Goal: Task Accomplishment & Management: Manage account settings

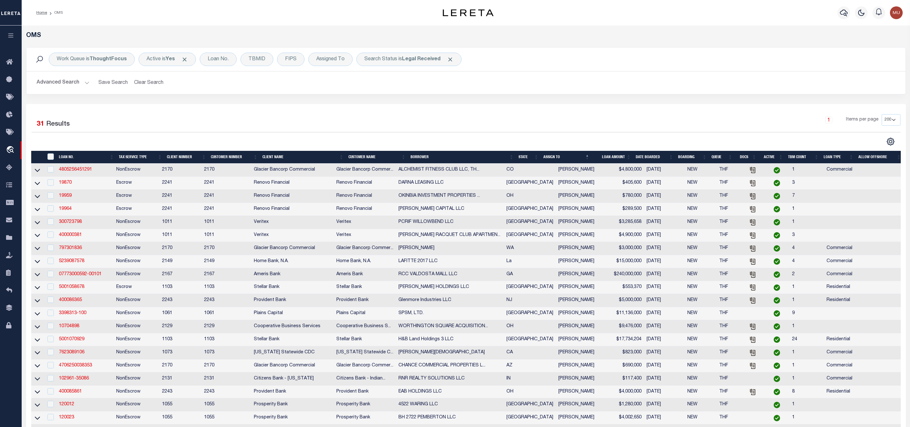
select select "200"
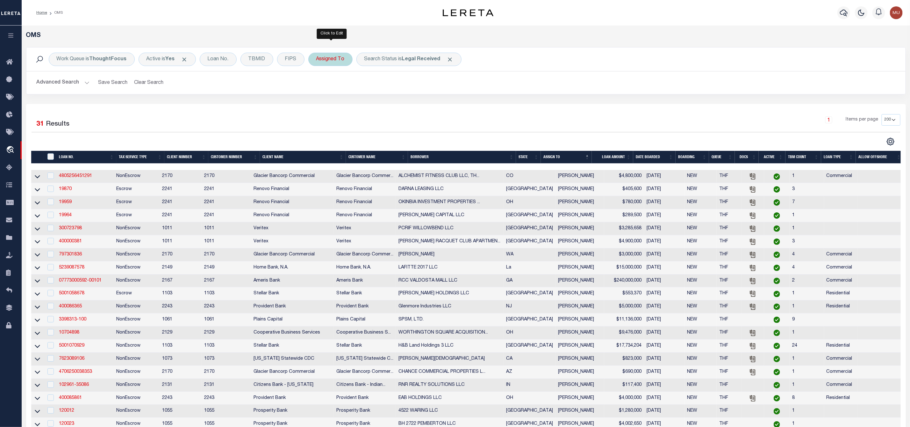
click at [327, 62] on div "Assigned To" at bounding box center [330, 59] width 44 height 13
click at [330, 88] on select "--Unassigned-- [PERSON_NAME] [PERSON_NAME] [PERSON_NAME] [PERSON_NAME], [PERSON…" at bounding box center [364, 90] width 94 height 12
select select "[PERSON_NAME]"
click at [318, 85] on select "--Unassigned-- [PERSON_NAME] [PERSON_NAME] [PERSON_NAME] [PERSON_NAME], [PERSON…" at bounding box center [364, 90] width 94 height 12
click at [403, 106] on input "Apply" at bounding box center [401, 104] width 19 height 11
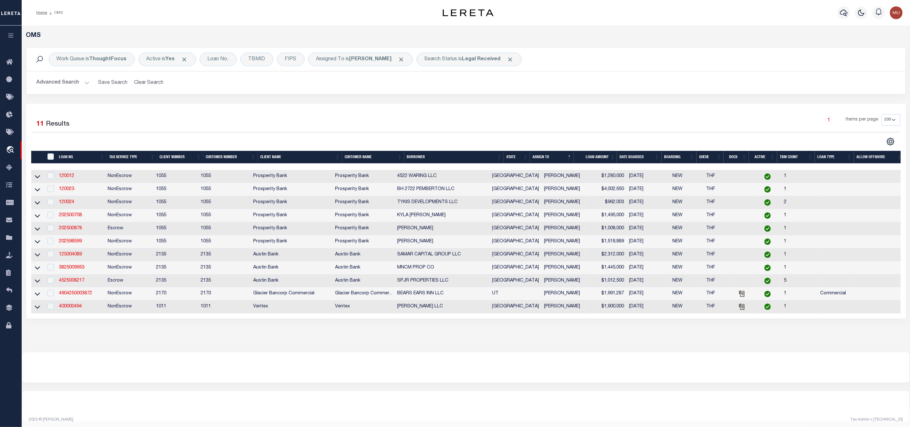
click at [56, 176] on td "120012" at bounding box center [80, 176] width 48 height 13
checkbox input "true"
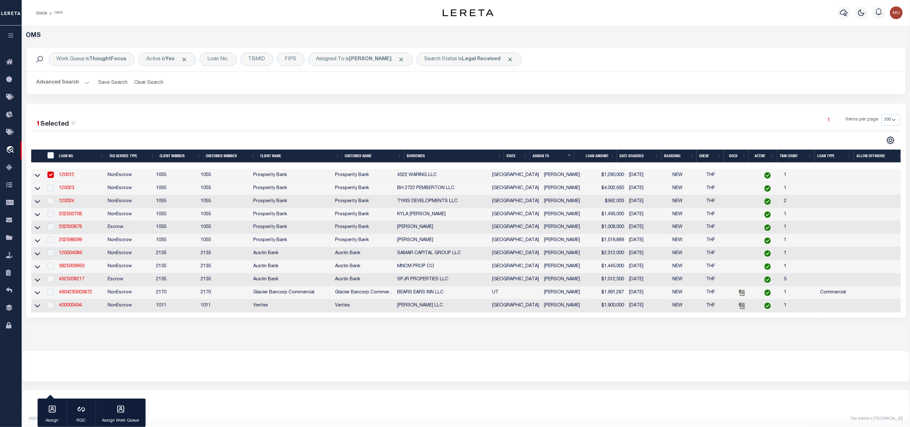
click at [71, 177] on link "120012" at bounding box center [66, 175] width 15 height 4
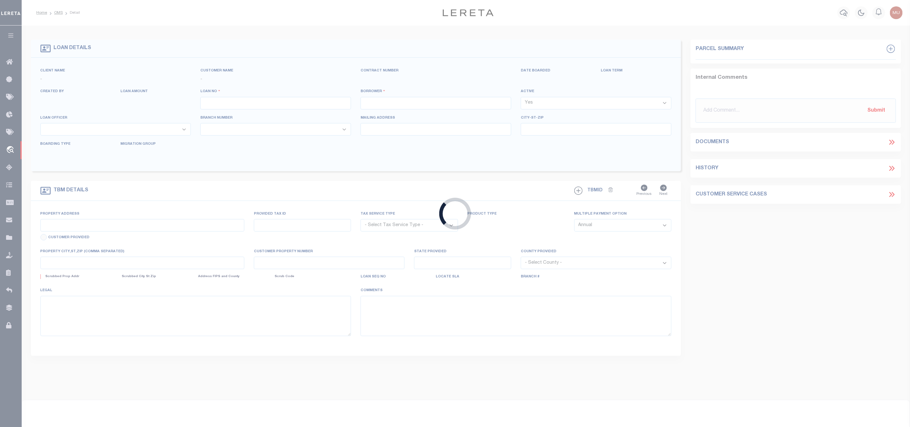
type input "120012"
type input "4522 WARING LLC"
select select
type input "[STREET_ADDRESS]"
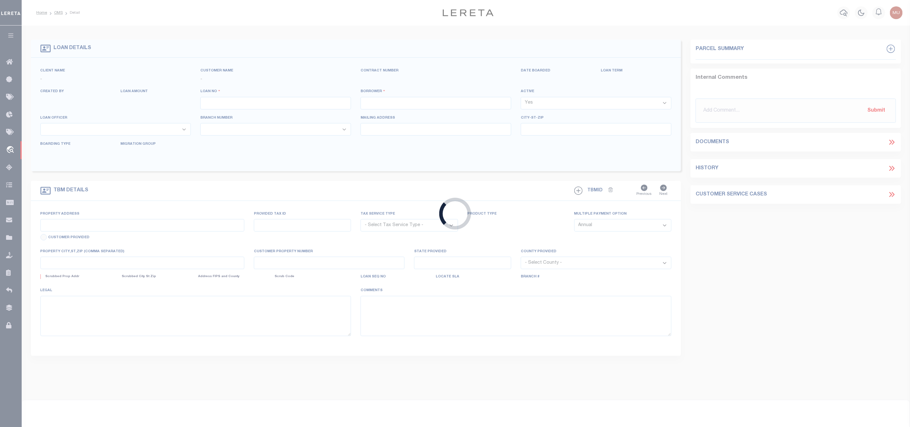
type input "[PERSON_NAME] TX 77365"
select select
select select "NonEscrow"
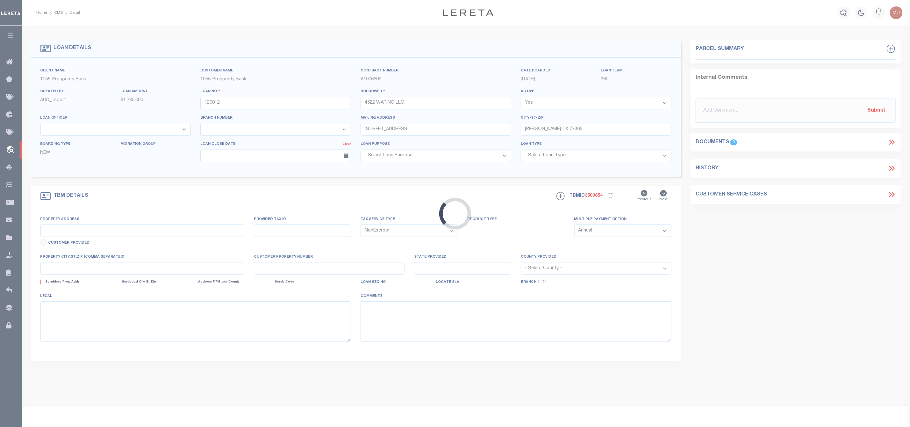
type input "[STREET_ADDRESS][PERSON_NAME]"
select select
type input "[GEOGRAPHIC_DATA]"
select select
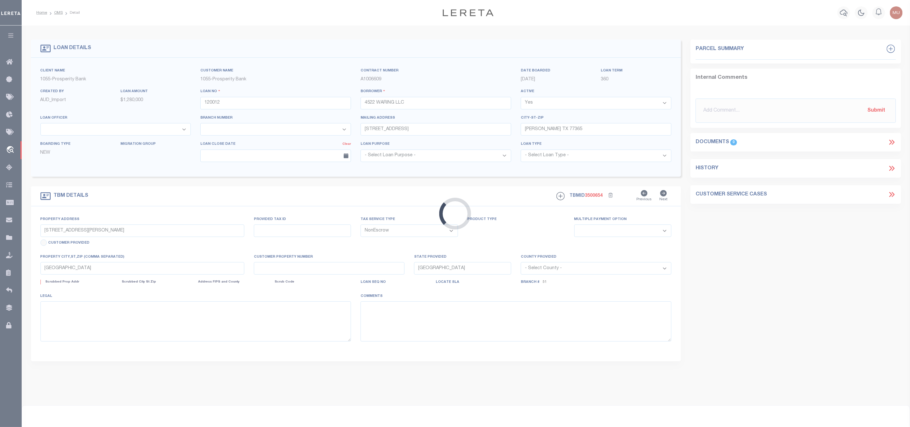
type textarea "[STREET_ADDRESS][PERSON_NAME] LOT 11 BLOCK 18 AYRSHIRE ADDITION SECTRION 7 A SU…"
select select "26807"
select select "4002"
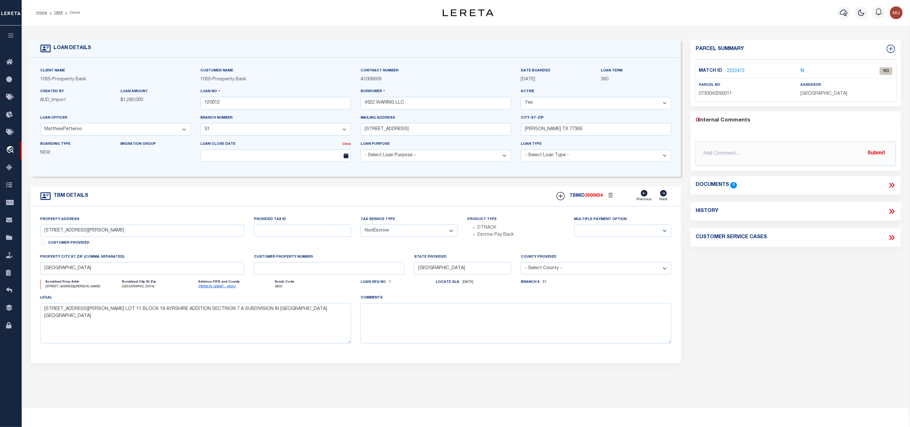
click at [737, 68] on link "2222472" at bounding box center [736, 71] width 18 height 7
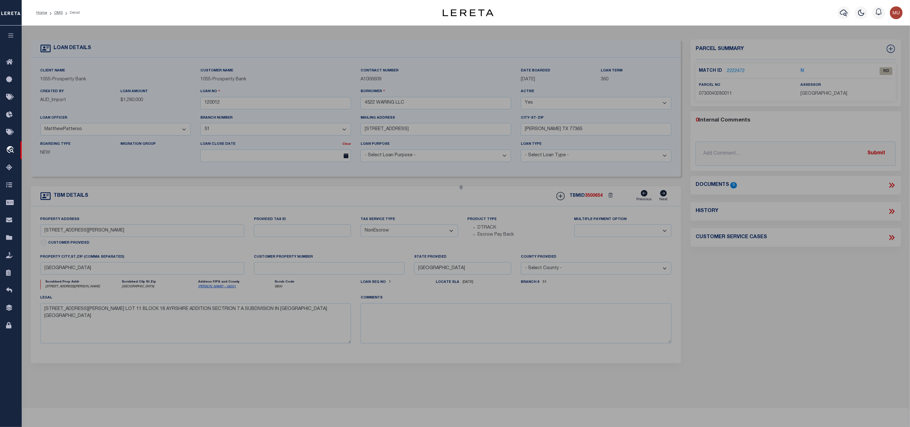
checkbox input "false"
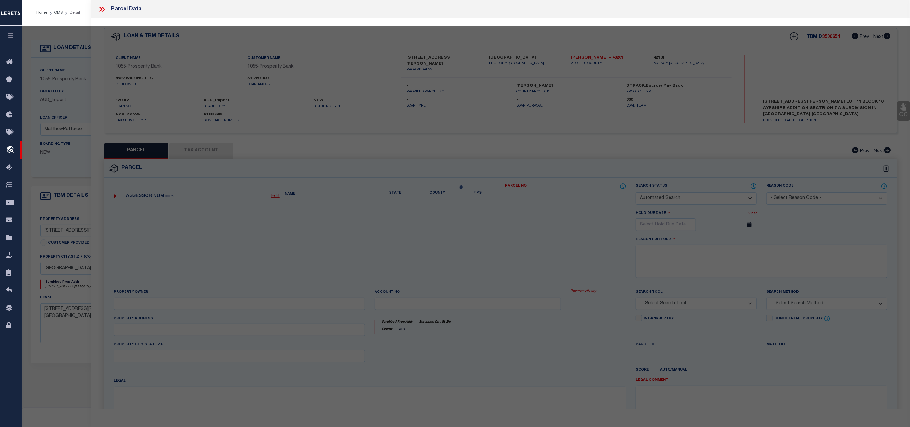
select select "RD"
type input "[PERSON_NAME]"
select select "ATL"
select select "ADD"
type input "[STREET_ADDRESS][PERSON_NAME]"
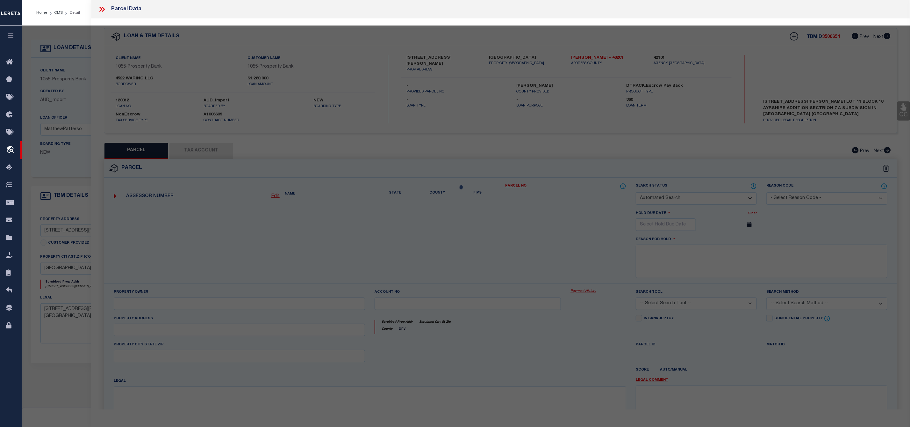
checkbox input "false"
type input "[GEOGRAPHIC_DATA]"
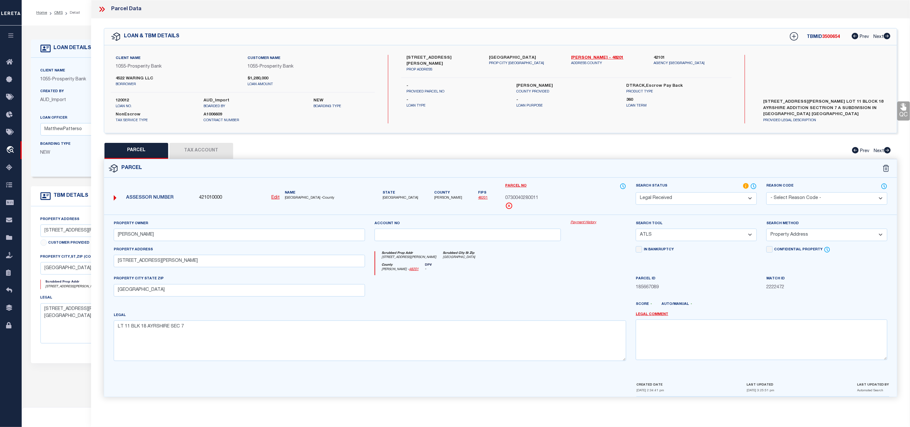
click at [834, 39] on span "3500654" at bounding box center [832, 37] width 18 height 4
copy span "3500654"
click at [523, 196] on span "0730040280011" at bounding box center [521, 198] width 33 height 7
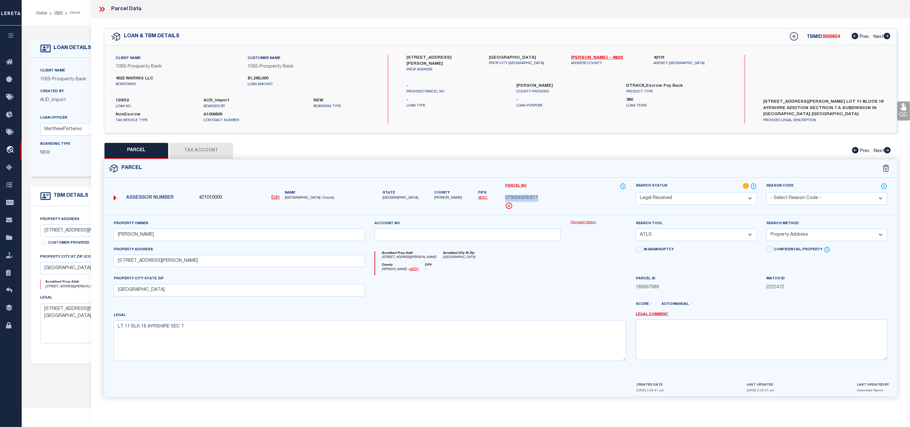
copy span "0730040280011"
click at [292, 198] on span "[GEOGRAPHIC_DATA] -County" at bounding box center [325, 197] width 81 height 5
copy span "[PERSON_NAME]"
click at [518, 198] on span "0730040280011" at bounding box center [521, 198] width 33 height 7
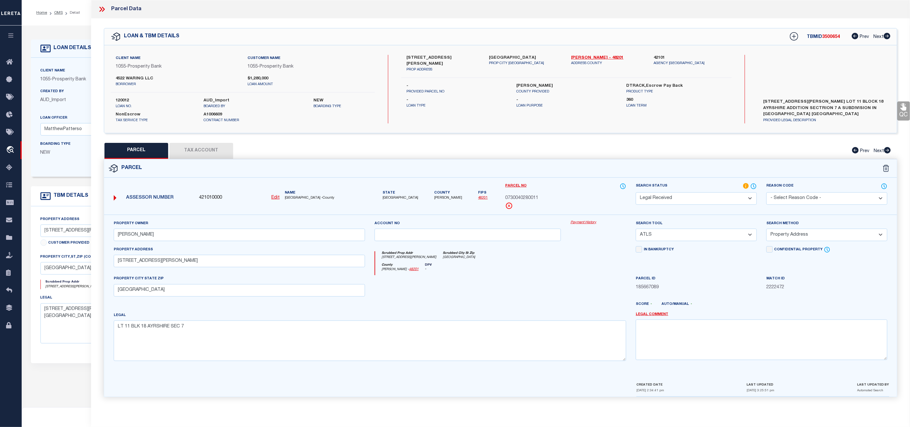
click at [126, 99] on label "120012" at bounding box center [155, 101] width 78 height 6
copy label "120012"
click at [666, 234] on select "-- Select Search Tool -- 3rd Party Website Agency File Agency Website ATLS CNV-…" at bounding box center [696, 234] width 121 height 12
click at [188, 328] on textarea "LT 11 BLK 18 AYRSHIRE SEC 7" at bounding box center [370, 340] width 513 height 40
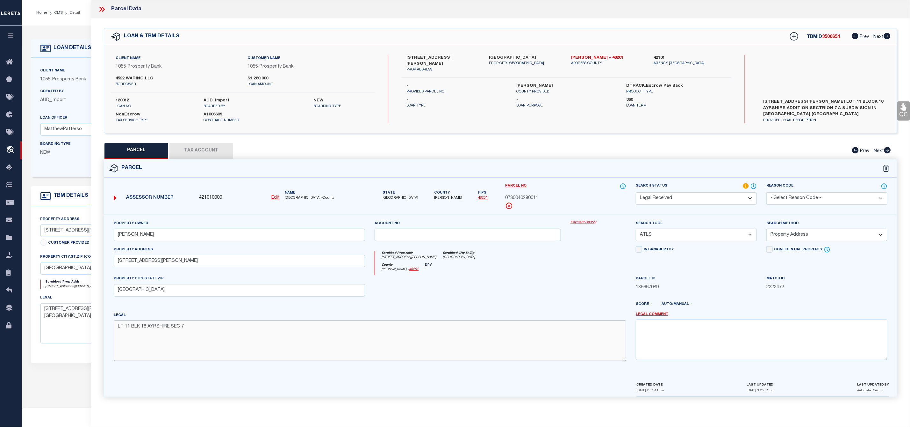
paste textarea ".1847 AC"
click at [186, 329] on textarea "LT 11 BLK 18 AYRSHIRE SEC 7 .1847 AC" at bounding box center [370, 340] width 513 height 40
click at [216, 333] on textarea "LT 11 BLK 18 AYRSHIRE SEC 7, 0.1847 AC" at bounding box center [370, 340] width 513 height 40
type textarea "LT 11 BLK 18 AYRSHIRE SEC 7, 0.1847 AC"
drag, startPoint x: 173, startPoint y: 240, endPoint x: 80, endPoint y: 239, distance: 92.7
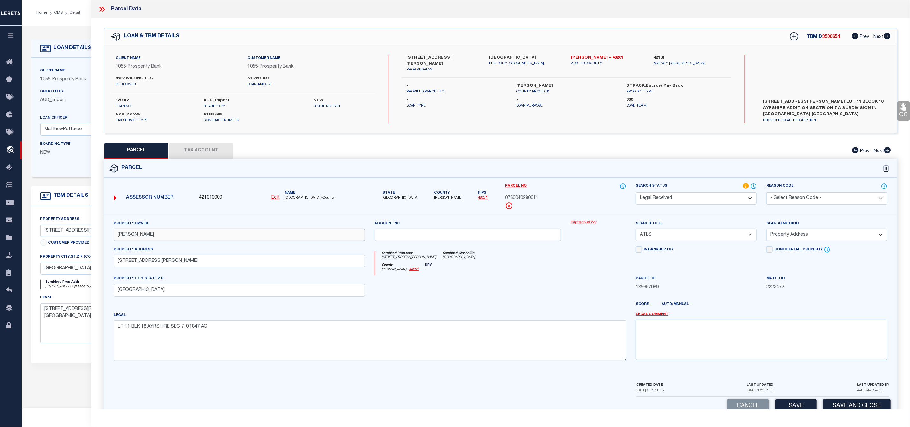
click at [80, 239] on div "OMS Work Queue is ThoughtFocus Active is Yes Loan No. TBMID FIPS Assigned To is…" at bounding box center [466, 251] width 889 height 452
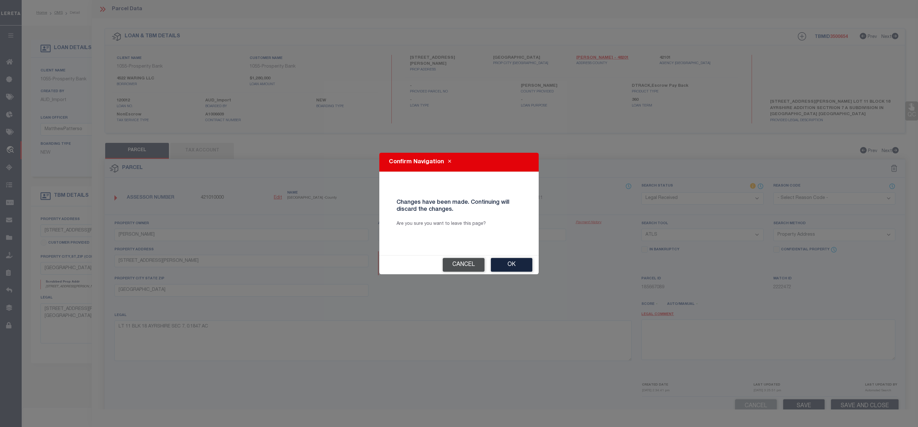
click at [462, 265] on button "Cancel" at bounding box center [464, 265] width 42 height 14
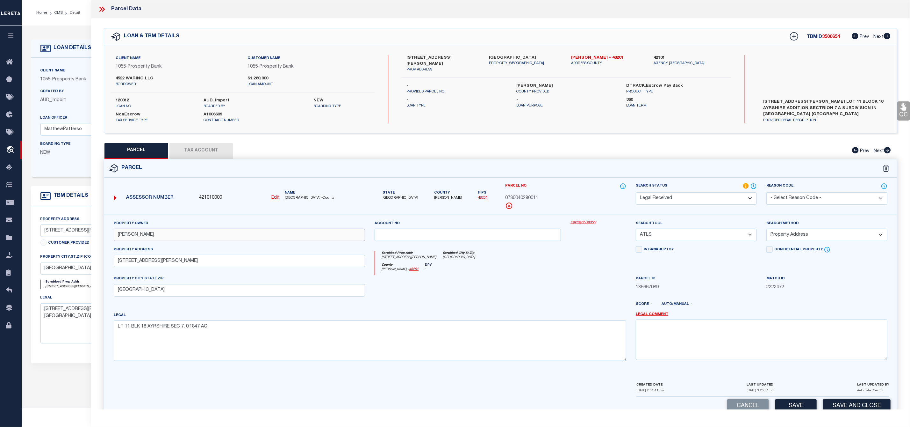
paste input "[PERSON_NAME] [PERSON_NAME] TRUST"
type input "[PERSON_NAME] [PERSON_NAME] TRUST"
click at [214, 155] on button "Tax Account" at bounding box center [202, 151] width 64 height 16
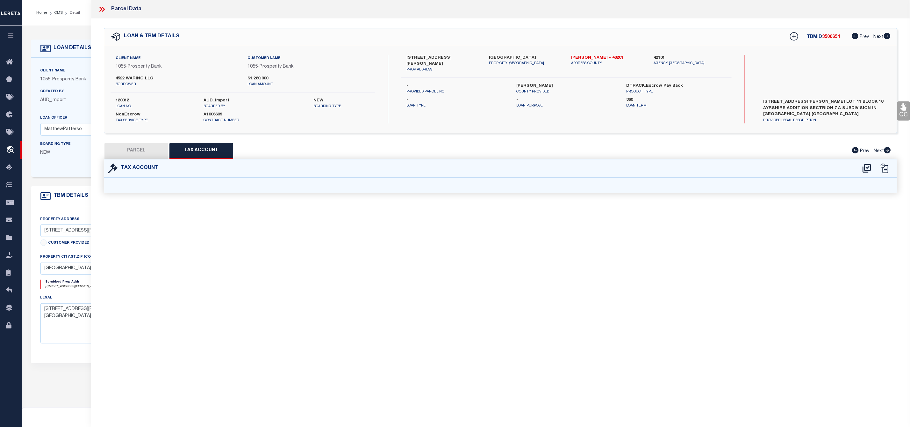
select select "100"
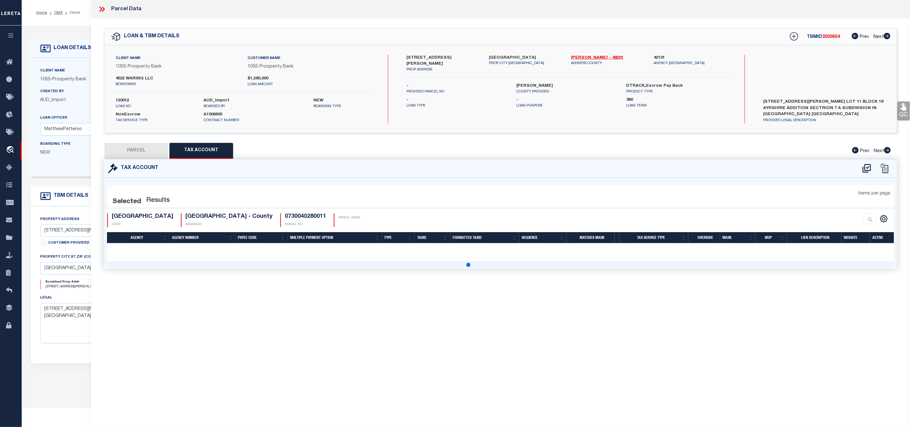
select select "100"
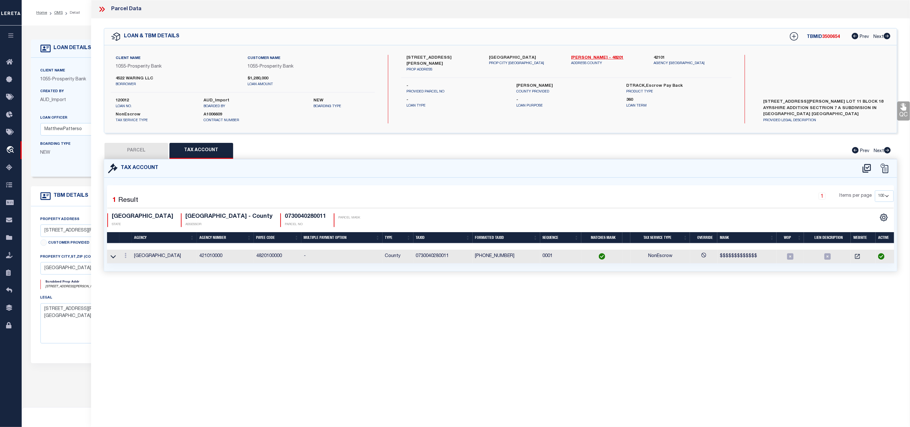
click at [132, 149] on button "PARCEL" at bounding box center [137, 151] width 64 height 16
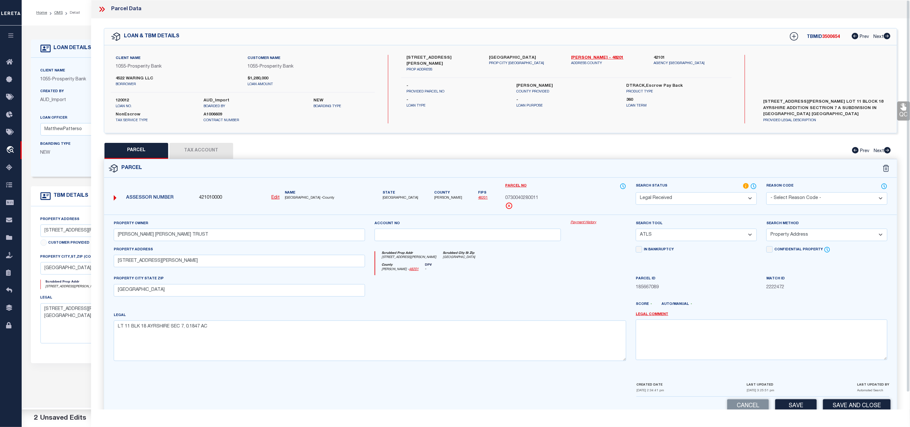
scroll to position [18, 0]
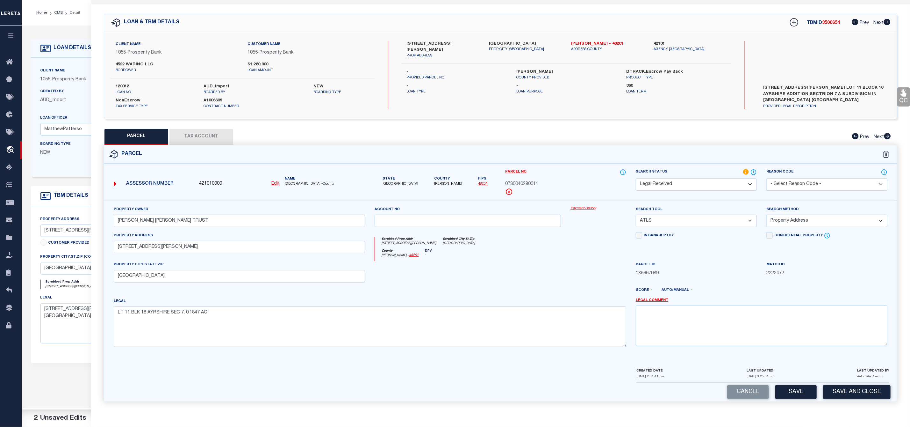
click at [696, 216] on select "-- Select Search Tool -- 3rd Party Website Agency File Agency Website ATLS CNV-…" at bounding box center [696, 220] width 121 height 12
select select "AGW"
click at [636, 214] on select "-- Select Search Tool -- 3rd Party Website Agency File Agency Website ATLS CNV-…" at bounding box center [696, 220] width 121 height 12
click at [803, 217] on select "-- Select Search Method -- Property Address Legal Liability Info Provided" at bounding box center [827, 220] width 121 height 12
select select "LEG"
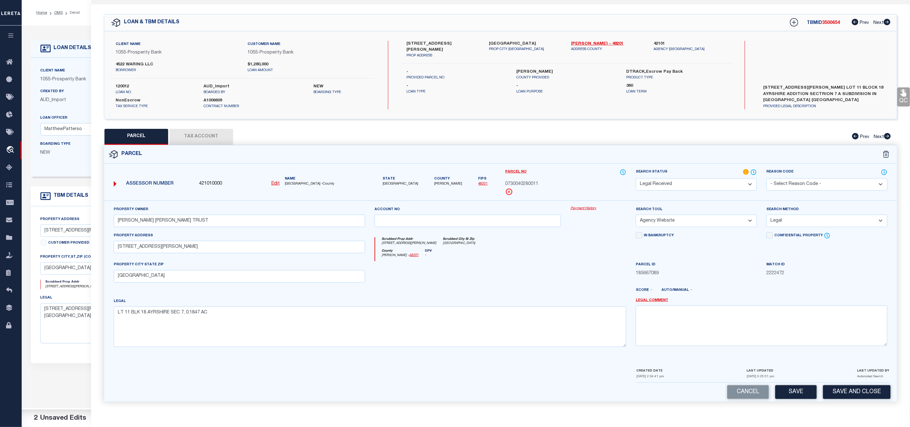
click at [767, 214] on select "-- Select Search Method -- Property Address Legal Liability Info Provided" at bounding box center [827, 220] width 121 height 12
click at [715, 181] on select "Automated Search Bad Parcel Complete Duplicate Parcel High Dollar Reporting In …" at bounding box center [696, 184] width 121 height 12
click at [636, 178] on select "Automated Search Bad Parcel Complete Duplicate Parcel High Dollar Reporting In …" at bounding box center [696, 184] width 121 height 12
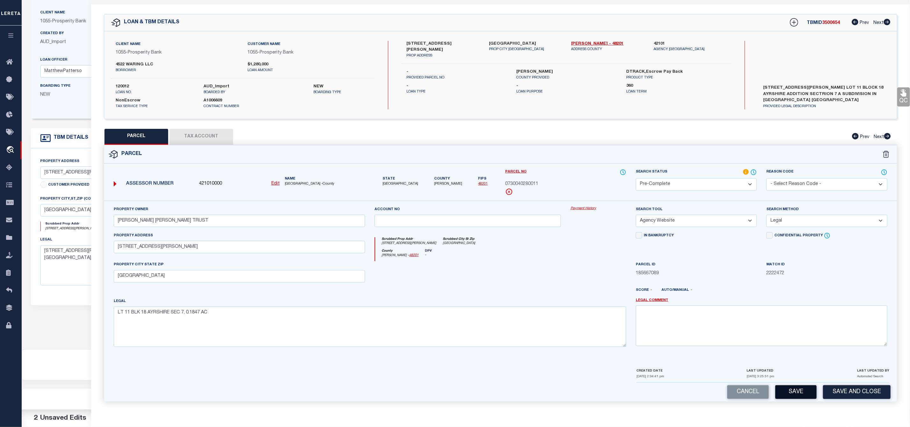
click at [794, 395] on button "Save" at bounding box center [796, 392] width 41 height 14
select select "AS"
select select
checkbox input "false"
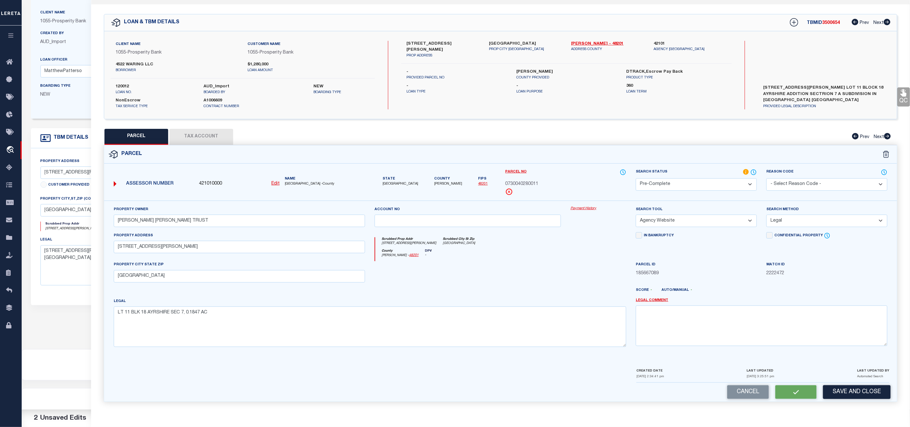
checkbox input "false"
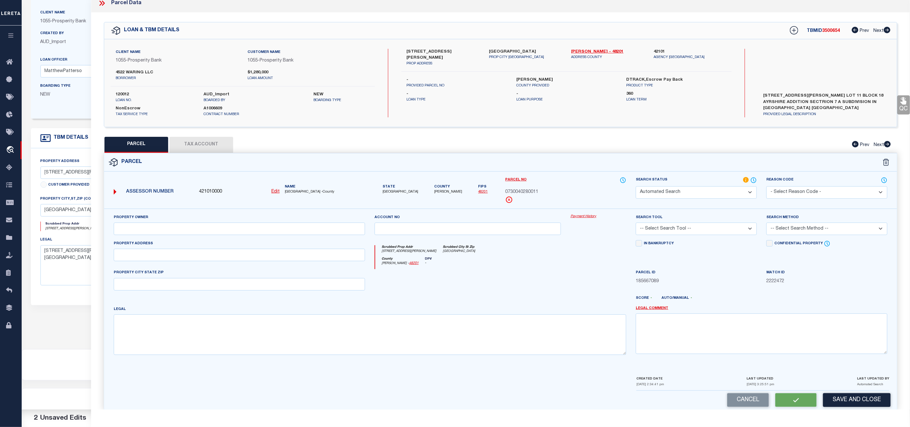
select select "PC"
type input "[PERSON_NAME] [PERSON_NAME] TRUST"
select select "AGW"
select select "LEG"
type input "[STREET_ADDRESS][PERSON_NAME]"
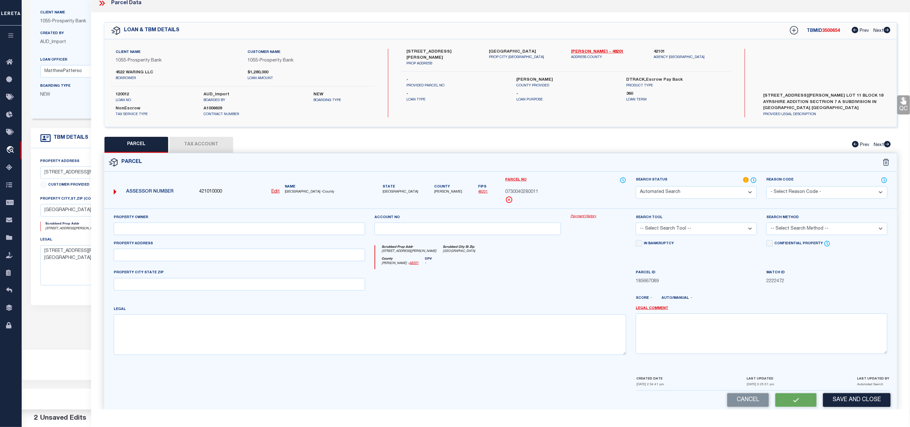
type input "[GEOGRAPHIC_DATA]"
type textarea "LT 11 BLK 18 AYRSHIRE SEC 7, 0.1847 AC"
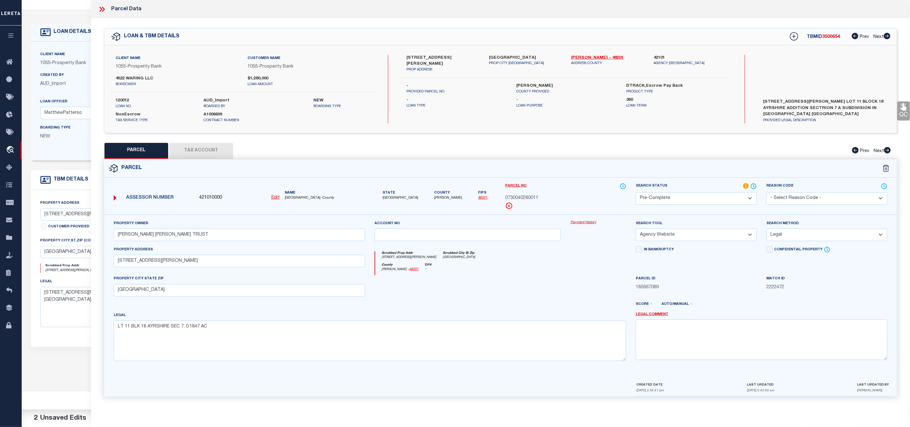
scroll to position [0, 0]
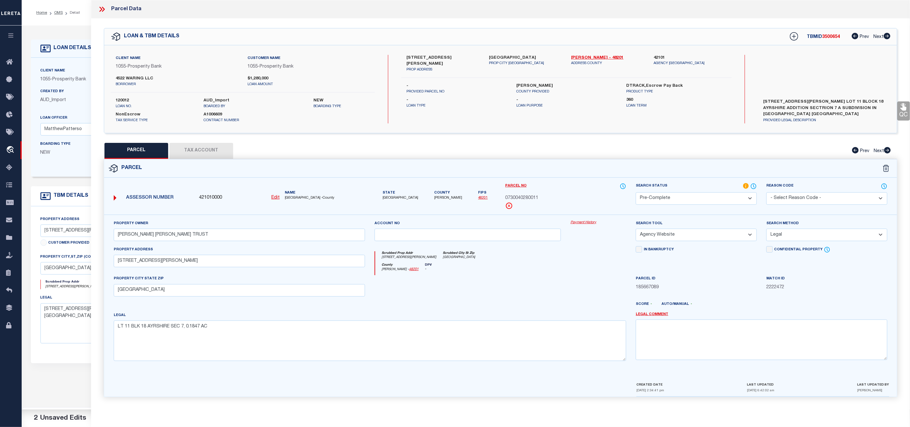
click at [102, 11] on icon at bounding box center [102, 9] width 8 height 8
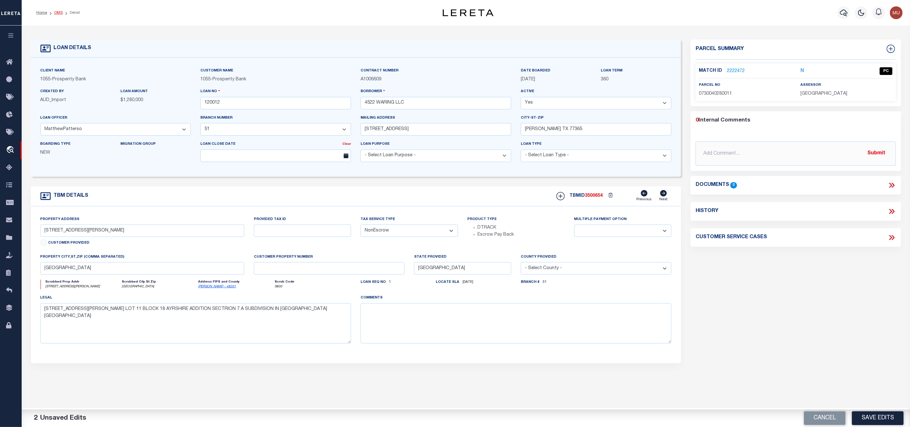
click at [59, 13] on link "OMS" at bounding box center [58, 13] width 9 height 4
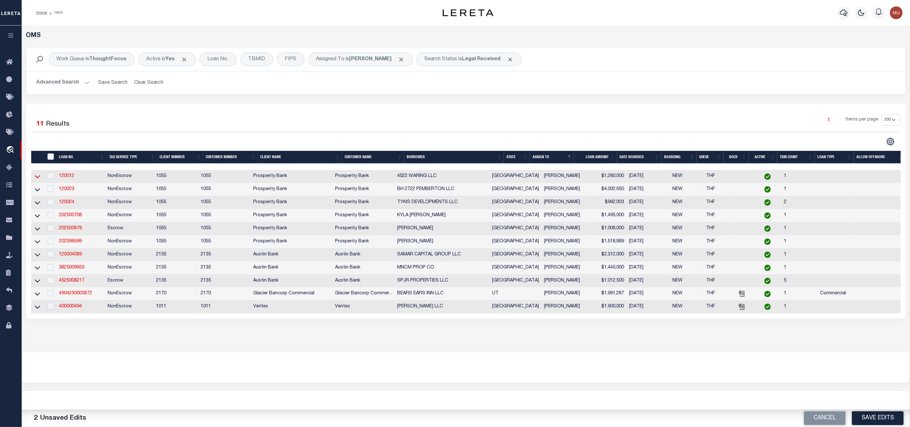
click at [37, 177] on icon at bounding box center [37, 176] width 5 height 7
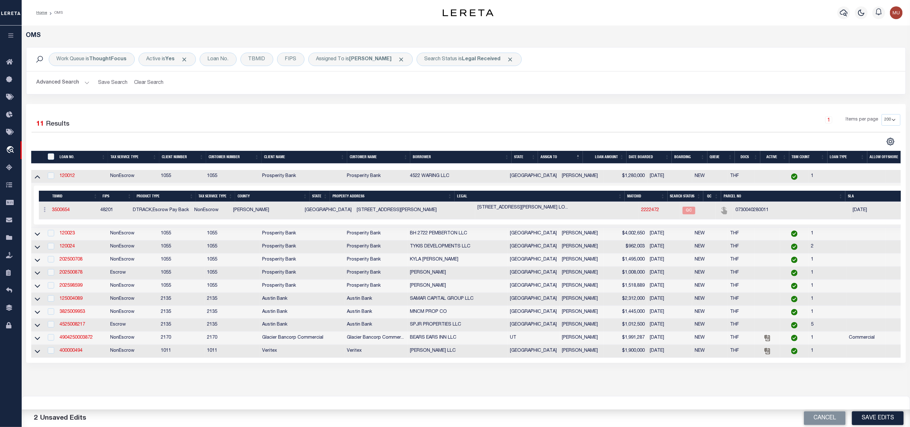
click at [37, 177] on icon at bounding box center [37, 176] width 5 height 3
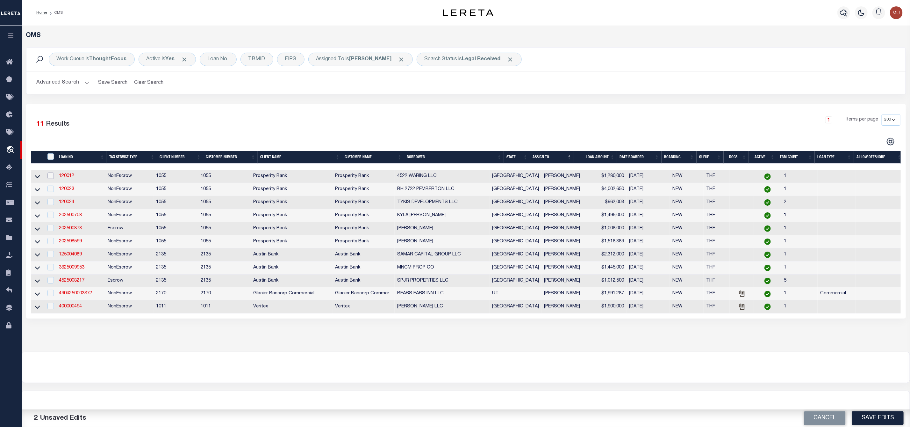
click at [48, 177] on input "checkbox" at bounding box center [50, 175] width 6 height 6
checkbox input "true"
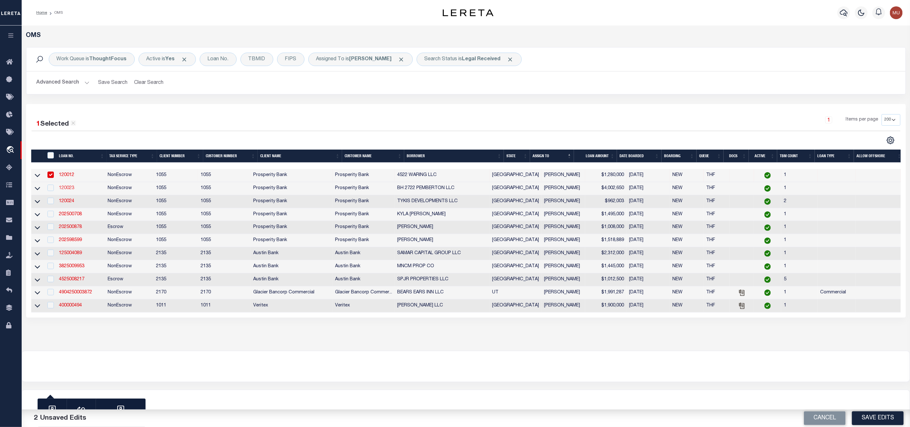
click at [72, 189] on link "120023" at bounding box center [66, 188] width 15 height 4
type input "120023"
type input "BH 2722 PEMBERTON LLC"
select select "10375"
select select "4080"
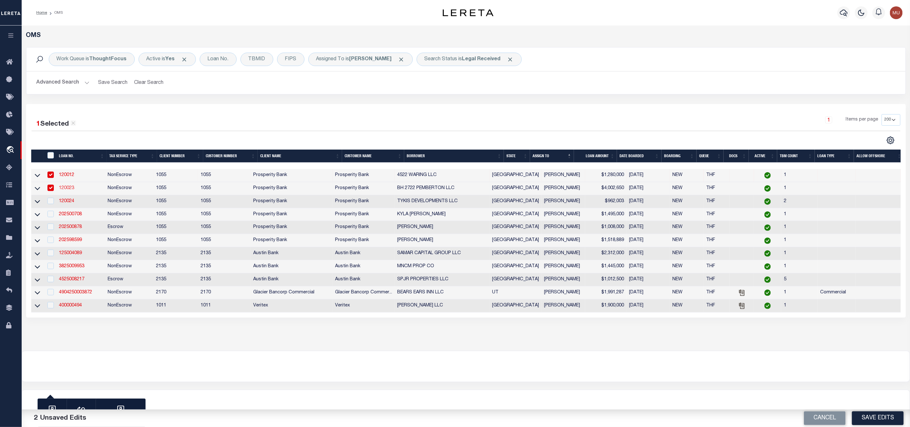
type input "[STREET_ADDRESS]"
type input "[GEOGRAPHIC_DATA]"
select select
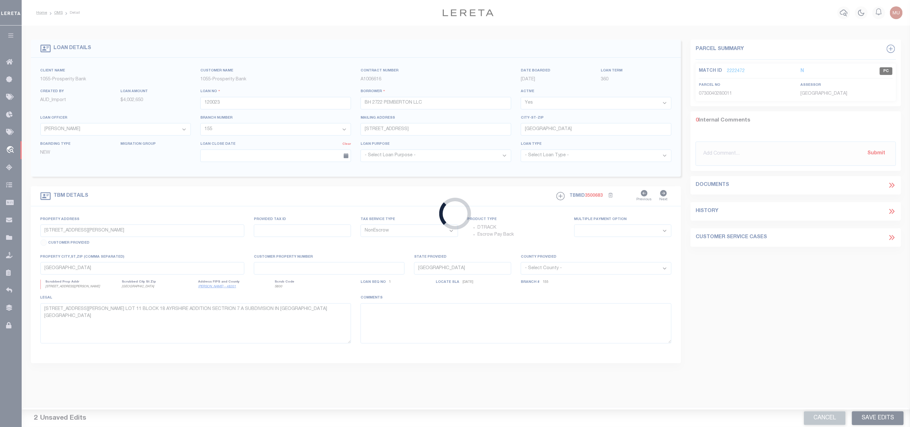
type input "[STREET_ADDRESS]"
type input "0601190050015"
select select
type input "[GEOGRAPHIC_DATA]"
select select
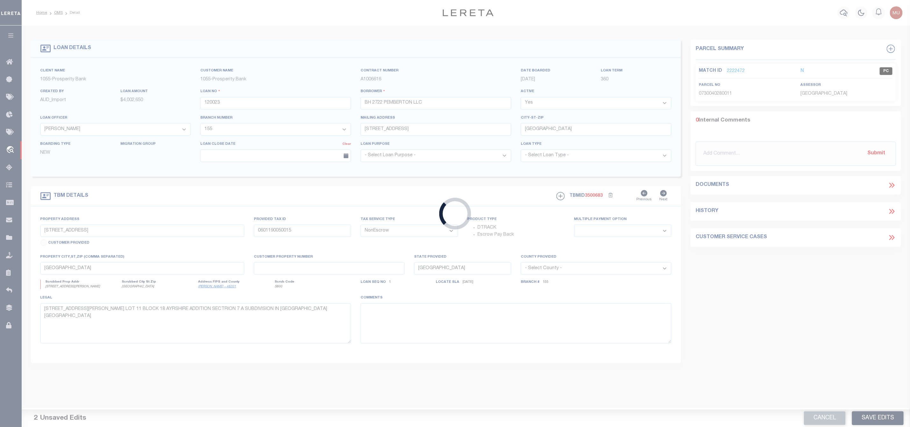
type textarea "LOT 15 & ADJ W 1/2 OF LOT 16 BLK OF [GEOGRAPHIC_DATA]"
select select "10375"
select select "4080"
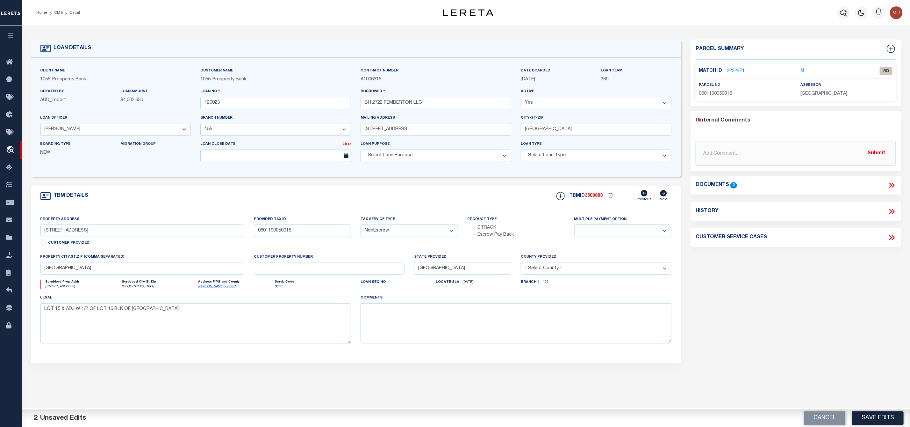
click at [738, 70] on link "2222471" at bounding box center [736, 71] width 18 height 7
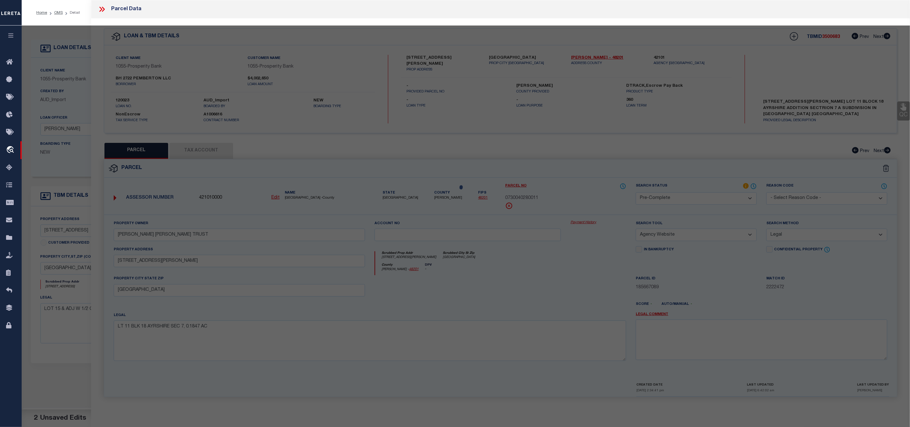
select select "AS"
select select
checkbox input "false"
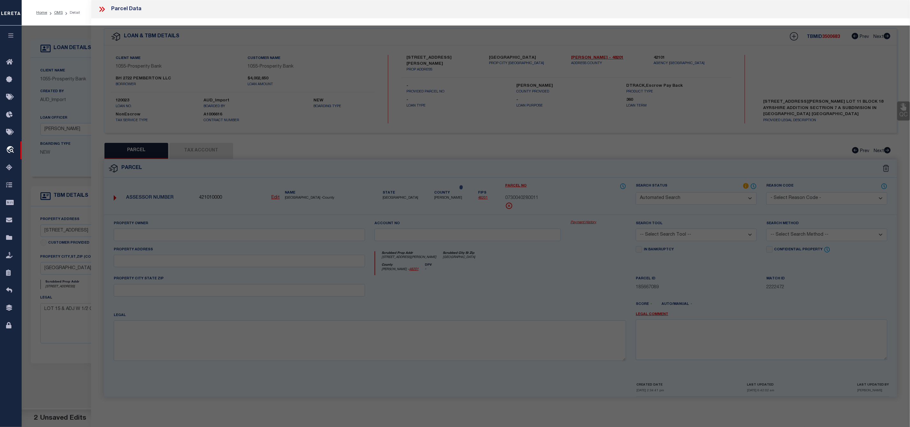
select select "RD"
type input "[PERSON_NAME]"
select select "ATL"
select select "ADD"
type input "[STREET_ADDRESS]"
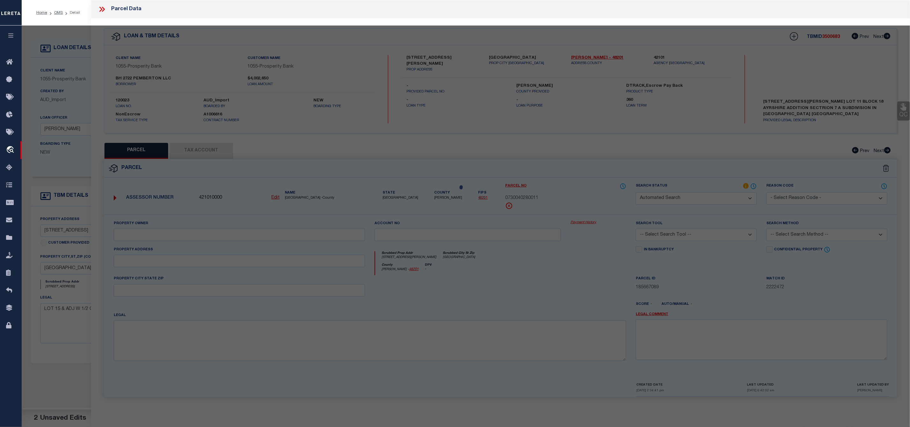
checkbox input "false"
type input "[GEOGRAPHIC_DATA]"
type textarea "LT 15 & TR 16A BLK 3 PEMBERTON"
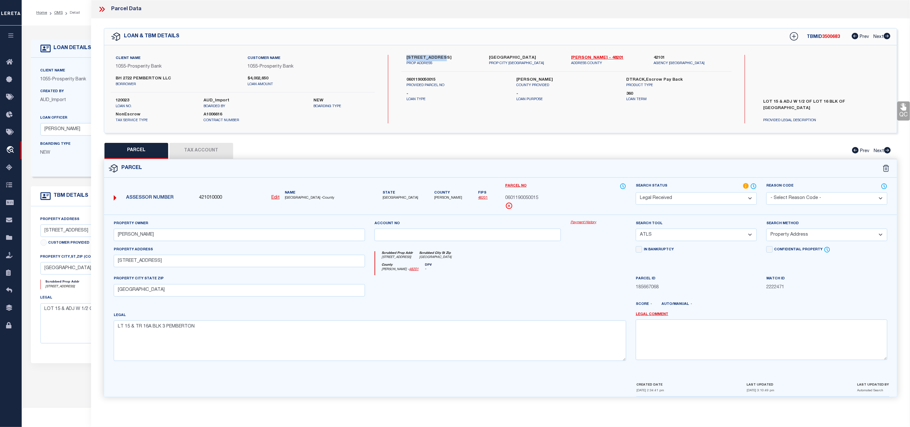
drag, startPoint x: 405, startPoint y: 55, endPoint x: 444, endPoint y: 59, distance: 38.7
click at [444, 59] on div "2722 [PERSON_NAME] DR [PERSON_NAME] ADDRESS" at bounding box center [443, 60] width 83 height 11
copy label "2722 PEMBERTON"
click at [101, 9] on icon at bounding box center [100, 9] width 3 height 5
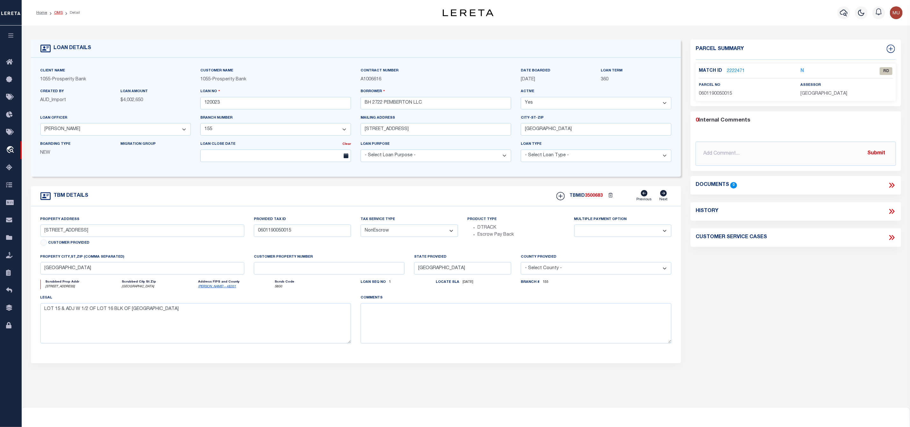
click at [55, 14] on link "OMS" at bounding box center [58, 13] width 9 height 4
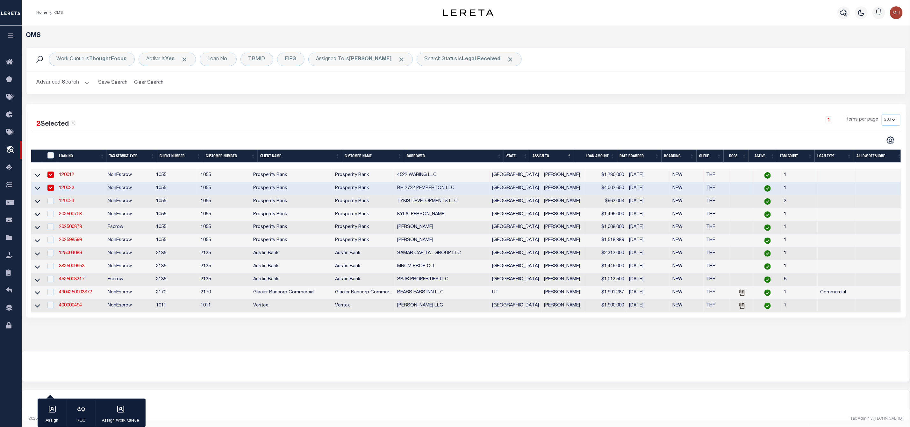
click at [66, 199] on link "120024" at bounding box center [66, 201] width 15 height 4
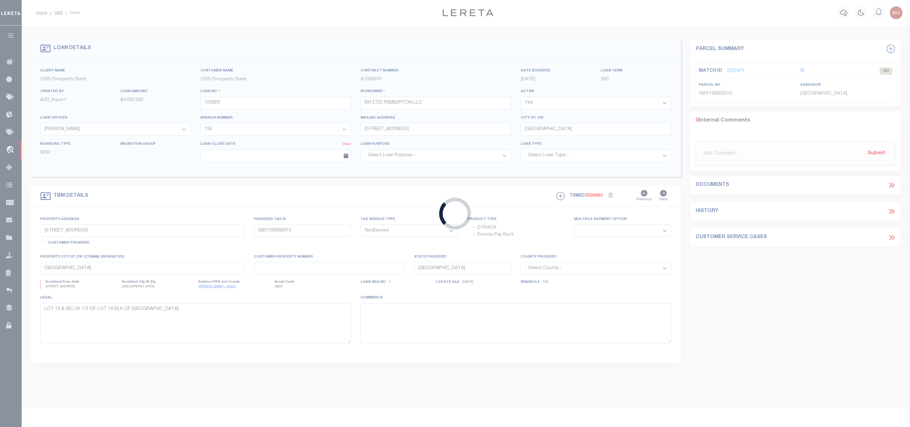
type input "120024"
type input "TYKIS DEVELOPMENTS LLC"
select select "14669"
select select "3993"
type input "5323 [PERSON_NAME] LOOP #212"
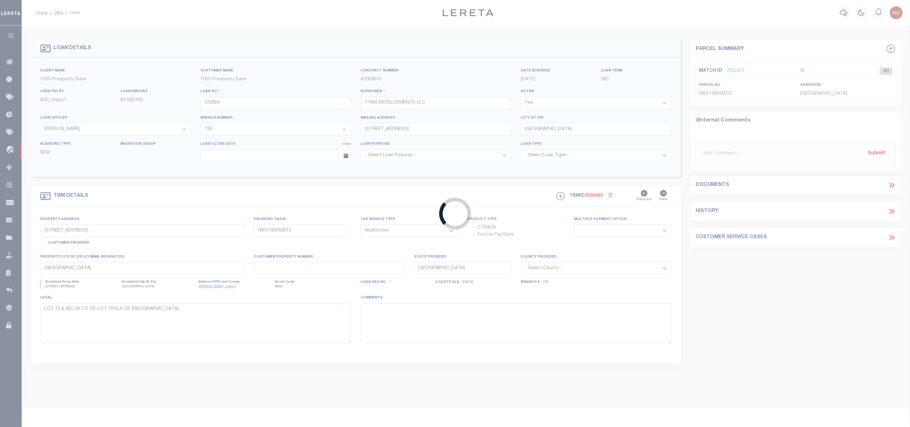
type input "[GEOGRAPHIC_DATA]"
select select
select select "14669"
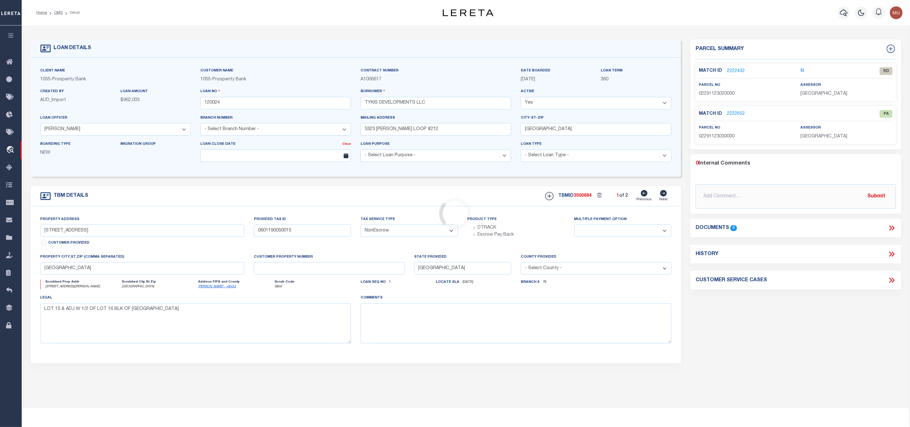
select select "3993"
type input "[STREET_ADDRESS][PERSON_NAME]"
type input "02291123020000"
select select
type input "[GEOGRAPHIC_DATA]"
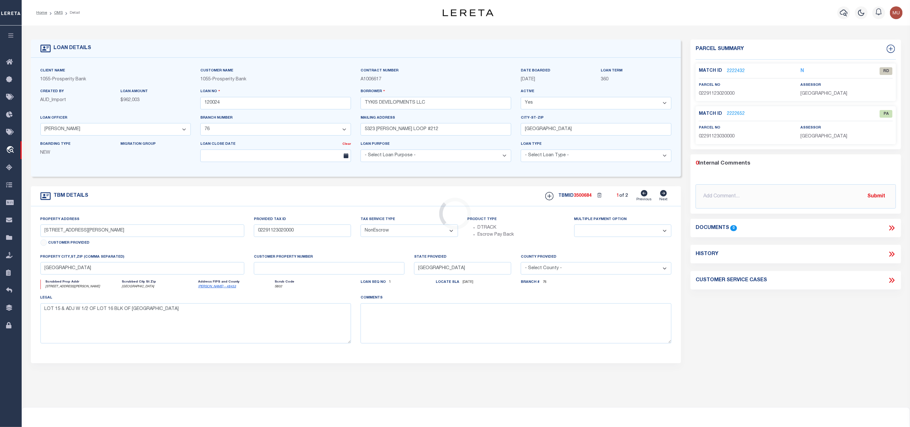
select select
type textarea "UNIT A [GEOGRAPHIC_DATA][PERSON_NAME] CONDOMINIUMS"
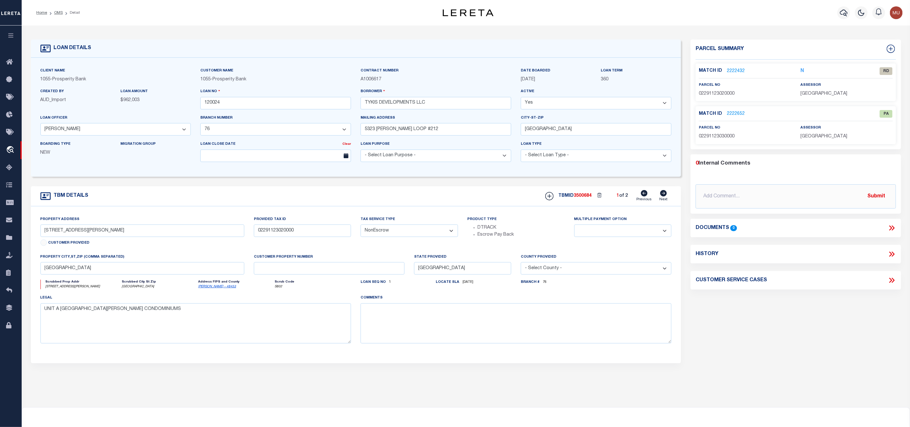
click at [732, 71] on link "2222432" at bounding box center [736, 71] width 18 height 7
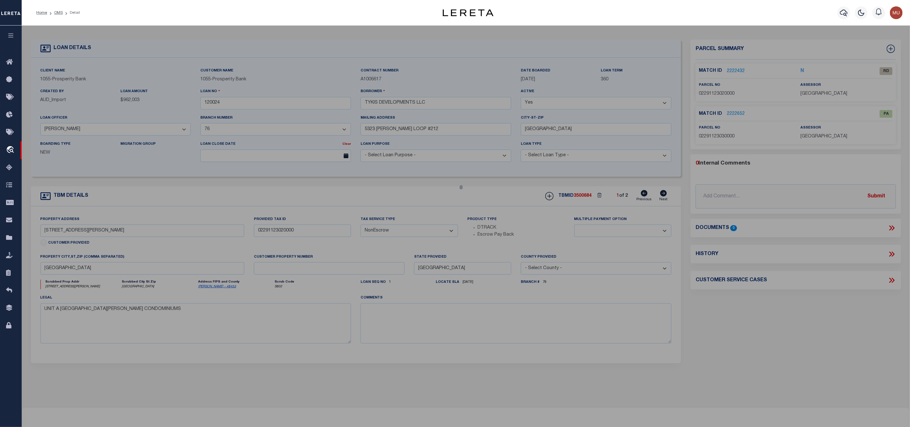
select select "AS"
select select
checkbox input "false"
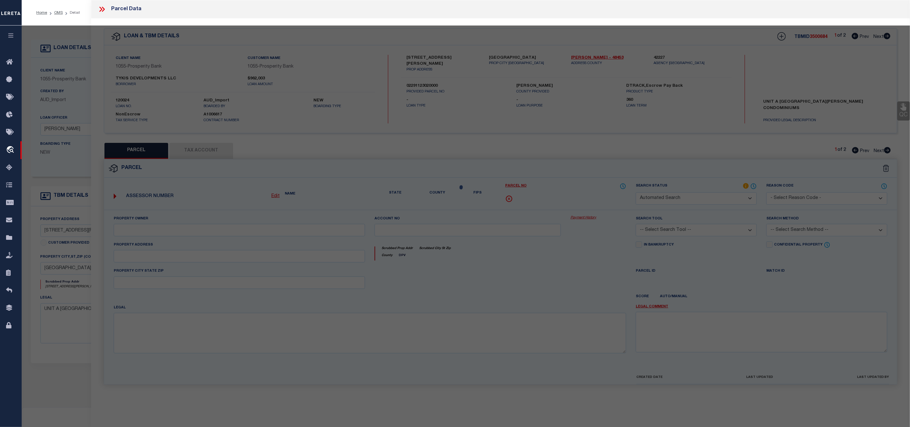
select select "RD"
type input "TYKIS DEVELOPMENTS LLC"
select select "ATL"
select select "ADD"
type input "[STREET_ADDRESS][PERSON_NAME]"
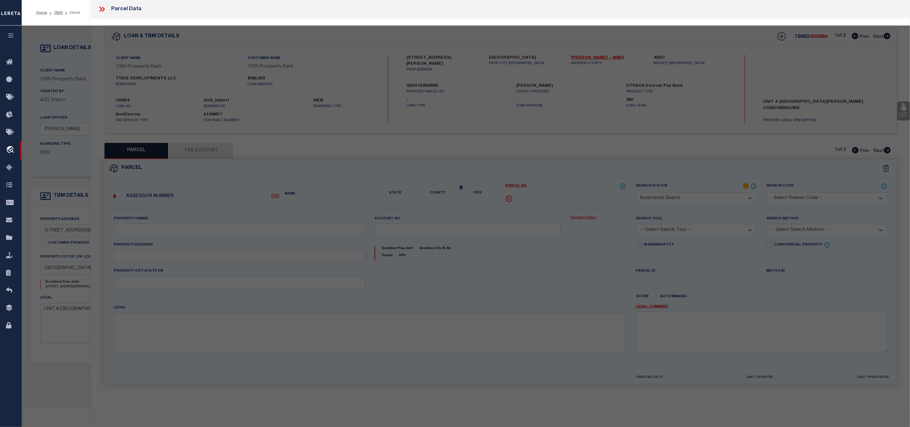
checkbox input "false"
type input "[GEOGRAPHIC_DATA]"
type textarea "500 [PERSON_NAME] STREET CONDOMINIUMS UNT A PLUS 50.0000 % INT IN COM AREA"
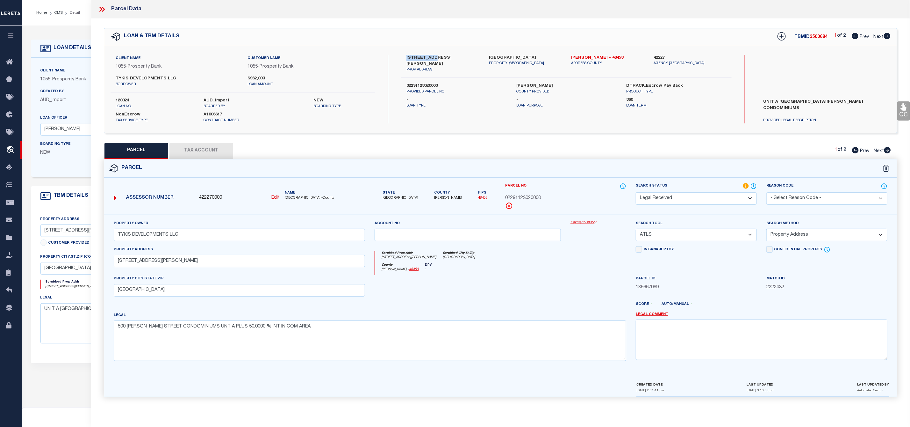
drag, startPoint x: 405, startPoint y: 57, endPoint x: 432, endPoint y: 58, distance: 27.1
click at [432, 58] on div "500 [PERSON_NAME] ST UNIT A PROP ADDRESS" at bounding box center [443, 64] width 83 height 18
copy label "500 [PERSON_NAME]"
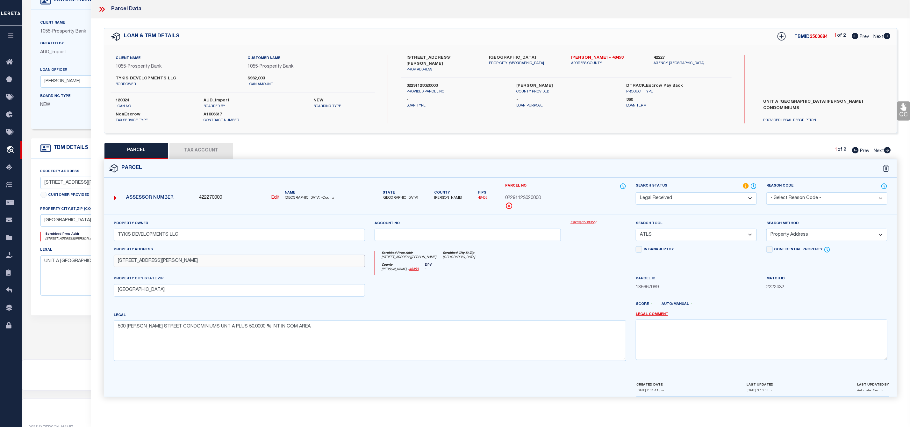
click at [178, 260] on input "[STREET_ADDRESS][PERSON_NAME]" at bounding box center [240, 261] width 252 height 12
click at [889, 152] on icon at bounding box center [888, 150] width 7 height 6
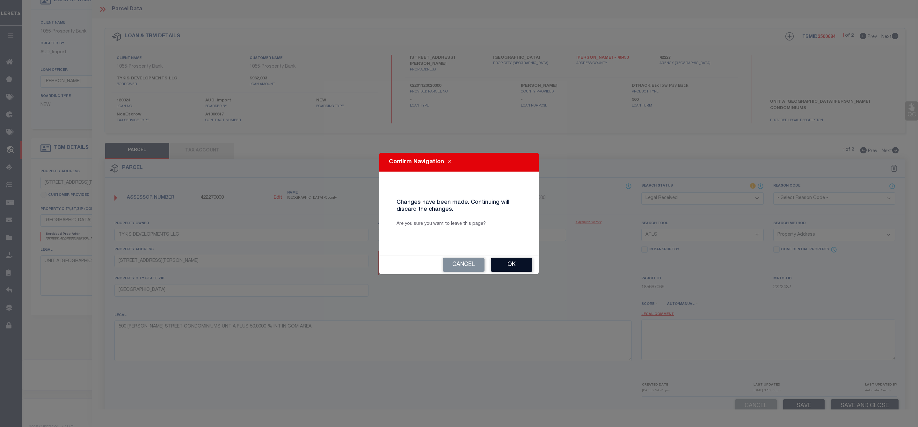
click at [511, 266] on button "Ok" at bounding box center [511, 265] width 41 height 14
type input "[STREET_ADDRESS][PERSON_NAME]"
select select "AS"
select select
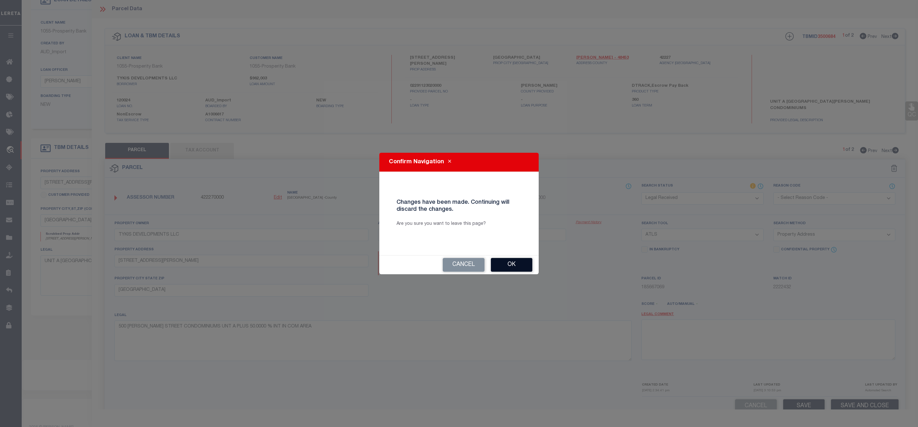
checkbox input "false"
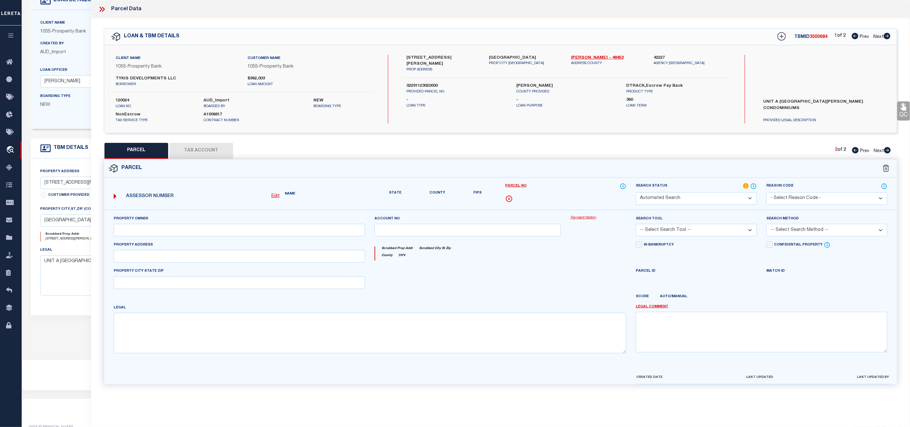
select select "PA"
type input "TYKIS DEVELOPMENTS LLC"
select select "ATL"
select select "ADD"
type input "[STREET_ADDRESS][PERSON_NAME]"
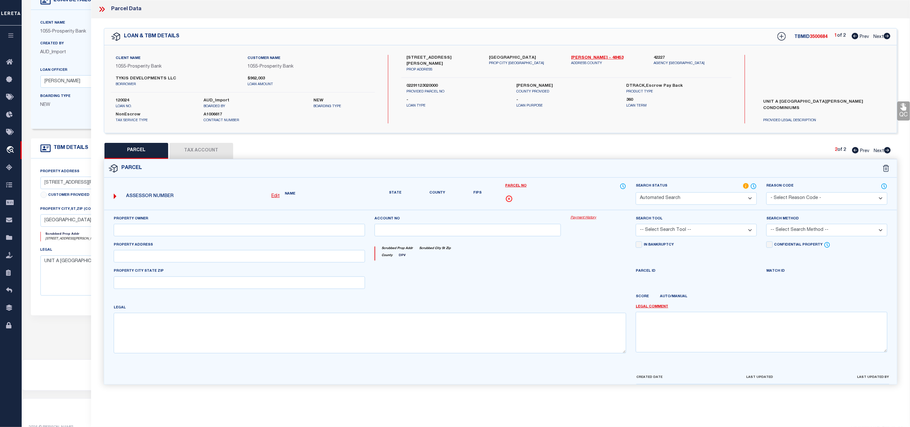
checkbox input "false"
type input "[GEOGRAPHIC_DATA]"
type textarea "500 [PERSON_NAME] STREET CONDOMINIUMS UNT B PLUS 50.0000 % INT IN COM AREA"
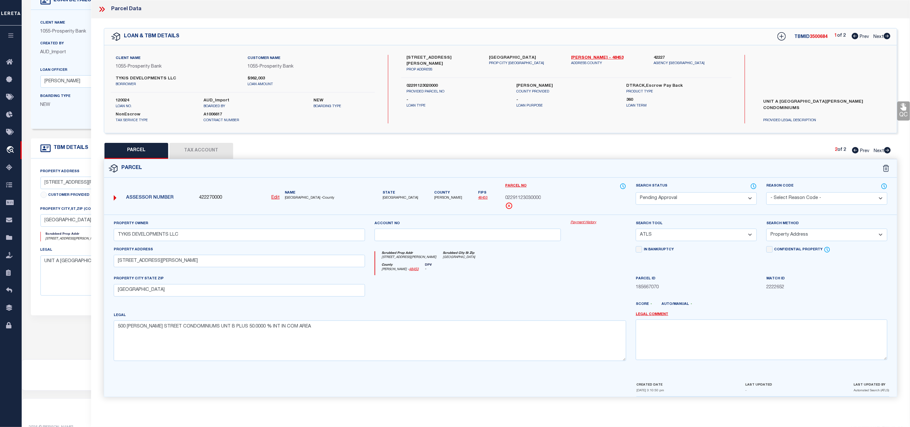
click at [889, 37] on icon at bounding box center [887, 36] width 7 height 6
select select "AS"
select select
checkbox input "false"
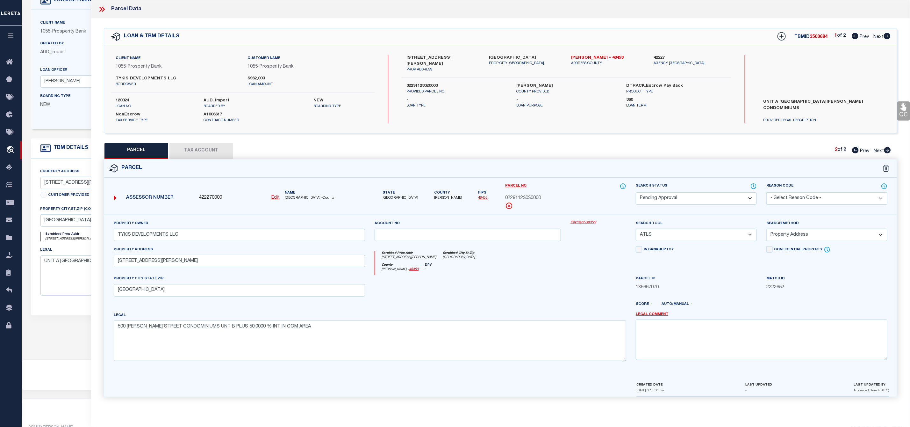
checkbox input "false"
select select "PA"
type input "TYKIS DEVELOPMENTS LLC"
select select "ATL"
select select "ADD"
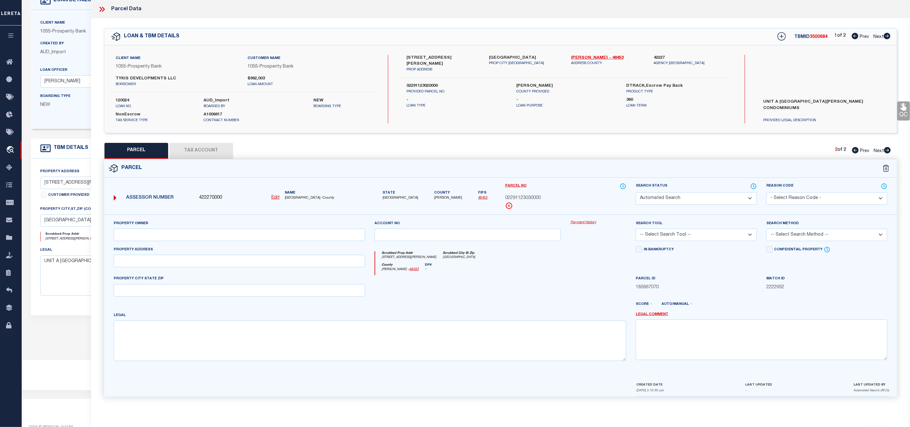
type input "[STREET_ADDRESS][PERSON_NAME]"
checkbox input "false"
type input "[GEOGRAPHIC_DATA]"
type textarea "500 [PERSON_NAME] STREET CONDOMINIUMS UNT A PLUS 50.0000 % INT IN COM AREA"
click at [855, 36] on icon at bounding box center [855, 36] width 7 height 6
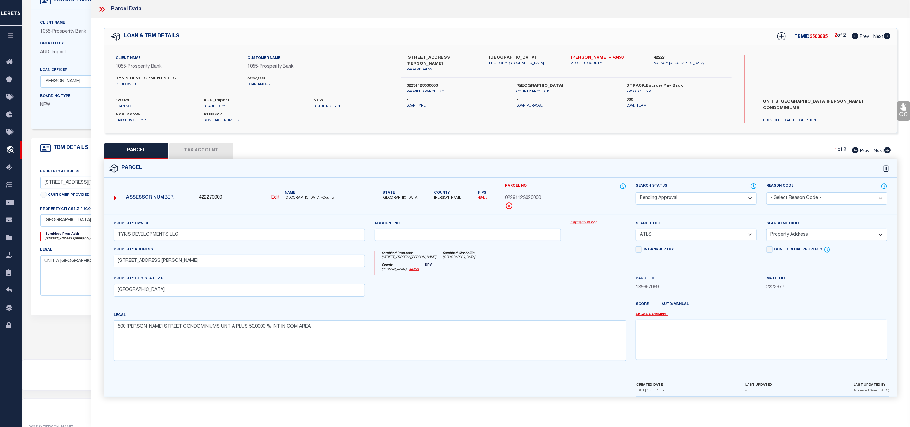
select select "AS"
select select
checkbox input "false"
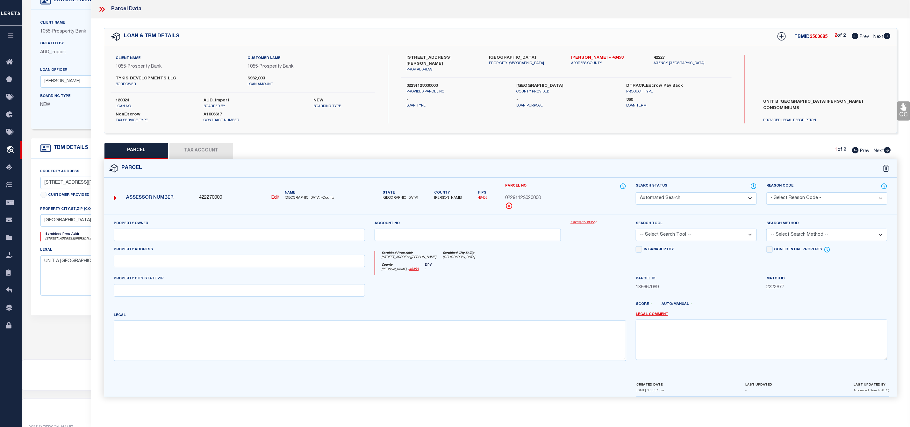
select select "RD"
type input "TYKIS DEVELOPMENTS LLC"
select select "ATL"
select select "ADD"
type input "[STREET_ADDRESS][PERSON_NAME]"
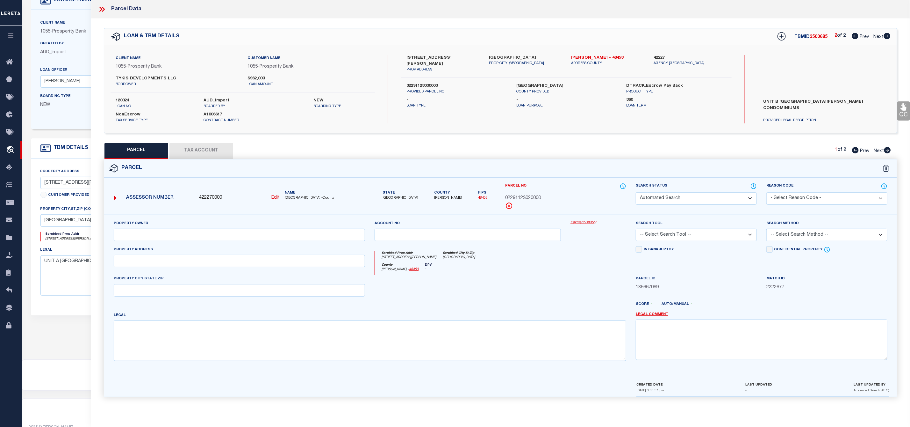
checkbox input "false"
type input "[GEOGRAPHIC_DATA]"
type textarea "500 [PERSON_NAME] STREET CONDOMINIUMS UNT A PLUS 50.0000 % INT IN COM AREA"
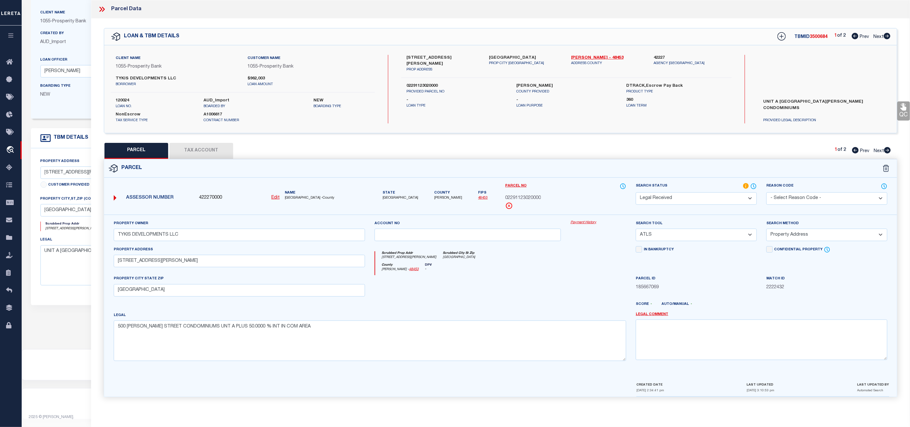
click at [663, 236] on select "-- Select Search Tool -- 3rd Party Website Agency File Agency Website ATLS CNV-…" at bounding box center [696, 234] width 121 height 12
select select "AGW"
click at [636, 230] on select "-- Select Search Tool -- 3rd Party Website Agency File Agency Website ATLS CNV-…" at bounding box center [696, 234] width 121 height 12
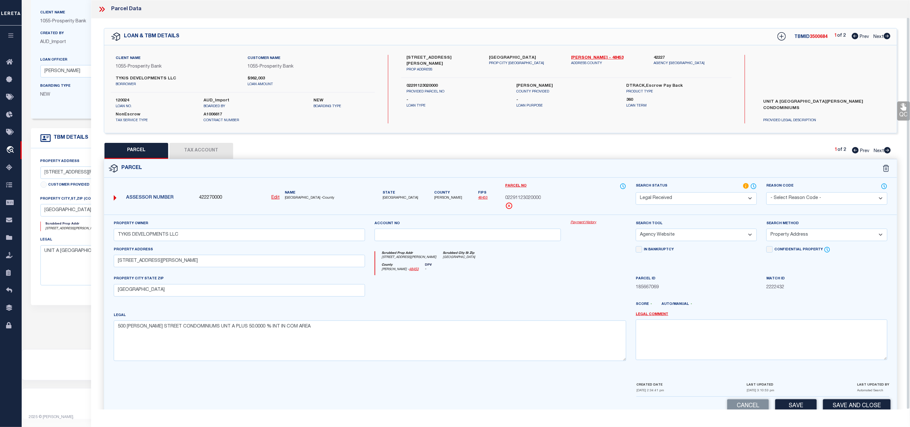
scroll to position [18, 0]
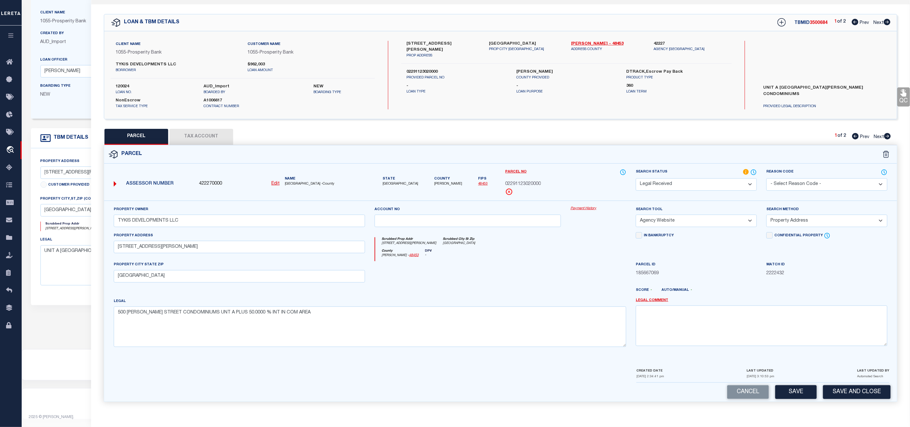
click at [791, 217] on select "-- Select Search Method -- Property Address Legal Liability Info Provided" at bounding box center [827, 220] width 121 height 12
select select "LEG"
click at [767, 214] on select "-- Select Search Method -- Property Address Legal Liability Info Provided" at bounding box center [827, 220] width 121 height 12
click at [694, 179] on select "Automated Search Bad Parcel Complete Duplicate Parcel High Dollar Reporting In …" at bounding box center [696, 184] width 121 height 12
click at [636, 178] on select "Automated Search Bad Parcel Complete Duplicate Parcel High Dollar Reporting In …" at bounding box center [696, 184] width 121 height 12
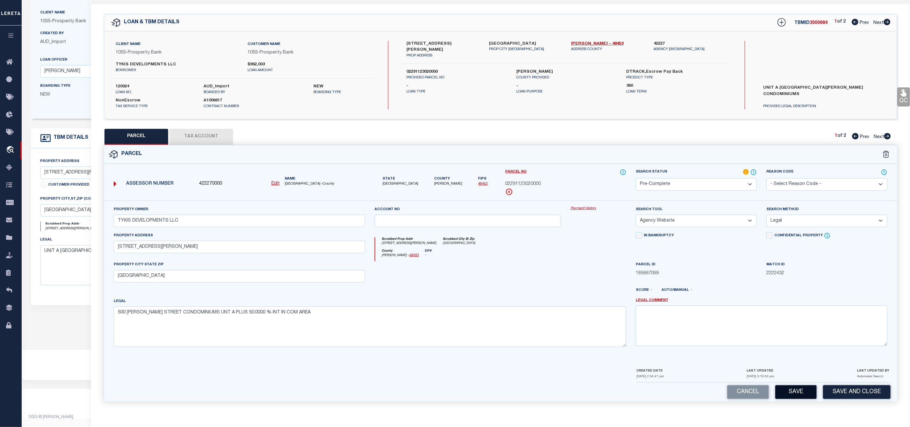
click at [795, 393] on button "Save" at bounding box center [796, 392] width 41 height 14
select select "AS"
select select
checkbox input "false"
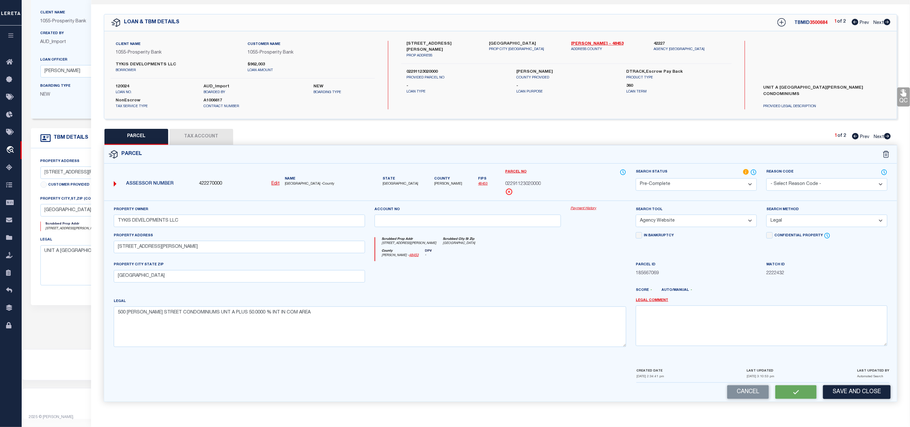
checkbox input "false"
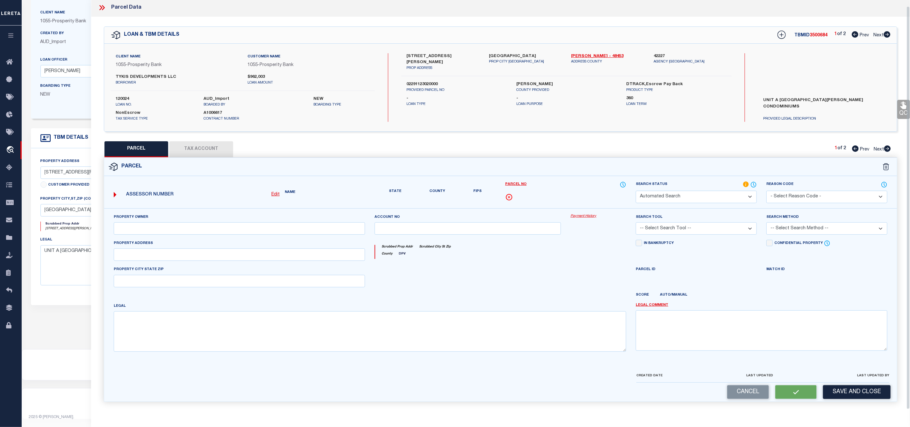
select select "PC"
type input "TYKIS DEVELOPMENTS LLC"
select select "AGW"
select select "LEG"
type input "[STREET_ADDRESS][PERSON_NAME]"
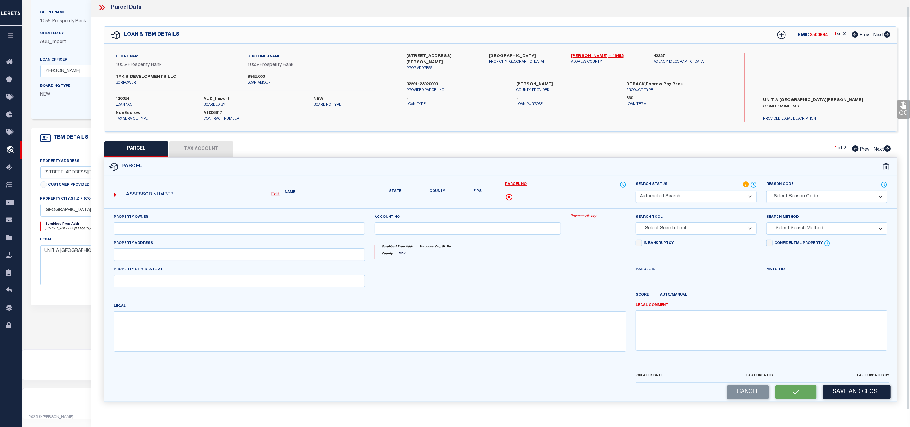
type input "[GEOGRAPHIC_DATA]"
type textarea "500 [PERSON_NAME] STREET CONDOMINIUMS UNT A PLUS 50.0000 % INT IN COM AREA"
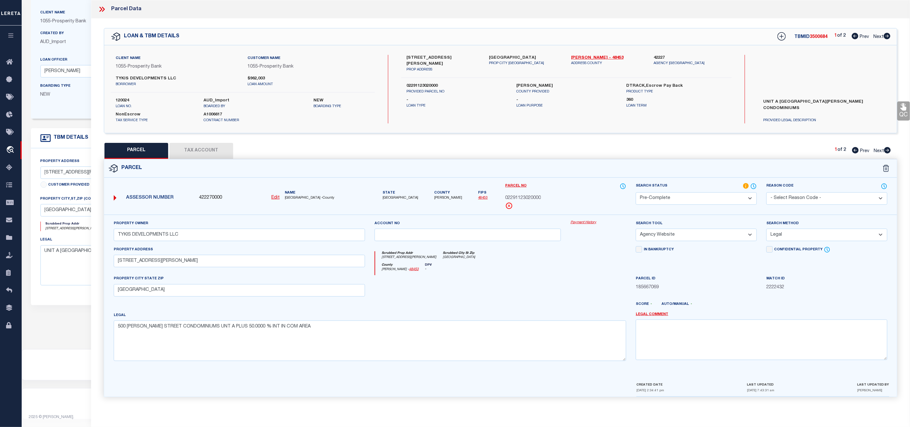
scroll to position [16, 0]
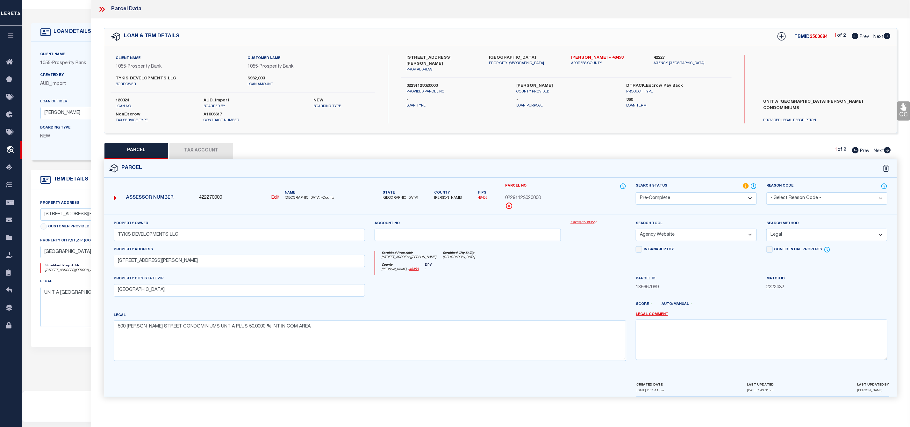
click at [818, 38] on span "3500684" at bounding box center [819, 37] width 18 height 4
copy span "3500684"
click at [889, 37] on icon at bounding box center [887, 36] width 7 height 6
select select "AS"
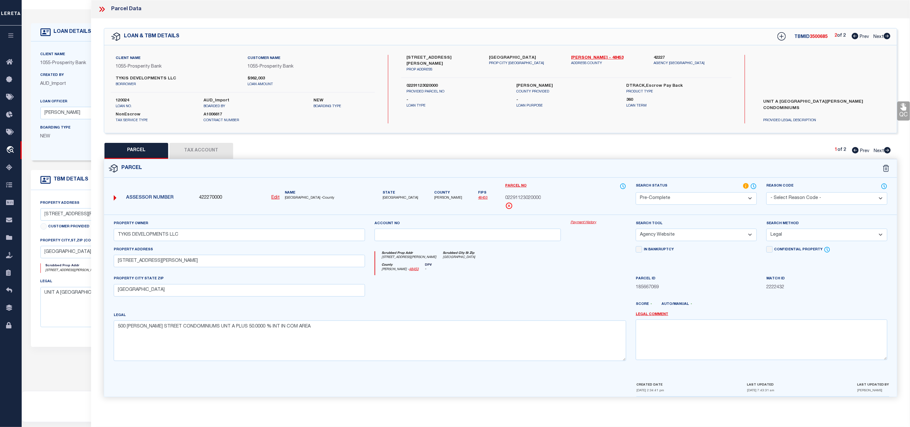
select select
checkbox input "false"
select select "PA"
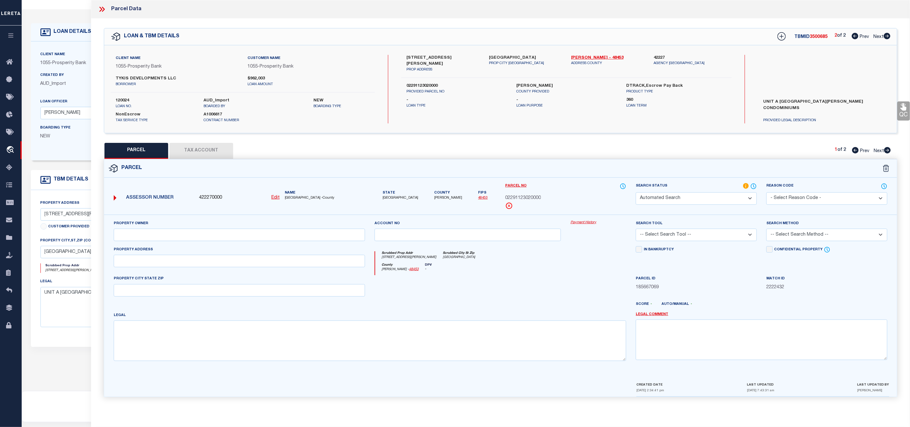
type input "TYKIS DEVELOPMENTS LLC"
select select "ATL"
select select "ADD"
type input "[STREET_ADDRESS][PERSON_NAME]"
type input "[GEOGRAPHIC_DATA]"
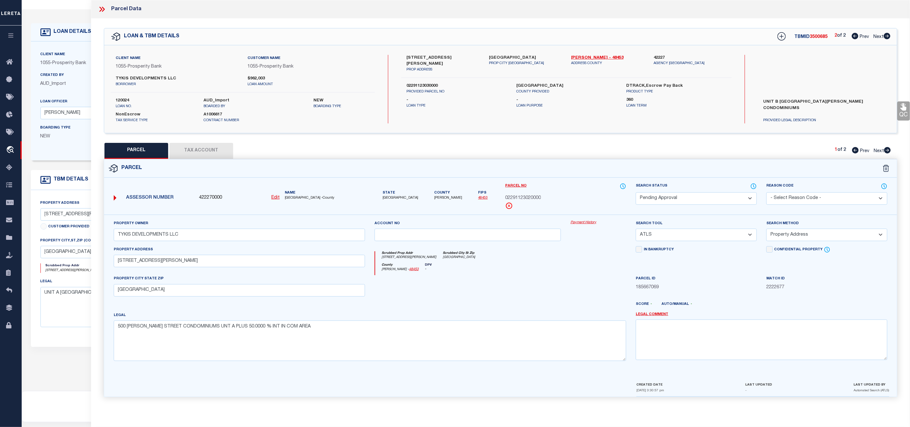
click at [888, 149] on icon at bounding box center [888, 150] width 7 height 6
click at [856, 38] on icon at bounding box center [855, 36] width 7 height 6
click at [888, 149] on icon at bounding box center [888, 150] width 7 height 6
click at [434, 199] on span "[PERSON_NAME]" at bounding box center [448, 197] width 28 height 5
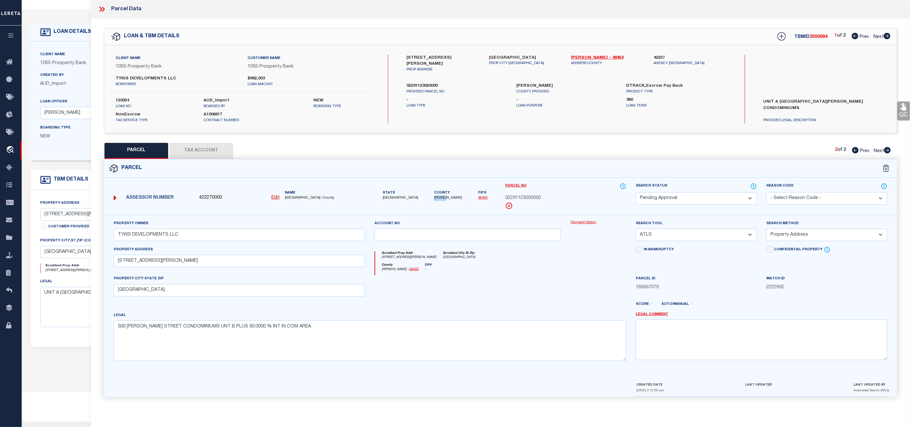
copy span "[PERSON_NAME]"
click at [123, 98] on div "Client Name 1055 - Prosperity Bank Customer Name 1055 - Prosperity Bank TYKIS D…" at bounding box center [243, 89] width 265 height 69
copy label "120024"
click at [521, 197] on span "02291123030000" at bounding box center [523, 198] width 36 height 7
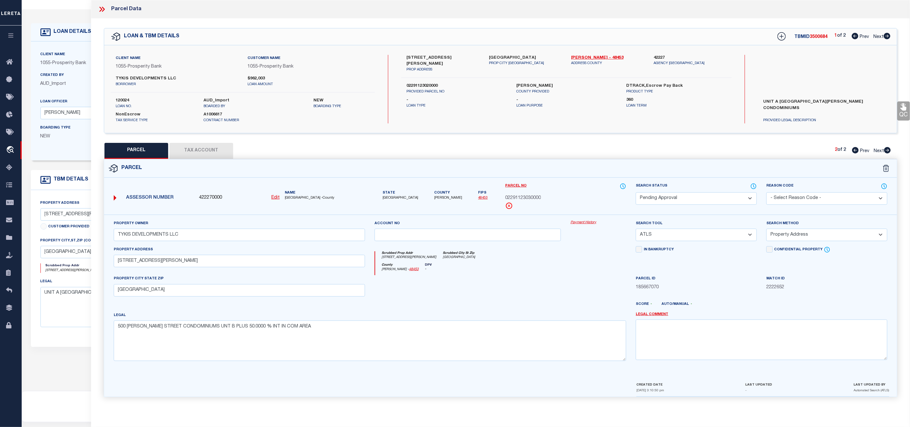
click at [521, 197] on span "02291123030000" at bounding box center [523, 198] width 36 height 7
copy span "02291123030000"
click at [854, 151] on icon at bounding box center [855, 150] width 7 height 6
click at [532, 200] on span "02291123020000" at bounding box center [523, 198] width 36 height 7
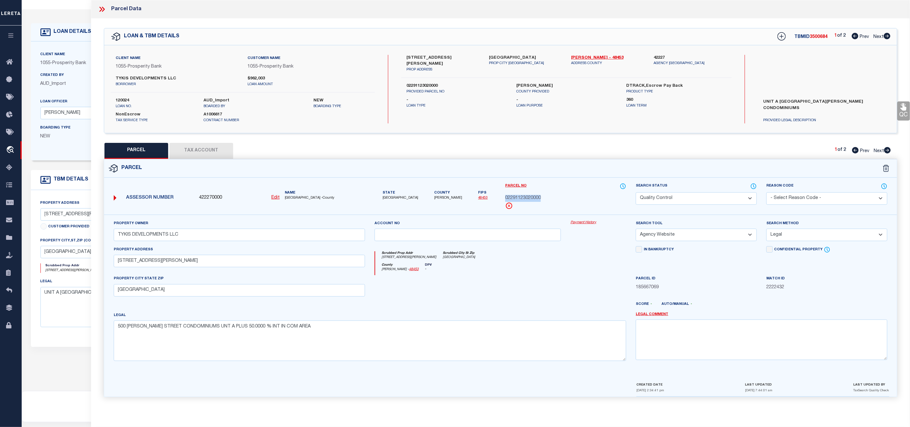
click at [889, 37] on icon at bounding box center [887, 36] width 7 height 6
click at [889, 151] on icon at bounding box center [887, 150] width 7 height 6
click at [689, 234] on select "-- Select Search Tool -- 3rd Party Website Agency File Agency Website ATLS CNV-…" at bounding box center [696, 234] width 121 height 12
click at [636, 230] on select "-- Select Search Tool -- 3rd Party Website Agency File Agency Website ATLS CNV-…" at bounding box center [696, 234] width 121 height 12
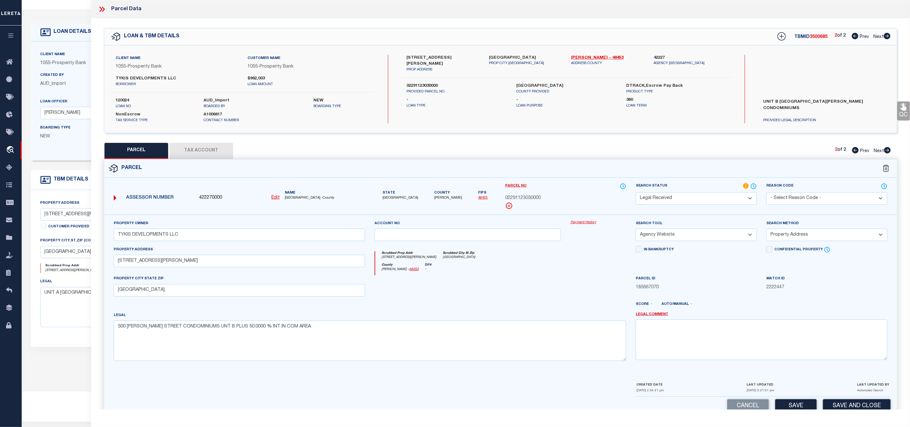
click at [799, 235] on select "-- Select Search Method -- Property Address Legal Liability Info Provided" at bounding box center [827, 234] width 121 height 12
click at [767, 230] on select "-- Select Search Method -- Property Address Legal Liability Info Provided" at bounding box center [827, 234] width 121 height 12
click at [689, 200] on select "Automated Search Bad Parcel Complete Duplicate Parcel High Dollar Reporting In …" at bounding box center [696, 198] width 121 height 12
click at [636, 193] on select "Automated Search Bad Parcel Complete Duplicate Parcel High Dollar Reporting In …" at bounding box center [696, 198] width 121 height 12
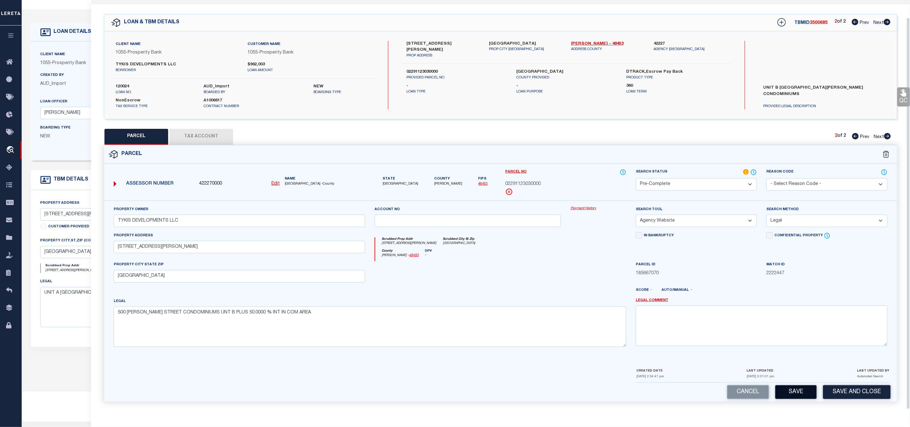
click at [800, 388] on button "Save" at bounding box center [796, 392] width 41 height 14
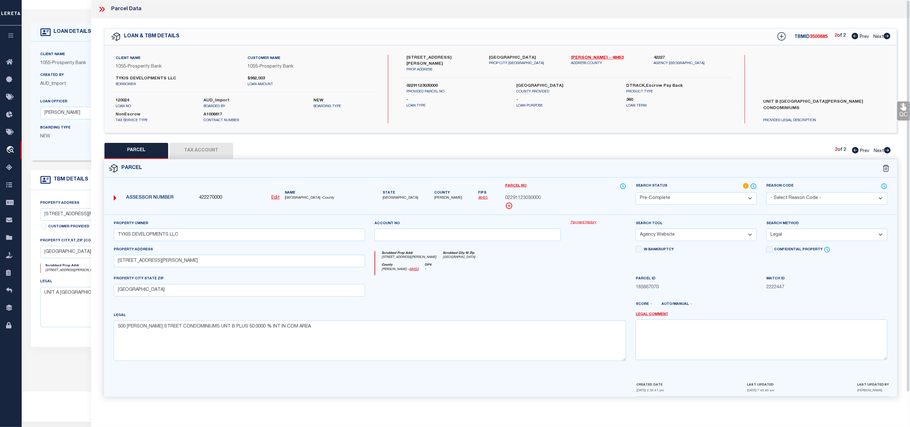
scroll to position [0, 0]
click at [816, 33] on div "TBMID 3500685 2 of 2 Prev Next" at bounding box center [830, 36] width 122 height 11
click at [521, 198] on span "02291123030000" at bounding box center [523, 198] width 36 height 7
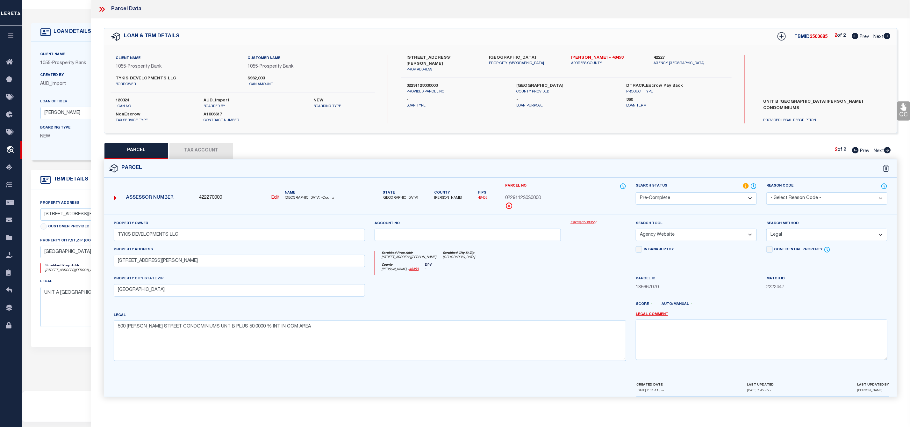
click at [102, 9] on icon at bounding box center [100, 9] width 3 height 5
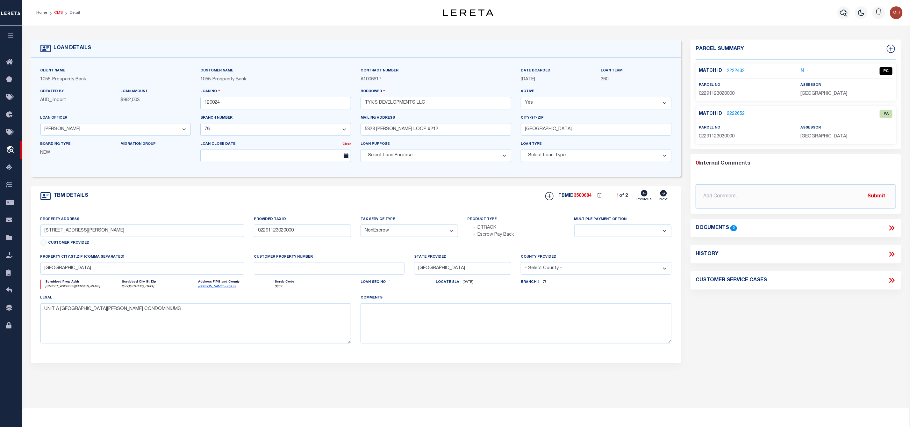
click at [61, 13] on link "OMS" at bounding box center [58, 13] width 9 height 4
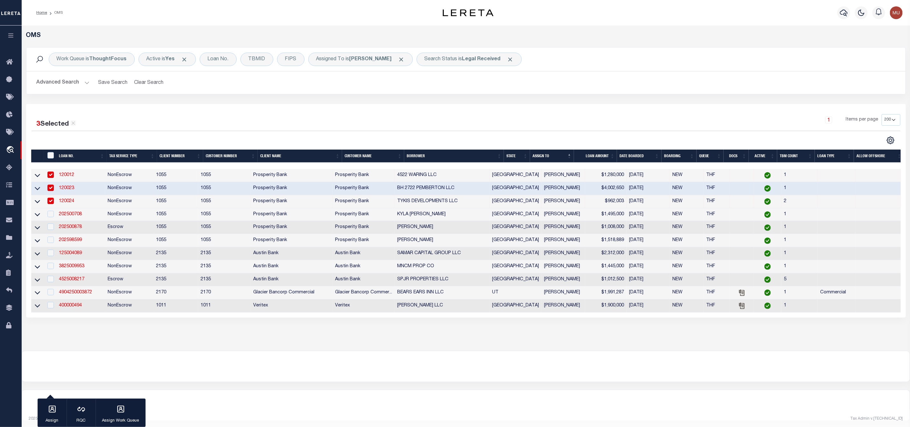
scroll to position [9, 0]
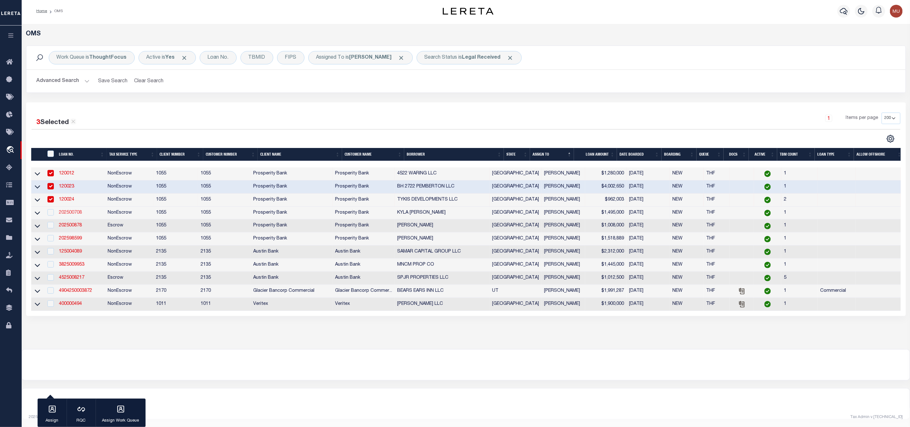
click at [77, 210] on link "202500708" at bounding box center [70, 212] width 23 height 4
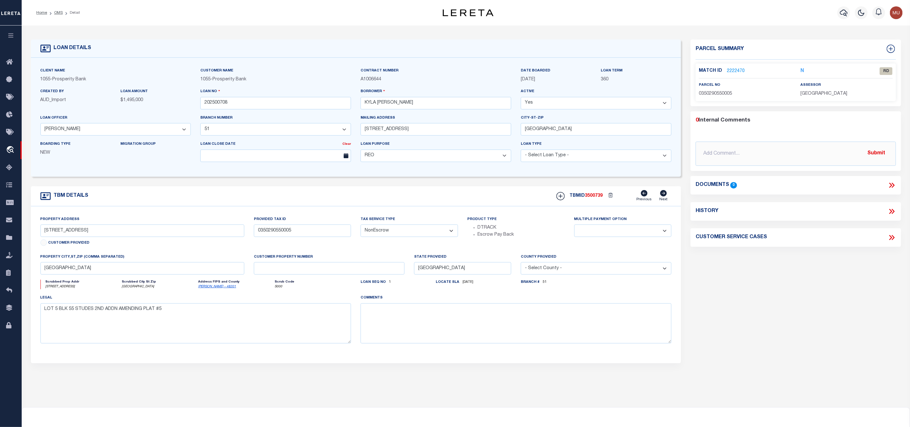
click at [734, 69] on link "2222470" at bounding box center [736, 71] width 18 height 7
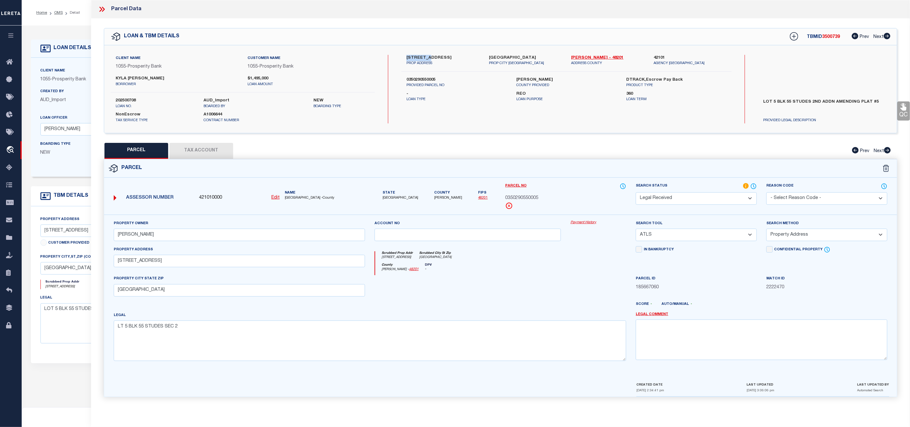
drag, startPoint x: 407, startPoint y: 57, endPoint x: 427, endPoint y: 57, distance: 20.1
click at [427, 57] on label "[STREET_ADDRESS]" at bounding box center [443, 58] width 73 height 6
click at [187, 237] on input "[PERSON_NAME]" at bounding box center [240, 234] width 252 height 12
drag, startPoint x: 187, startPoint y: 237, endPoint x: 100, endPoint y: 240, distance: 87.0
click at [100, 240] on div "Property Owner [PERSON_NAME] Account no Payment History Search Tool" at bounding box center [500, 305] width 803 height 182
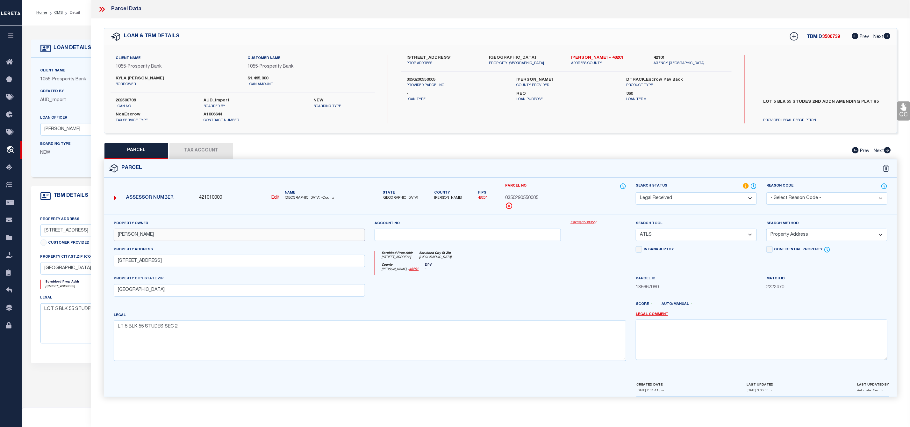
paste input "[PERSON_NAME] & [PERSON_NAME]"
click at [191, 331] on textarea "LT 5 BLK 55 STUDES SEC 2" at bounding box center [370, 340] width 513 height 40
click at [679, 237] on select "-- Select Search Tool -- 3rd Party Website Agency File Agency Website ATLS CNV-…" at bounding box center [696, 234] width 121 height 12
click at [636, 230] on select "-- Select Search Tool -- 3rd Party Website Agency File Agency Website ATLS CNV-…" at bounding box center [696, 234] width 121 height 12
click at [821, 237] on select "-- Select Search Method -- Property Address Legal Liability Info Provided" at bounding box center [827, 234] width 121 height 12
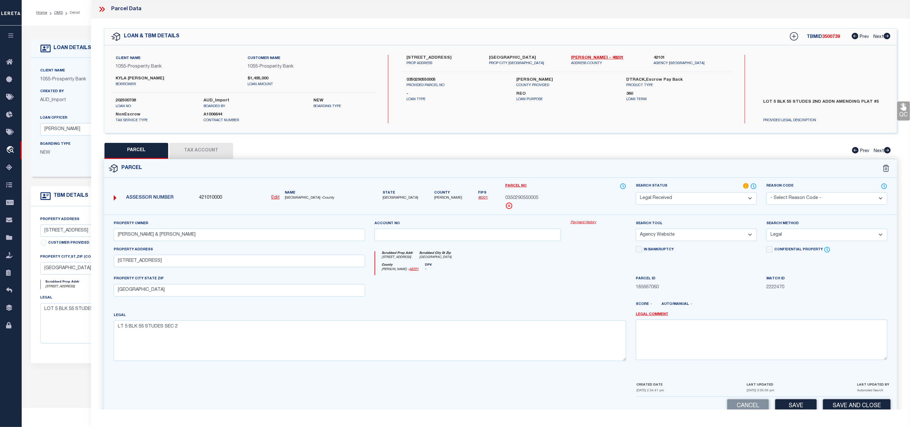
click at [767, 230] on select "-- Select Search Method -- Property Address Legal Liability Info Provided" at bounding box center [827, 234] width 121 height 12
click at [716, 202] on select "Automated Search Bad Parcel Complete Duplicate Parcel High Dollar Reporting In …" at bounding box center [696, 198] width 121 height 12
click at [636, 193] on select "Automated Search Bad Parcel Complete Duplicate Parcel High Dollar Reporting In …" at bounding box center [696, 198] width 121 height 12
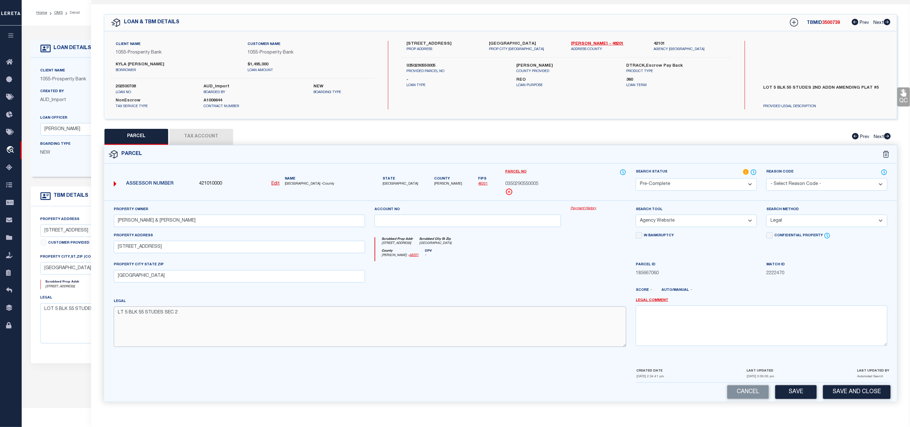
click at [185, 309] on textarea "LT 5 BLK 55 STUDES SEC 2" at bounding box center [370, 326] width 513 height 40
click at [807, 392] on button "Save" at bounding box center [796, 392] width 41 height 14
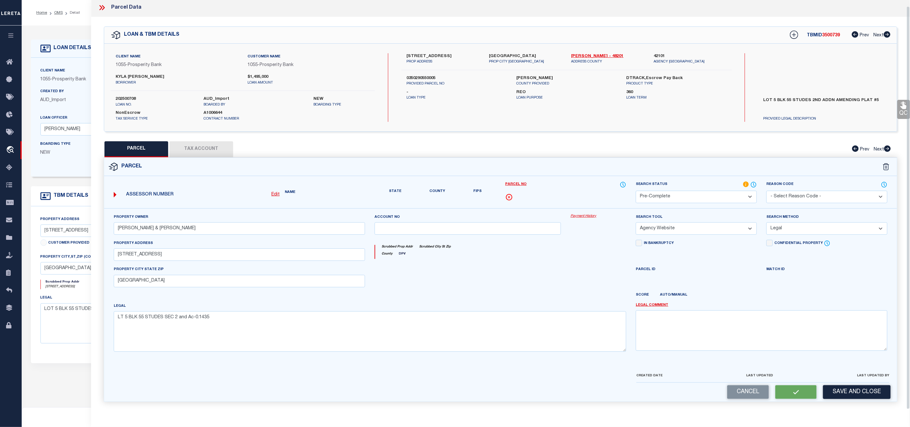
scroll to position [0, 0]
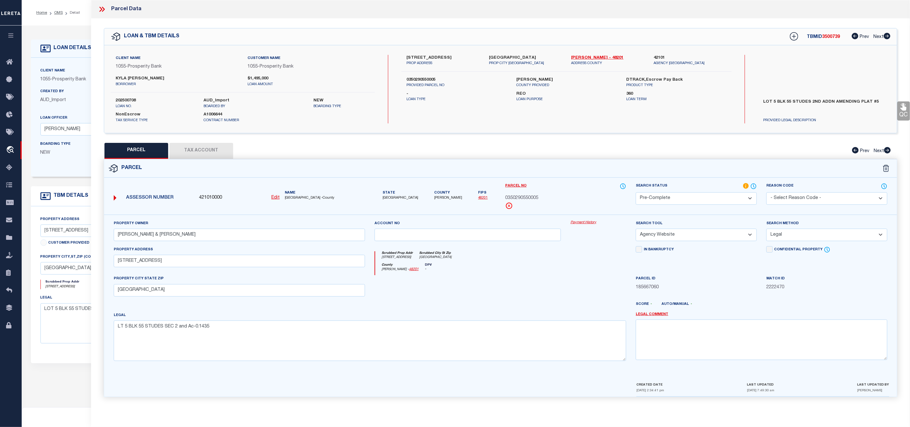
click at [827, 37] on span "3500739" at bounding box center [832, 37] width 18 height 4
click at [129, 96] on div "Client Name 1055 - Prosperity Bank Customer Name 1055 - Prosperity Bank KYLA [P…" at bounding box center [243, 89] width 265 height 69
click at [517, 196] on span "0350290550005" at bounding box center [521, 198] width 33 height 7
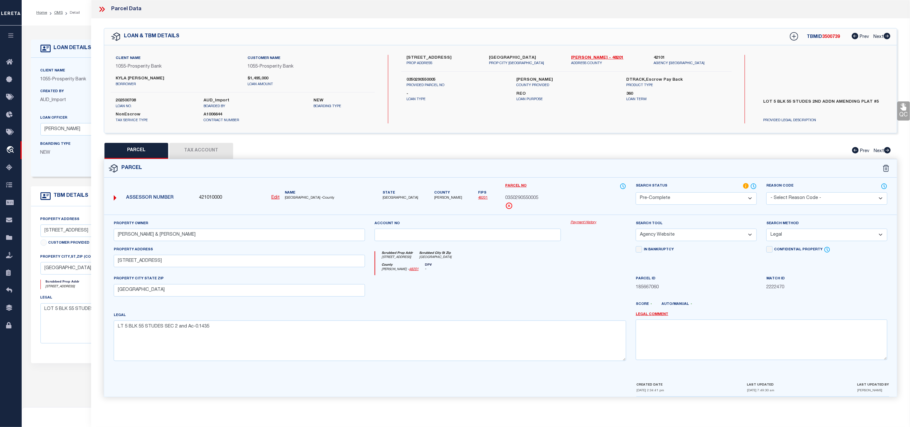
click at [517, 196] on span "0350290550005" at bounding box center [521, 198] width 33 height 7
click at [101, 9] on icon at bounding box center [100, 9] width 3 height 5
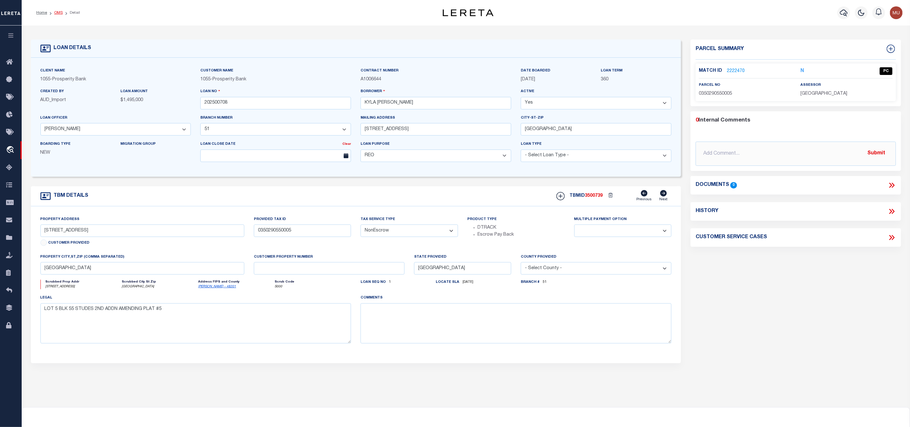
click at [59, 13] on link "OMS" at bounding box center [58, 13] width 9 height 4
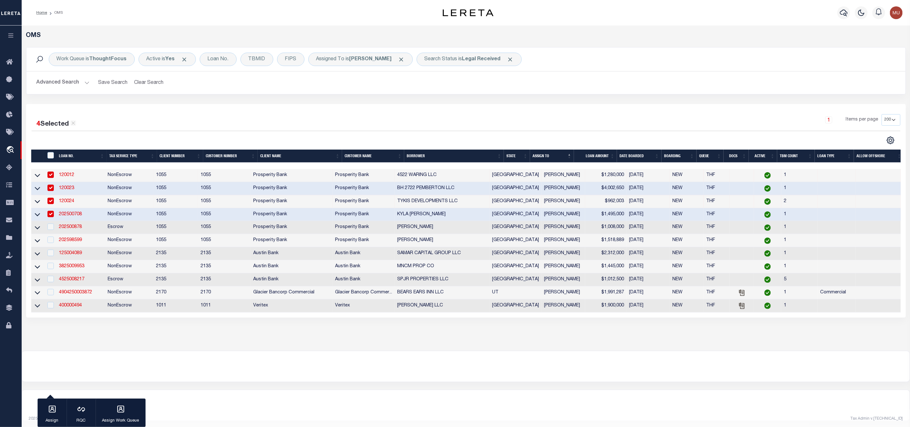
scroll to position [9, 0]
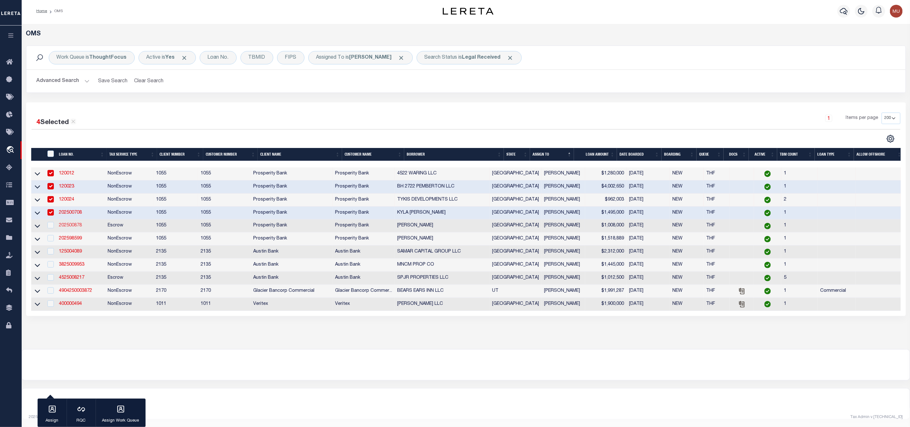
click at [73, 223] on link "202500878" at bounding box center [70, 225] width 23 height 4
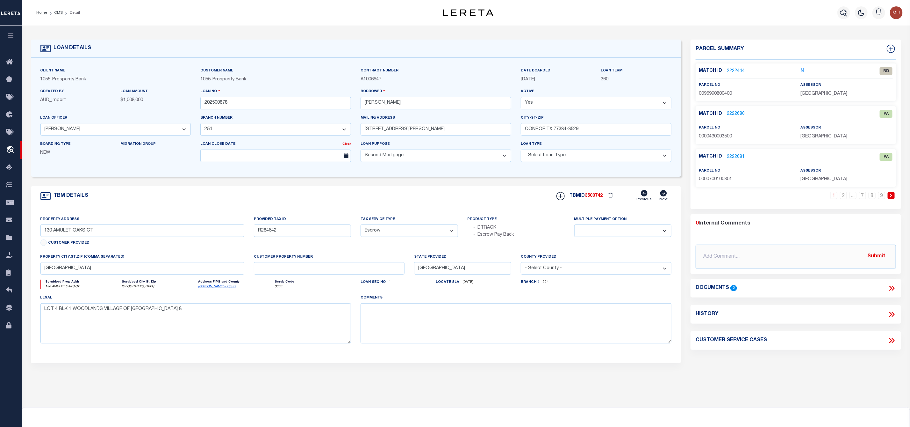
click at [734, 70] on link "2222444" at bounding box center [736, 71] width 18 height 7
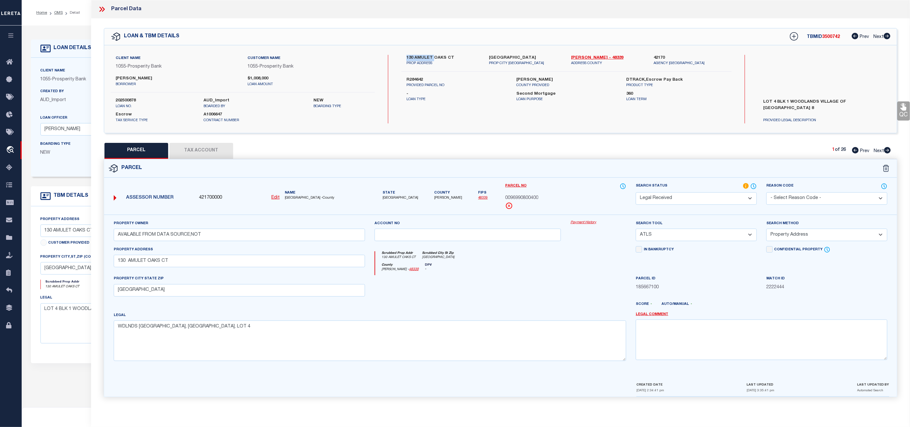
drag, startPoint x: 405, startPoint y: 55, endPoint x: 433, endPoint y: 59, distance: 28.9
click at [433, 59] on div "130 AMULET OAKS CT PROP ADDRESS" at bounding box center [443, 60] width 83 height 11
click at [425, 56] on label "130 AMULET OAKS CT" at bounding box center [443, 58] width 73 height 6
drag, startPoint x: 433, startPoint y: 56, endPoint x: 404, endPoint y: 55, distance: 28.7
click at [404, 55] on div "130 AMULET OAKS CT PROP ADDRESS" at bounding box center [443, 60] width 83 height 11
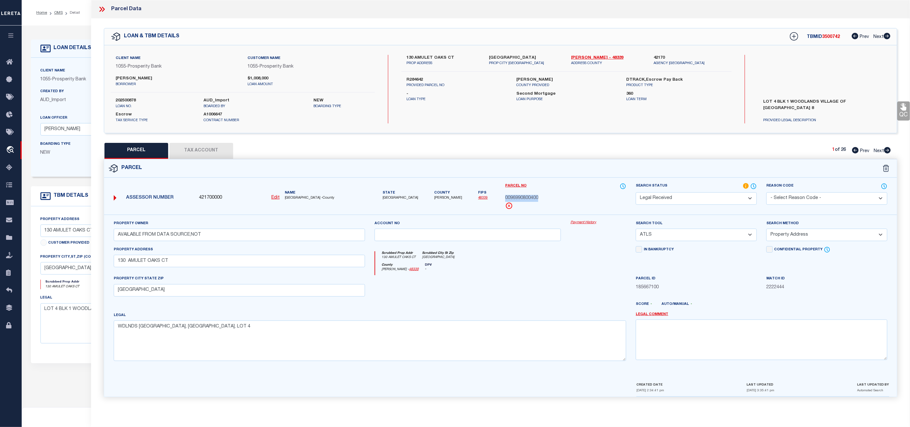
drag, startPoint x: 507, startPoint y: 196, endPoint x: 545, endPoint y: 200, distance: 38.4
click at [545, 200] on div "0096990800400" at bounding box center [565, 198] width 121 height 7
drag, startPoint x: 115, startPoint y: 266, endPoint x: 149, endPoint y: 267, distance: 34.4
click at [149, 267] on input "130 AMULET OAKS CT" at bounding box center [240, 261] width 252 height 12
click at [683, 236] on select "-- Select Search Tool -- 3rd Party Website Agency File Agency Website ATLS CNV-…" at bounding box center [696, 234] width 121 height 12
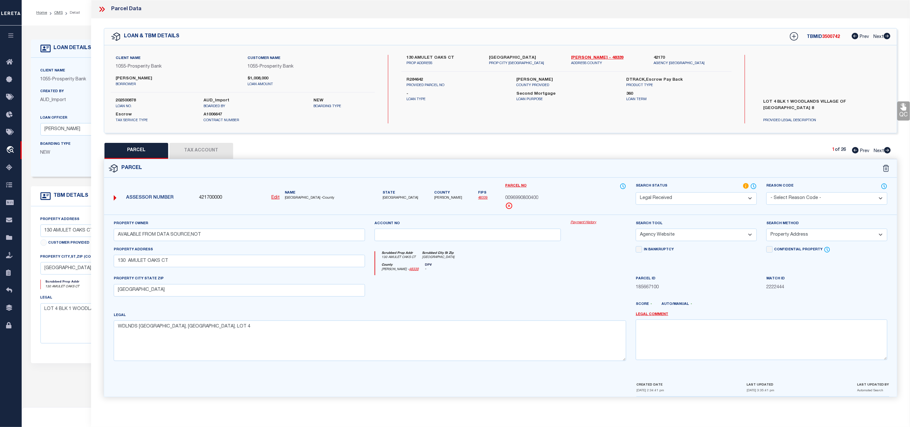
click at [636, 230] on select "-- Select Search Tool -- 3rd Party Website Agency File Agency Website ATLS CNV-…" at bounding box center [696, 234] width 121 height 12
click at [794, 231] on select "-- Select Search Method -- Property Address Legal Liability Info Provided" at bounding box center [827, 234] width 121 height 12
click at [767, 230] on select "-- Select Search Method -- Property Address Legal Liability Info Provided" at bounding box center [827, 234] width 121 height 12
click at [730, 236] on select "-- Select Search Tool -- 3rd Party Website Agency File Agency Website ATLS CNV-…" at bounding box center [696, 234] width 121 height 12
click at [636, 230] on select "-- Select Search Tool -- 3rd Party Website Agency File Agency Website ATLS CNV-…" at bounding box center [696, 234] width 121 height 12
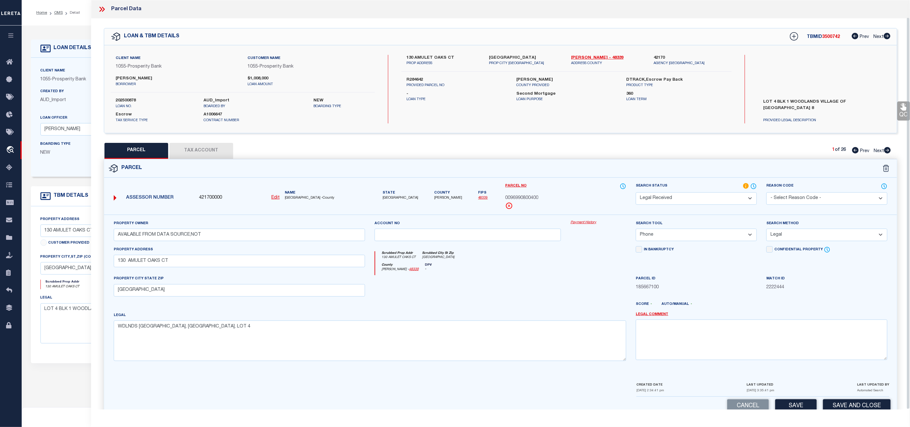
scroll to position [18, 0]
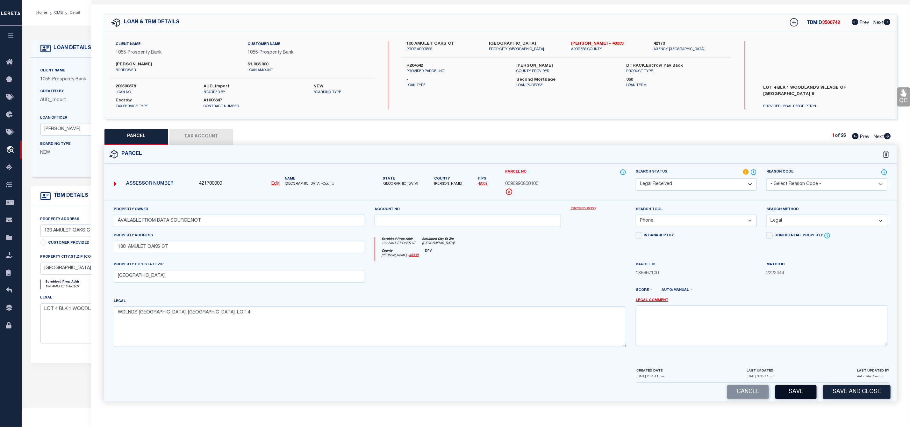
click at [799, 396] on button "Save" at bounding box center [796, 392] width 41 height 14
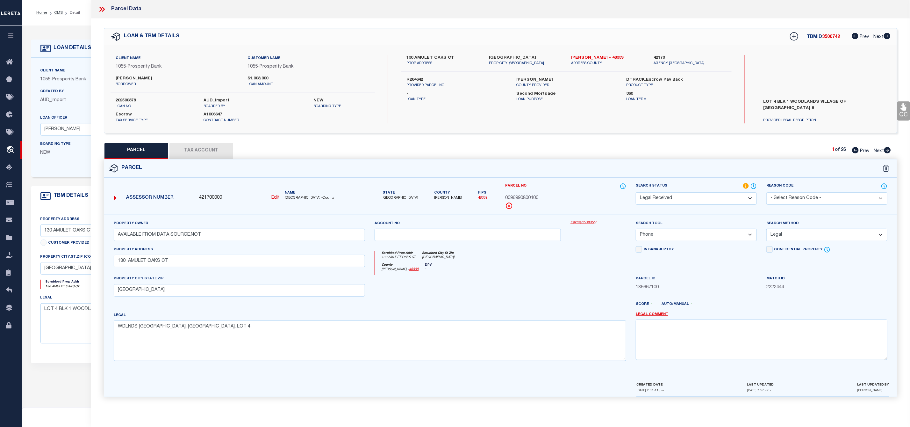
scroll to position [0, 0]
click at [835, 37] on span "3500742" at bounding box center [832, 37] width 18 height 4
click at [127, 98] on label "202500878" at bounding box center [155, 101] width 78 height 6
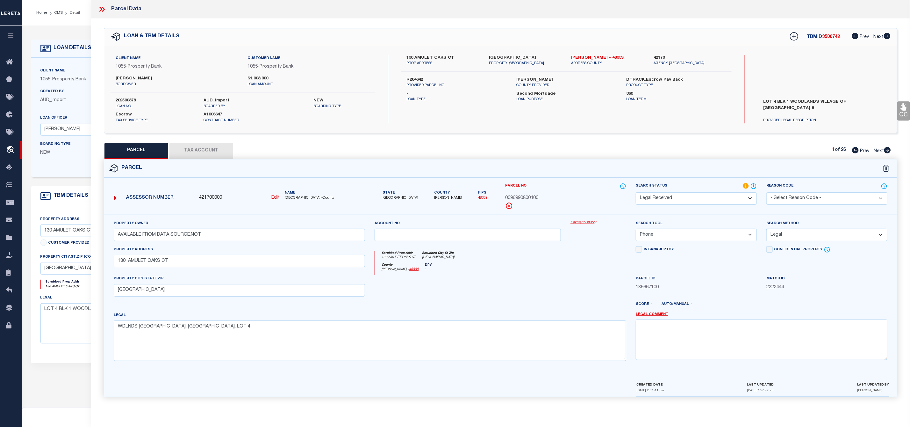
click at [294, 199] on span "[GEOGRAPHIC_DATA] -County" at bounding box center [325, 197] width 81 height 5
click at [520, 196] on span "0096990800400" at bounding box center [521, 198] width 33 height 7
click at [103, 9] on icon at bounding box center [102, 9] width 8 height 8
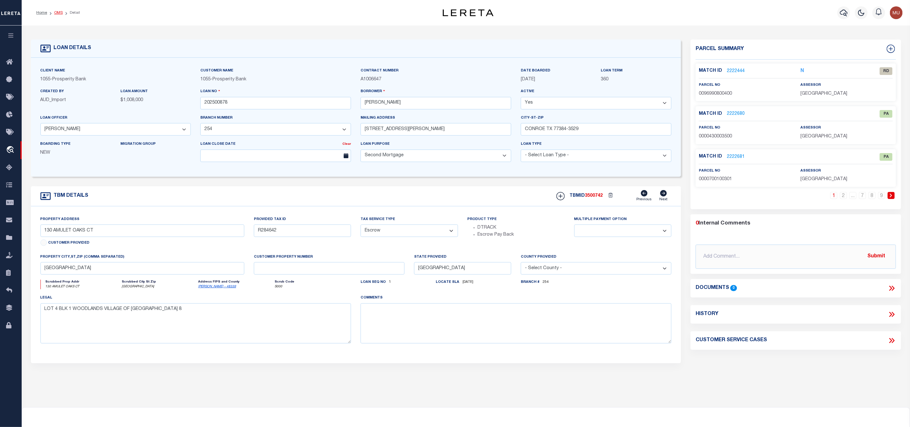
click at [61, 14] on link "OMS" at bounding box center [58, 13] width 9 height 4
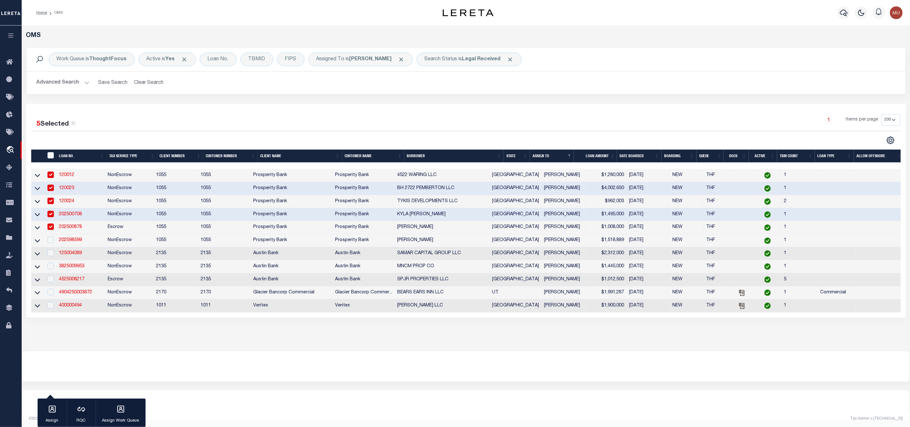
click at [66, 226] on link "202500878" at bounding box center [70, 227] width 23 height 4
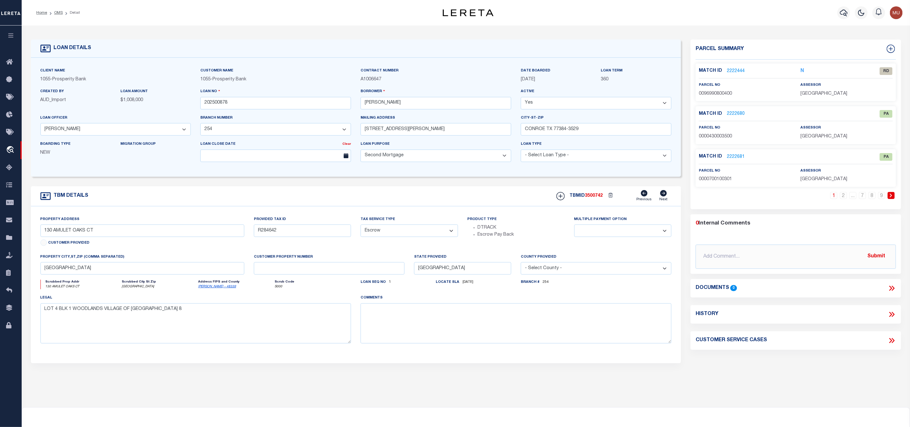
click at [741, 70] on link "2222444" at bounding box center [736, 71] width 18 height 7
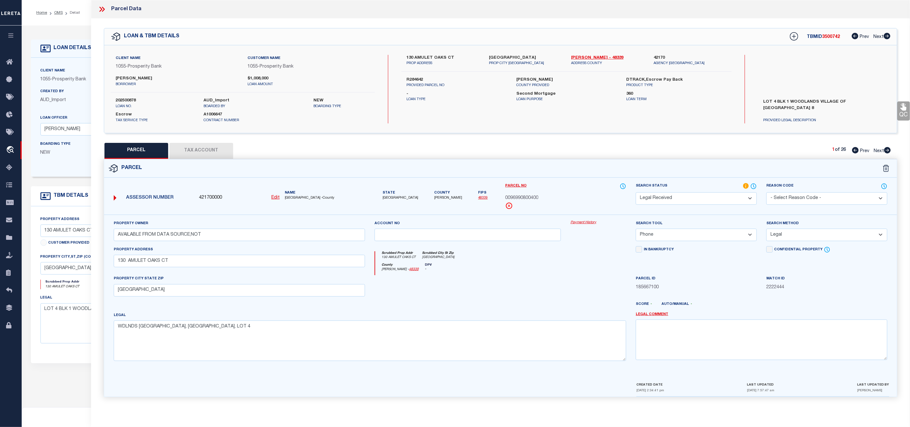
click at [685, 201] on select "Automated Search Bad Parcel Complete Duplicate Parcel High Dollar Reporting In …" at bounding box center [696, 198] width 121 height 12
click at [636, 193] on select "Automated Search Bad Parcel Complete Duplicate Parcel High Dollar Reporting In …" at bounding box center [696, 198] width 121 height 12
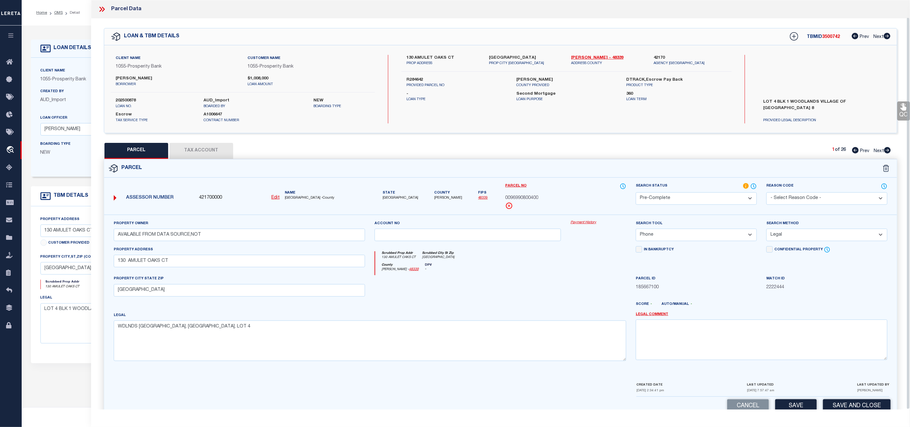
scroll to position [18, 0]
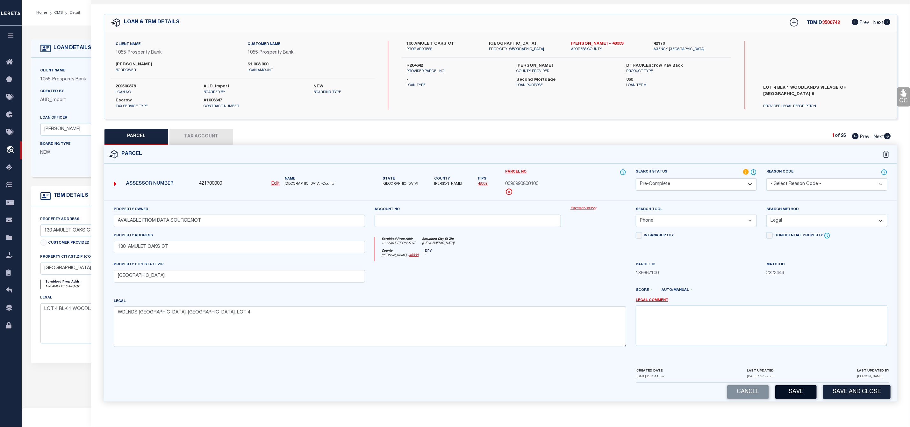
click at [800, 393] on button "Save" at bounding box center [796, 392] width 41 height 14
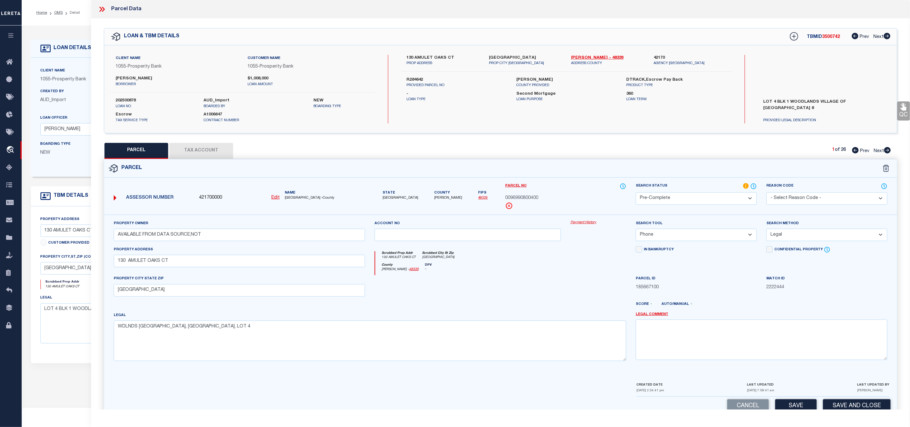
click at [105, 10] on icon at bounding box center [102, 9] width 8 height 8
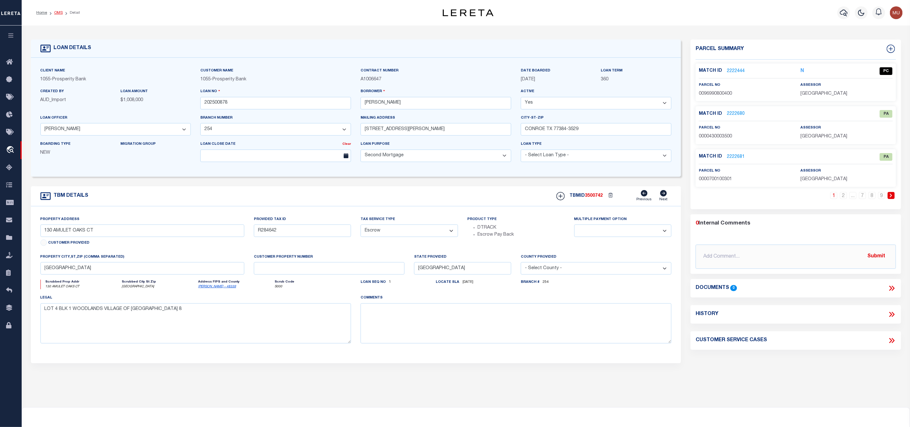
click at [62, 15] on link "OMS" at bounding box center [58, 13] width 9 height 4
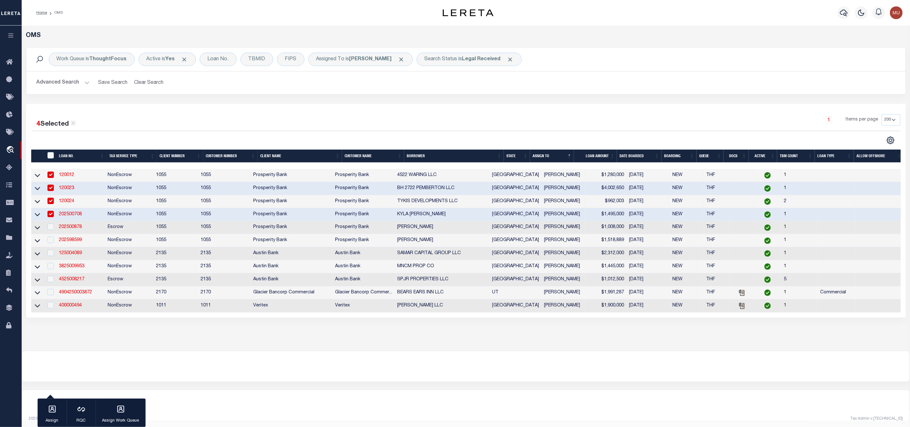
scroll to position [9, 0]
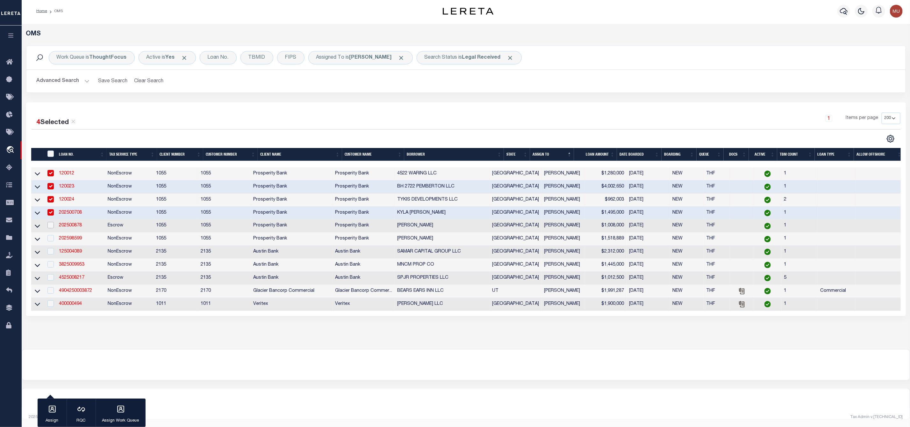
click at [49, 222] on input "checkbox" at bounding box center [50, 225] width 6 height 6
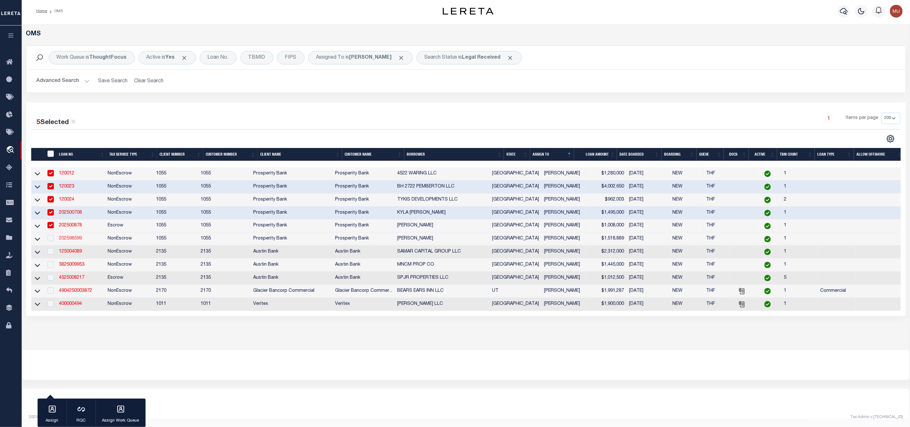
click at [71, 236] on link "202598599" at bounding box center [70, 238] width 23 height 4
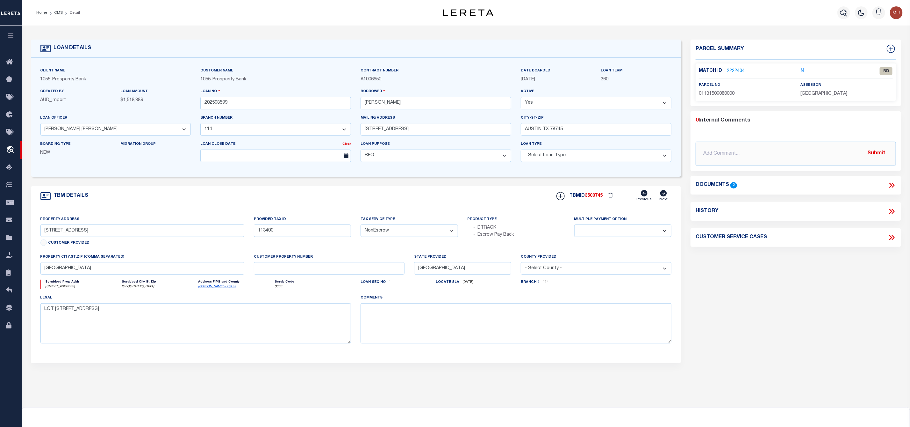
click at [737, 68] on p "2222404" at bounding box center [736, 71] width 18 height 7
click at [736, 73] on link "2222404" at bounding box center [736, 71] width 18 height 7
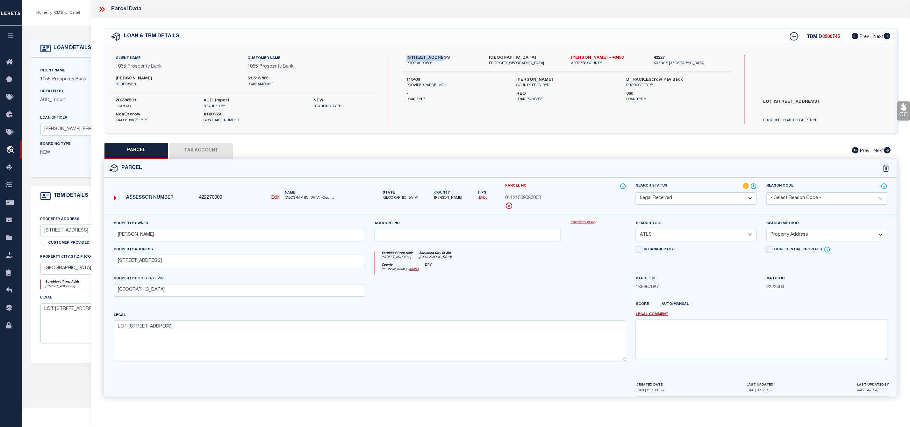
drag, startPoint x: 404, startPoint y: 55, endPoint x: 437, endPoint y: 60, distance: 33.1
click at [437, 60] on div "[STREET_ADDRESS] [PERSON_NAME] ADDRESS" at bounding box center [443, 60] width 83 height 11
drag, startPoint x: 504, startPoint y: 196, endPoint x: 543, endPoint y: 201, distance: 39.5
click at [543, 201] on div "Parcel No 01131509080000" at bounding box center [566, 199] width 131 height 32
drag, startPoint x: 118, startPoint y: 237, endPoint x: 163, endPoint y: 237, distance: 45.6
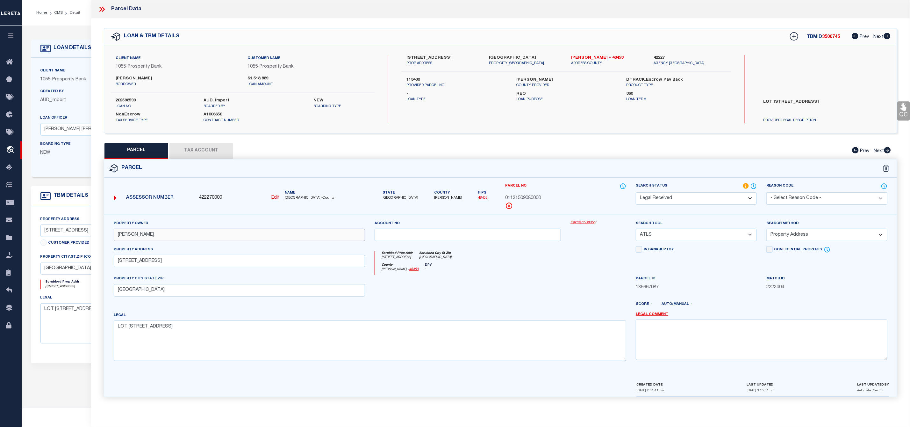
click at [163, 237] on input "[PERSON_NAME]" at bounding box center [240, 234] width 252 height 12
click at [828, 35] on span "3500745" at bounding box center [832, 37] width 18 height 4
click at [526, 198] on span "01131509080000" at bounding box center [523, 198] width 36 height 7
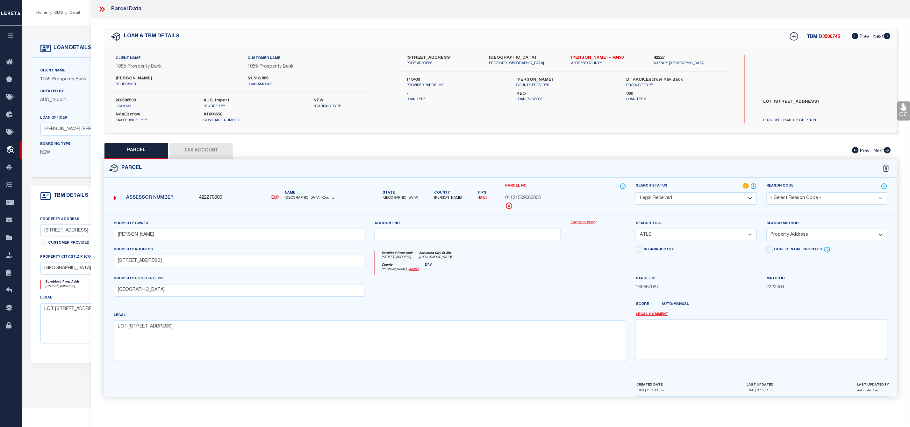
click at [123, 98] on label "202598599" at bounding box center [155, 101] width 78 height 6
click at [682, 234] on select "-- Select Search Tool -- 3rd Party Website Agency File Agency Website ATLS CNV-…" at bounding box center [696, 234] width 121 height 12
click at [636, 230] on select "-- Select Search Tool -- 3rd Party Website Agency File Agency Website ATLS CNV-…" at bounding box center [696, 234] width 121 height 12
click at [822, 236] on select "-- Select Search Method -- Property Address Legal Liability Info Provided" at bounding box center [827, 234] width 121 height 12
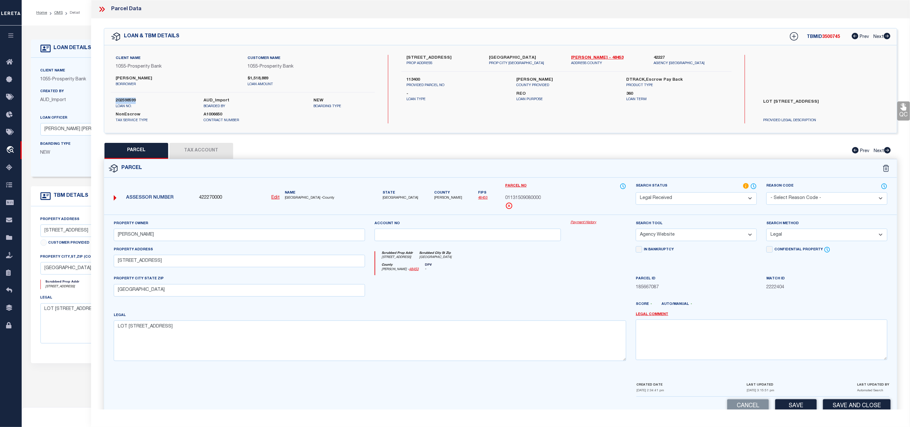
click at [767, 230] on select "-- Select Search Method -- Property Address Legal Liability Info Provided" at bounding box center [827, 234] width 121 height 12
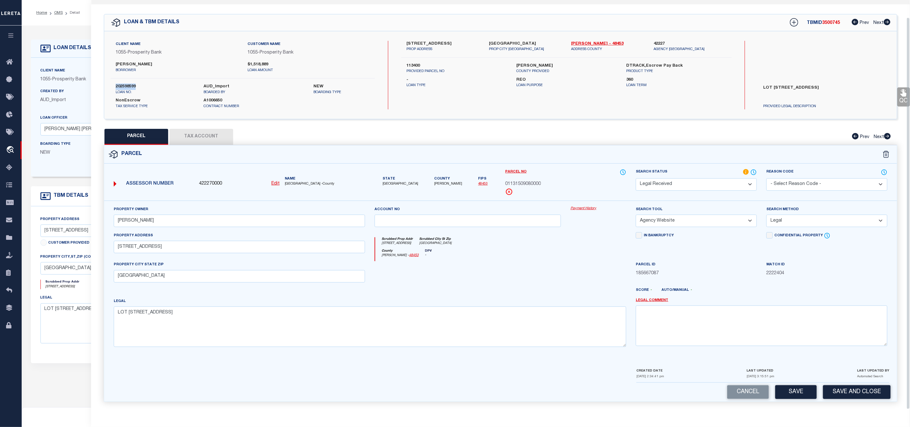
click at [706, 181] on select "Automated Search Bad Parcel Complete Duplicate Parcel High Dollar Reporting In …" at bounding box center [696, 184] width 121 height 12
click at [636, 178] on select "Automated Search Bad Parcel Complete Duplicate Parcel High Dollar Reporting In …" at bounding box center [696, 184] width 121 height 12
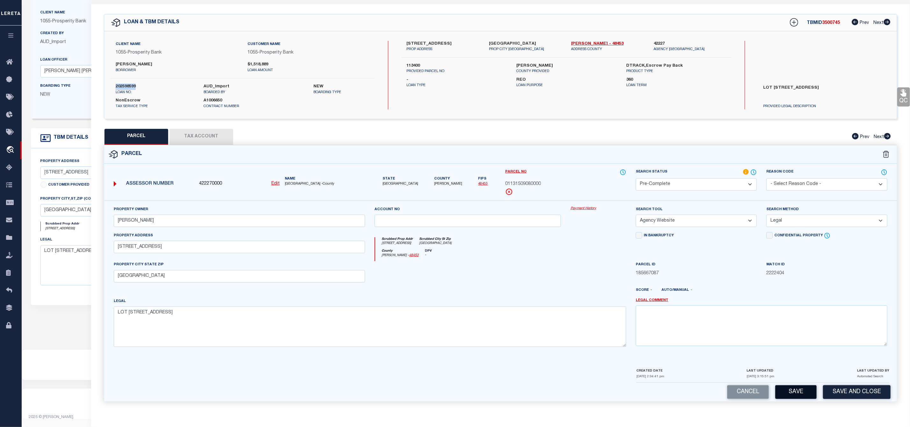
click at [797, 395] on button "Save" at bounding box center [796, 392] width 41 height 14
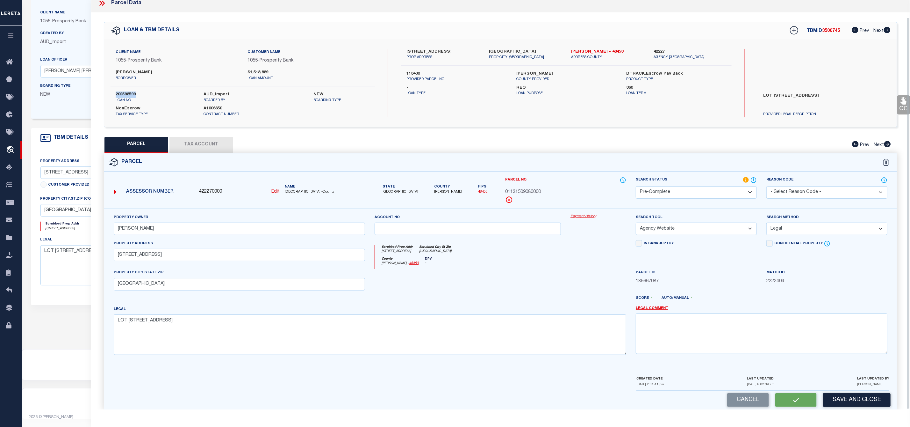
scroll to position [0, 0]
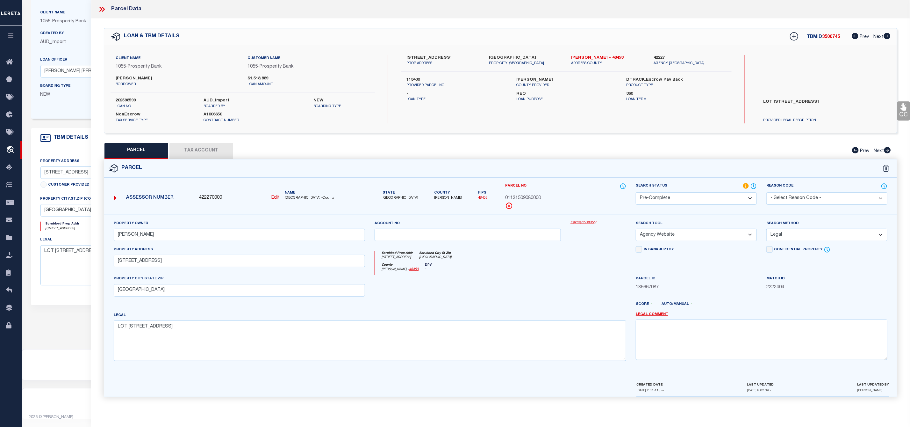
click at [101, 10] on icon at bounding box center [100, 9] width 3 height 5
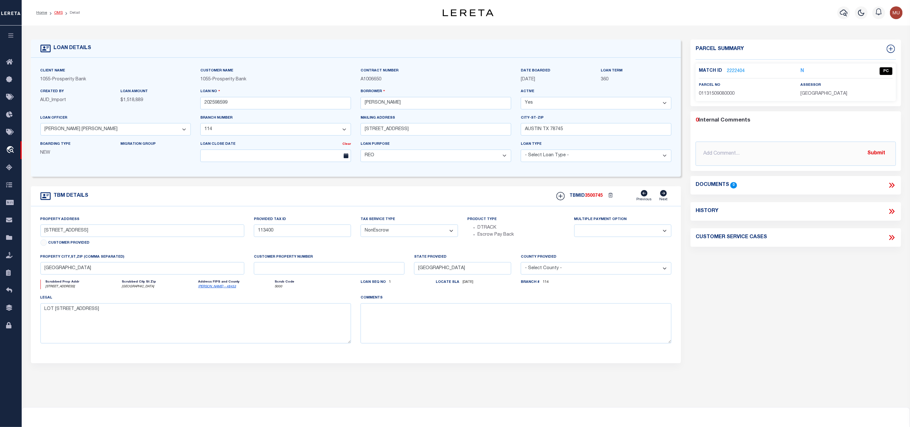
click at [61, 13] on link "OMS" at bounding box center [58, 13] width 9 height 4
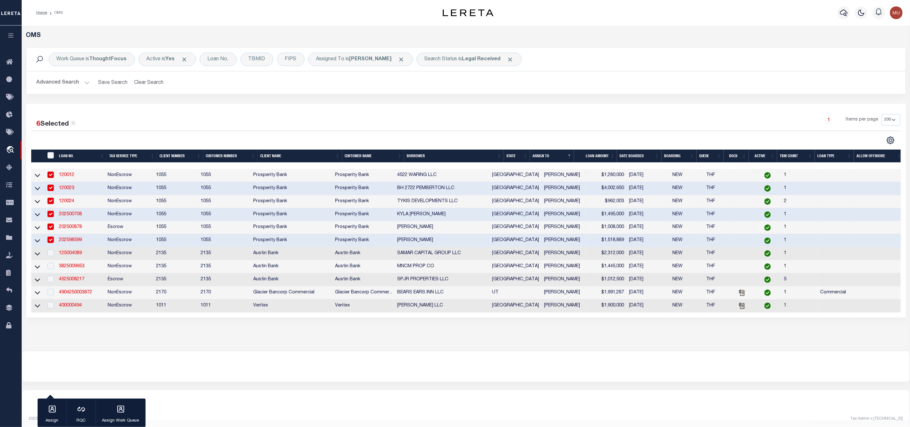
scroll to position [9, 0]
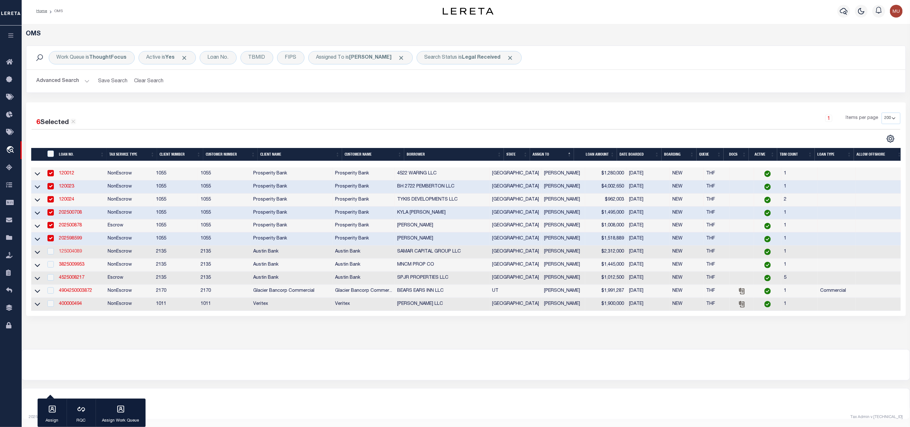
click at [71, 249] on link "125004089" at bounding box center [70, 251] width 23 height 4
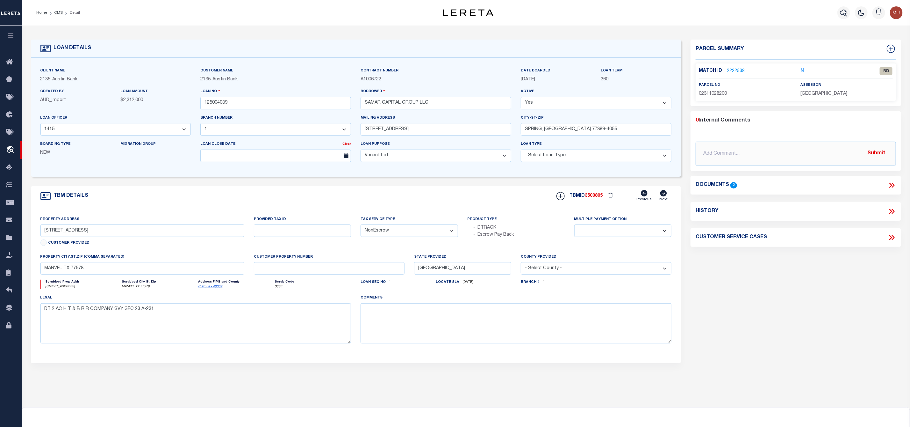
click at [735, 68] on link "2222538" at bounding box center [736, 71] width 18 height 7
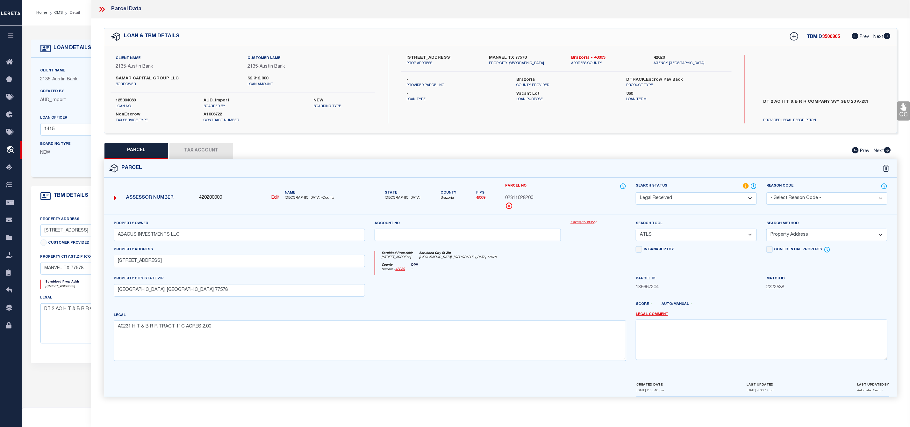
click at [416, 56] on label "[STREET_ADDRESS]" at bounding box center [443, 58] width 73 height 6
click at [426, 57] on label "[STREET_ADDRESS]" at bounding box center [443, 58] width 73 height 6
click at [520, 197] on span "02311028200" at bounding box center [519, 198] width 28 height 7
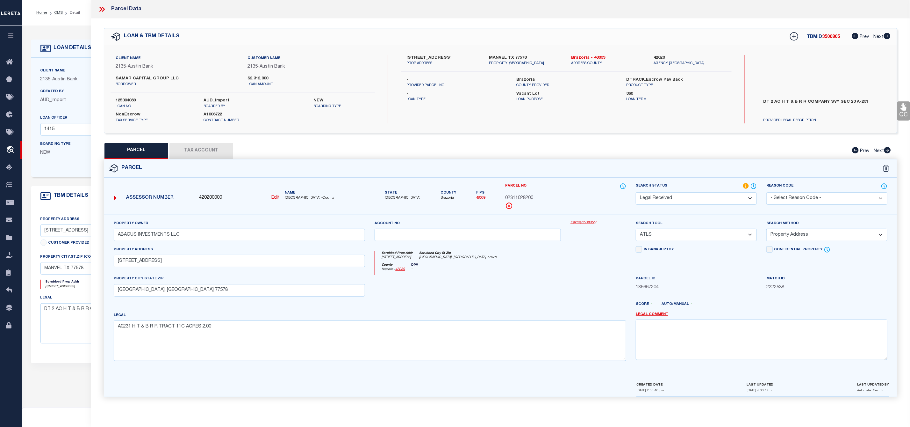
click at [520, 197] on span "02311028200" at bounding box center [519, 198] width 28 height 7
click at [141, 261] on input "[STREET_ADDRESS]" at bounding box center [240, 261] width 252 height 12
click at [829, 38] on span "3500805" at bounding box center [832, 37] width 18 height 4
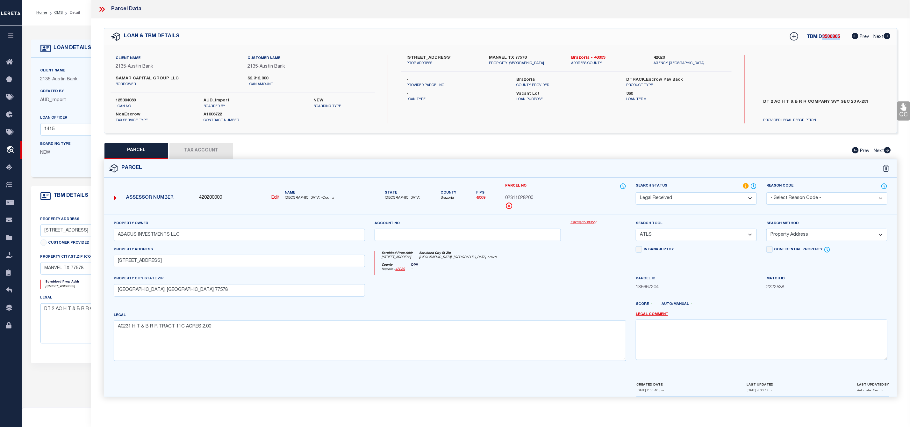
click at [829, 33] on div "TBMID 3500805 Prev Next" at bounding box center [836, 36] width 109 height 11
click at [127, 98] on label "125004089" at bounding box center [155, 101] width 78 height 6
click at [515, 198] on span "02311028200" at bounding box center [519, 198] width 28 height 7
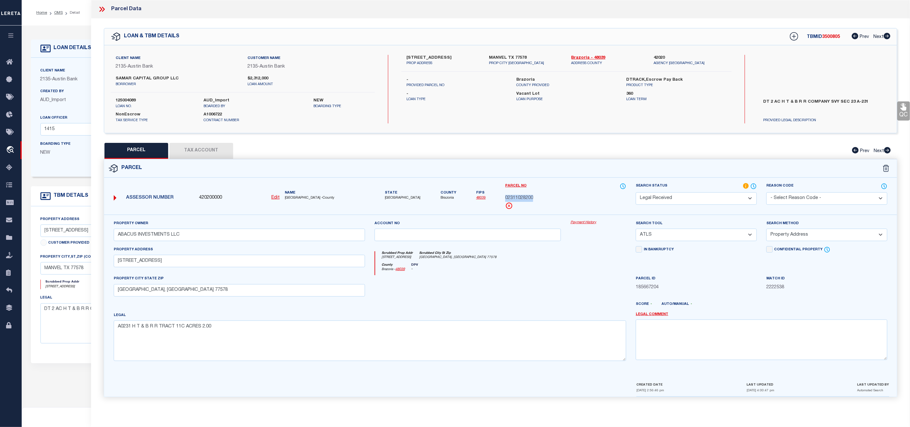
click at [515, 199] on span "02311028200" at bounding box center [519, 198] width 28 height 7
click at [294, 200] on span "[GEOGRAPHIC_DATA] -County" at bounding box center [325, 197] width 81 height 5
click at [686, 233] on select "-- Select Search Tool -- 3rd Party Website Agency File Agency Website ATLS CNV-…" at bounding box center [696, 234] width 121 height 12
click at [636, 230] on select "-- Select Search Tool -- 3rd Party Website Agency File Agency Website ATLS CNV-…" at bounding box center [696, 234] width 121 height 12
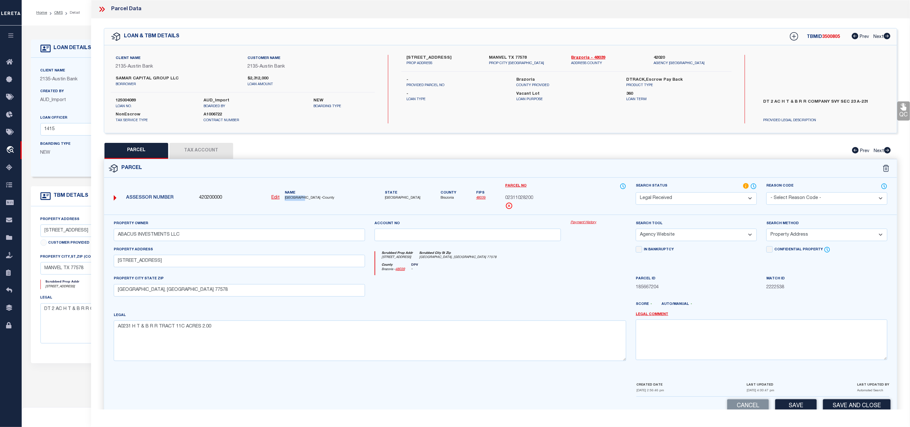
click at [781, 235] on select "-- Select Search Method -- Property Address Legal Liability Info Provided" at bounding box center [827, 234] width 121 height 12
click at [767, 230] on select "-- Select Search Method -- Property Address Legal Liability Info Provided" at bounding box center [827, 234] width 121 height 12
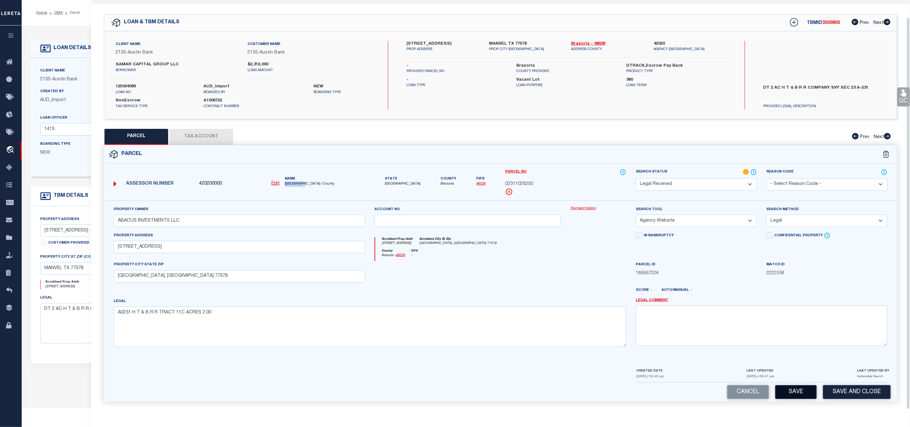
click at [800, 397] on button "Save" at bounding box center [796, 392] width 41 height 14
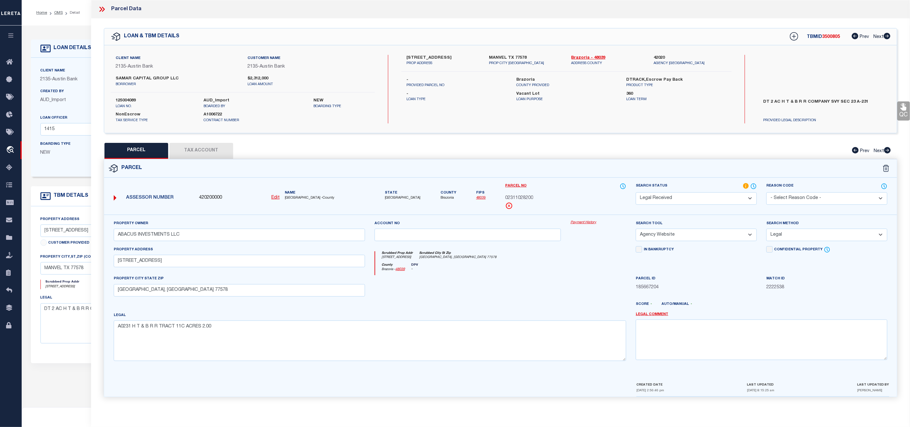
scroll to position [64, 0]
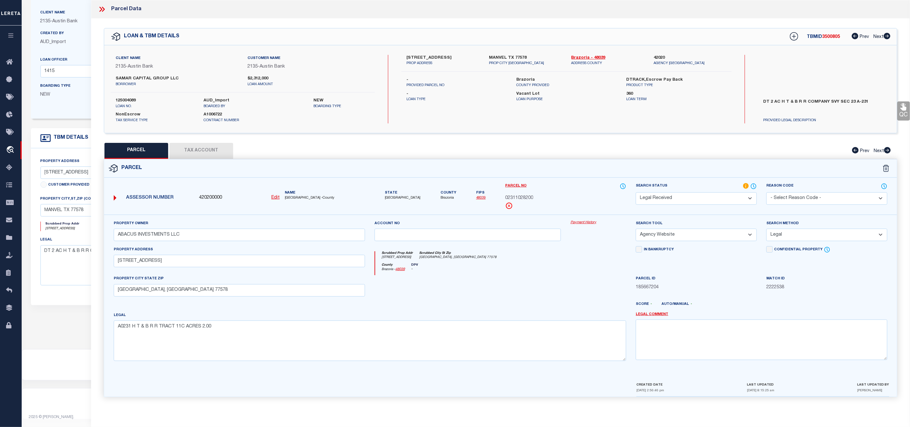
click at [674, 195] on select "Automated Search Bad Parcel Complete Duplicate Parcel High Dollar Reporting In …" at bounding box center [696, 198] width 121 height 12
click at [636, 193] on select "Automated Search Bad Parcel Complete Duplicate Parcel High Dollar Reporting In …" at bounding box center [696, 198] width 121 height 12
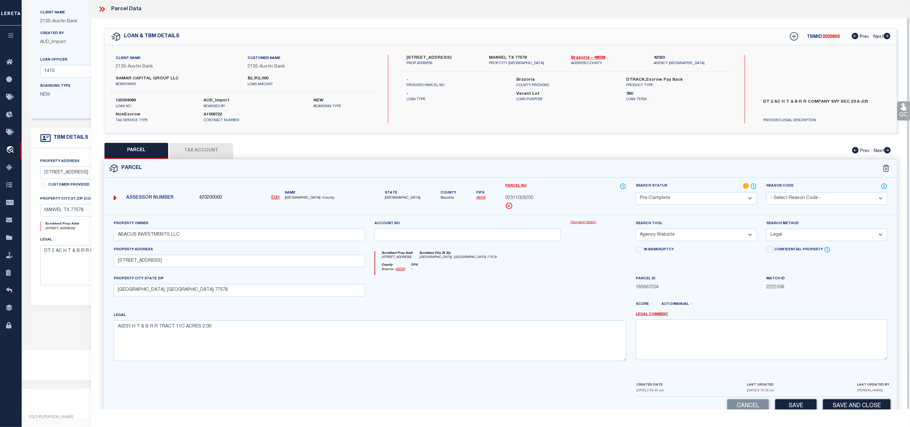
scroll to position [18, 0]
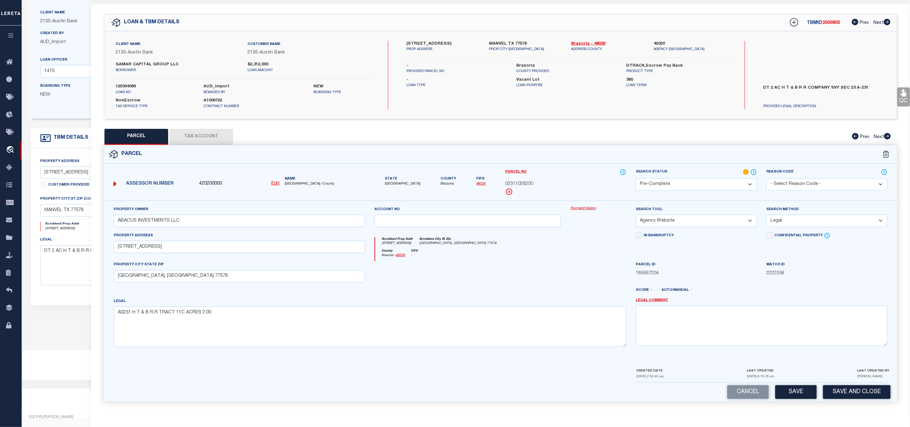
click at [793, 399] on div "Cancel Save Save and Close" at bounding box center [500, 391] width 793 height 19
click at [795, 394] on button "Save" at bounding box center [796, 392] width 41 height 14
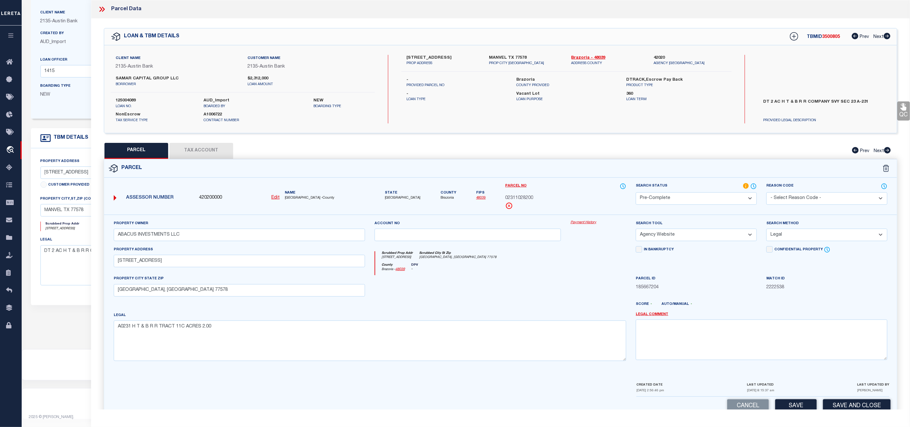
click at [103, 7] on icon at bounding box center [103, 9] width 3 height 5
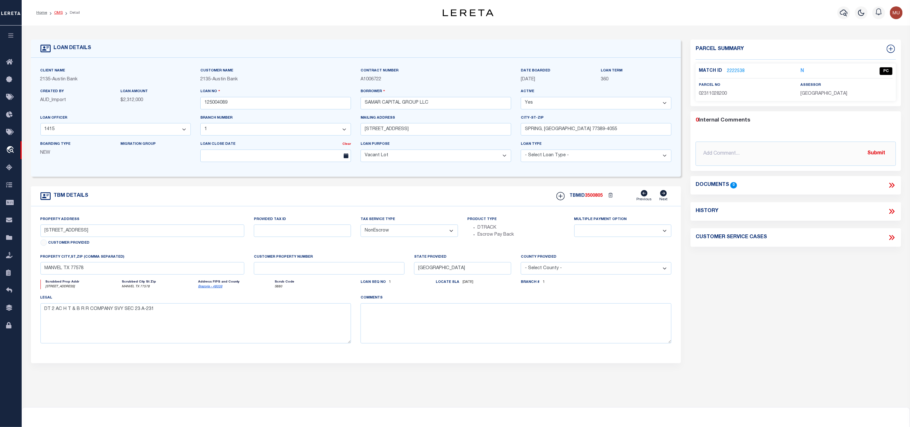
click at [60, 14] on link "OMS" at bounding box center [58, 13] width 9 height 4
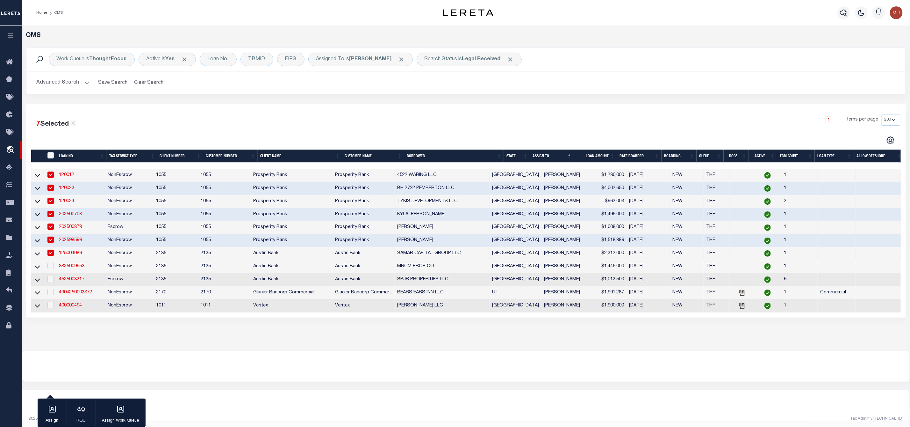
scroll to position [9, 0]
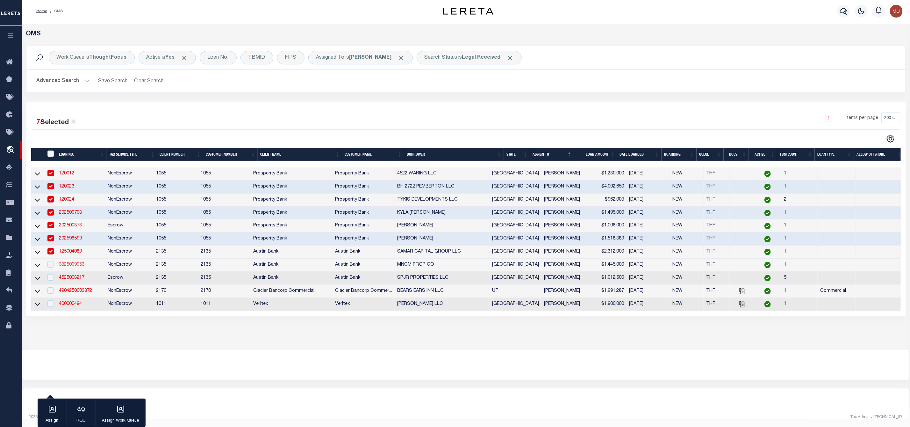
click at [72, 262] on link "3825009953" at bounding box center [71, 264] width 25 height 4
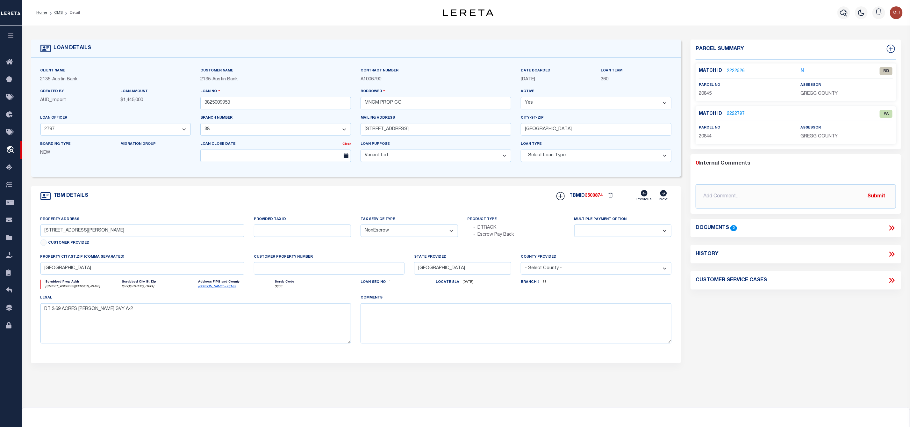
click at [738, 72] on link "2222526" at bounding box center [736, 71] width 18 height 7
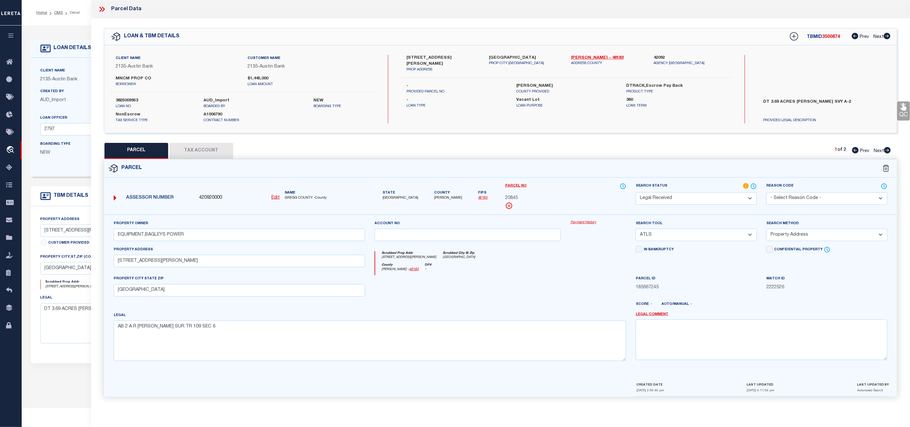
click at [413, 56] on label "[STREET_ADDRESS][PERSON_NAME]" at bounding box center [443, 61] width 73 height 12
click at [407, 55] on label "[STREET_ADDRESS][PERSON_NAME]" at bounding box center [443, 61] width 73 height 12
click at [433, 57] on label "[STREET_ADDRESS][PERSON_NAME]" at bounding box center [443, 61] width 73 height 12
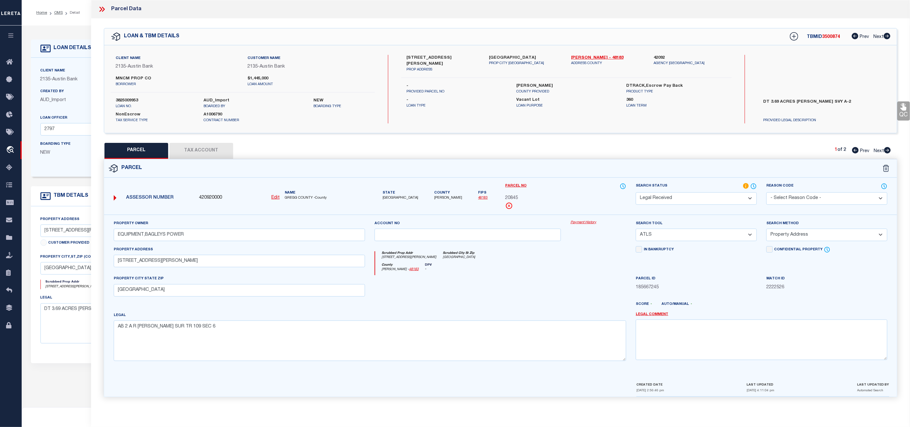
click at [105, 9] on icon at bounding box center [102, 9] width 8 height 8
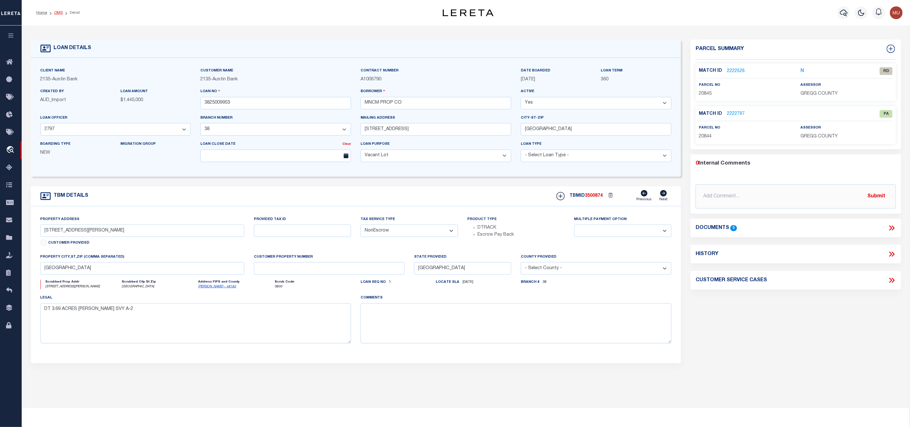
click at [59, 12] on link "OMS" at bounding box center [58, 13] width 9 height 4
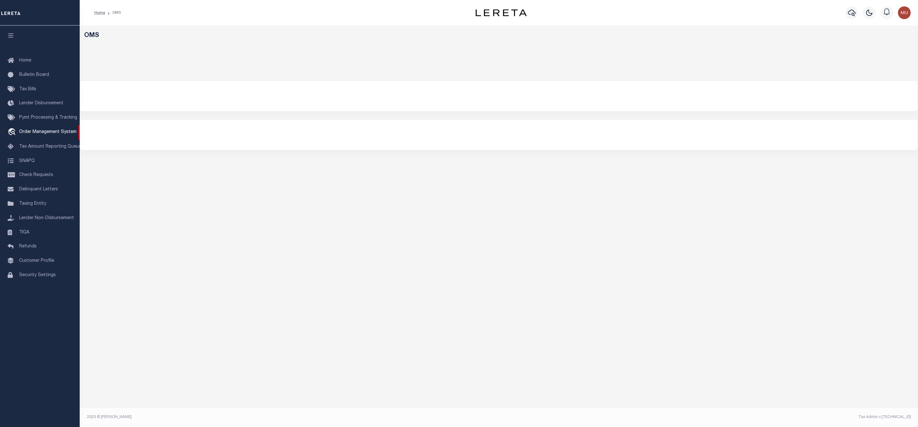
select select "200"
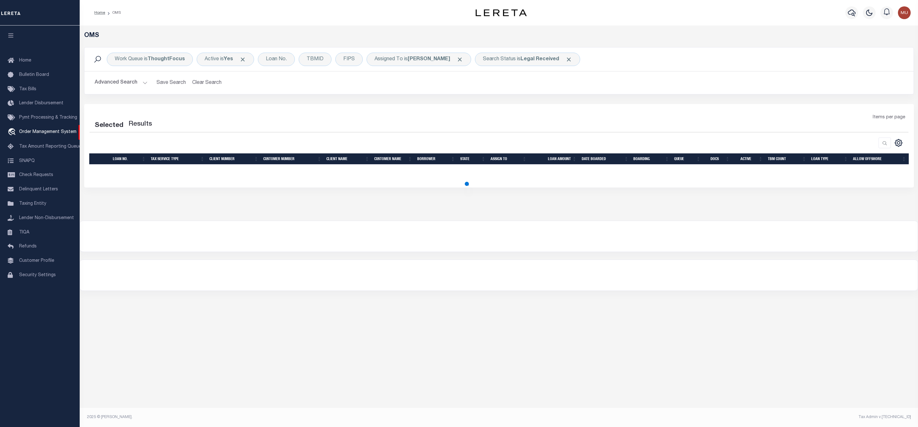
select select "200"
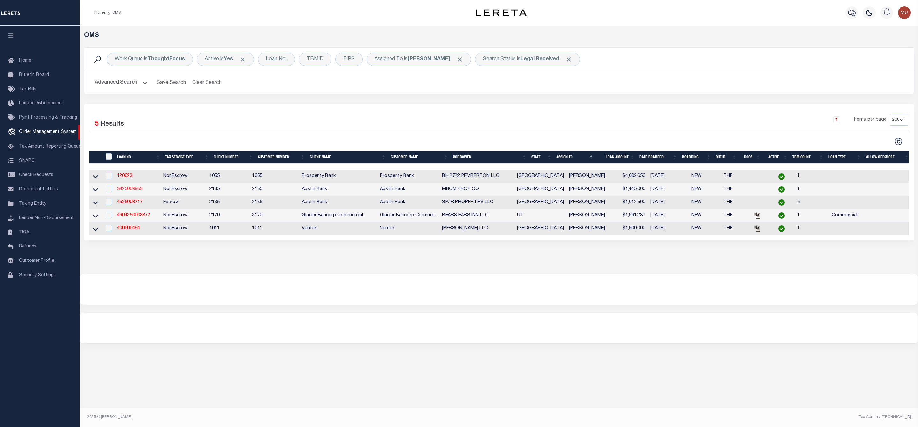
click at [133, 191] on link "3825009953" at bounding box center [129, 189] width 25 height 4
type input "3825009953"
type input "MNCM PROP CO"
select select
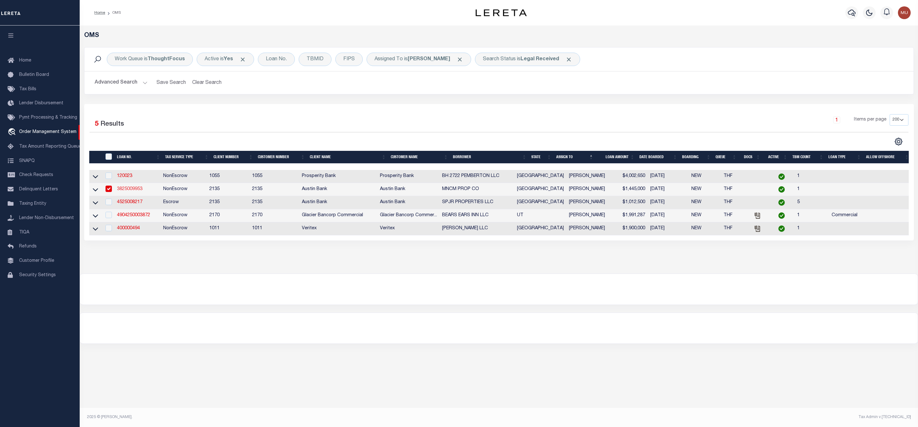
type input "[STREET_ADDRESS]"
type input "[GEOGRAPHIC_DATA]"
select select "400"
select select "NonEscrow"
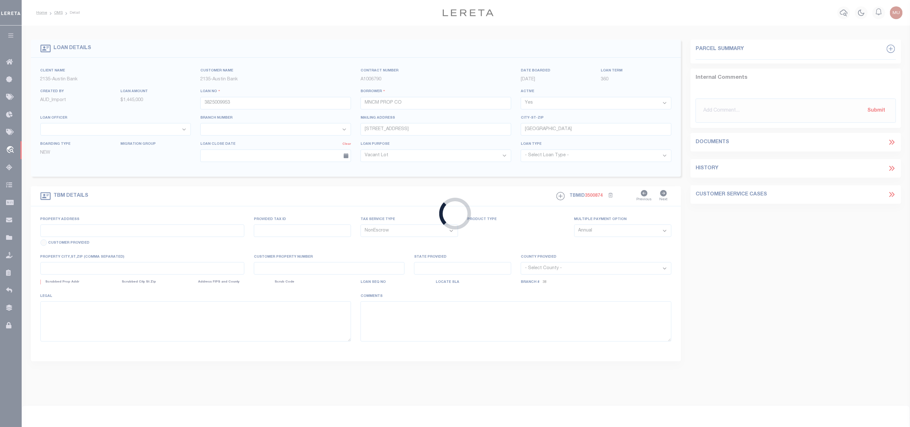
type input "[STREET_ADDRESS][PERSON_NAME]"
select select
type input "[GEOGRAPHIC_DATA]"
select select
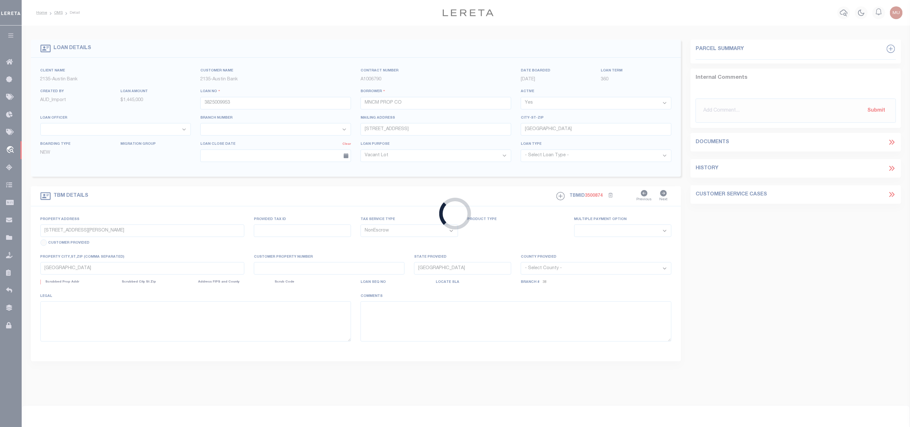
type textarea "DT 3.69 ACRES [PERSON_NAME] SVY A-2"
select select "44004"
select select "2582"
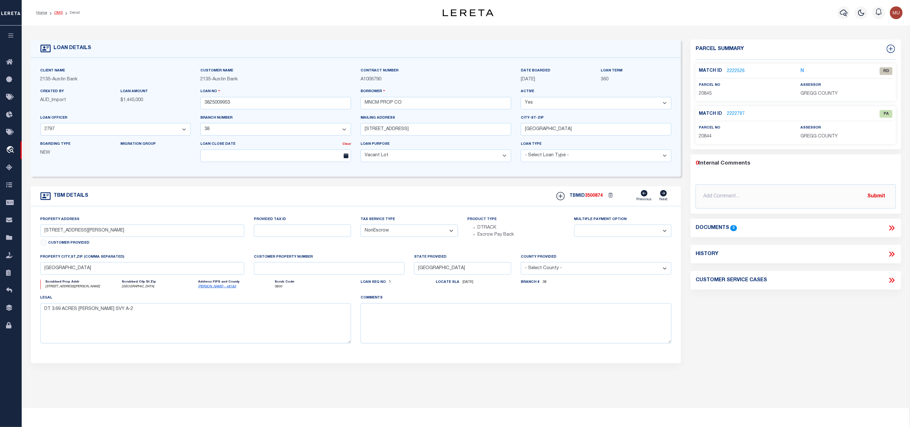
click at [57, 12] on link "OMS" at bounding box center [58, 13] width 9 height 4
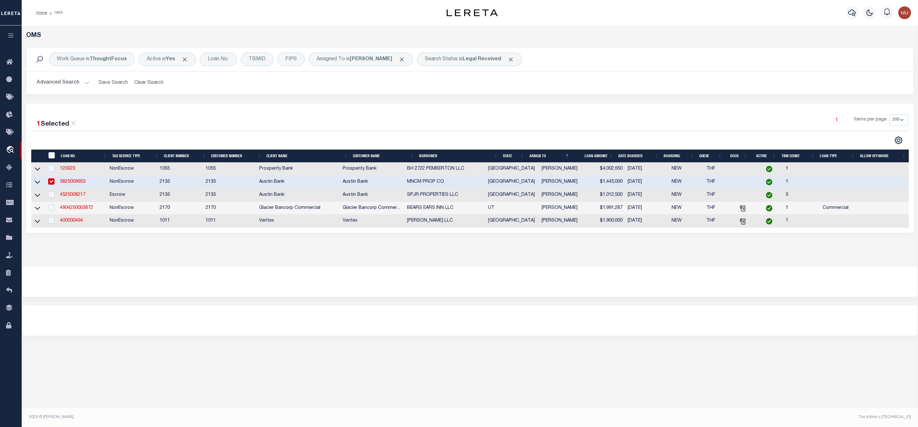
click at [48, 409] on icon "button" at bounding box center [52, 409] width 8 height 8
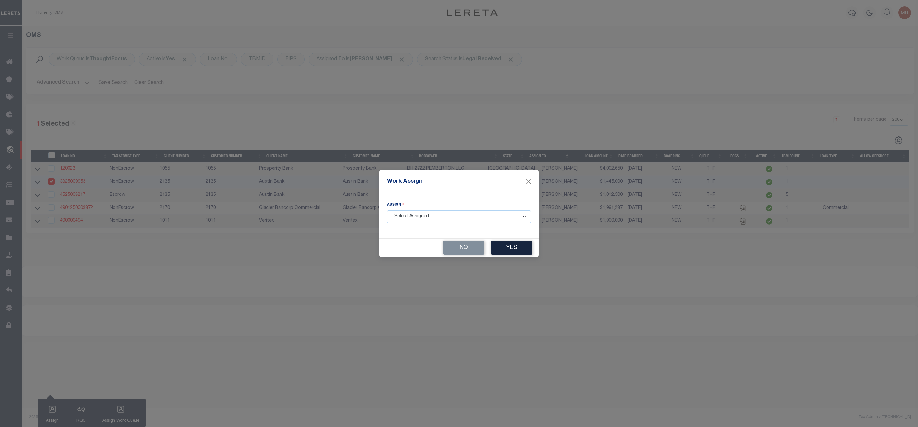
click at [420, 215] on select "- Select Assigned - --Unassigned-- Abdul Muzain Agustin Fernandez Ahmad Darwish…" at bounding box center [459, 216] width 144 height 12
select select "[PERSON_NAME]"
click at [387, 210] on select "- Select Assigned - --Unassigned-- Abdul Muzain Agustin Fernandez Ahmad Darwish…" at bounding box center [459, 216] width 144 height 12
click at [517, 250] on button "Yes" at bounding box center [511, 248] width 41 height 14
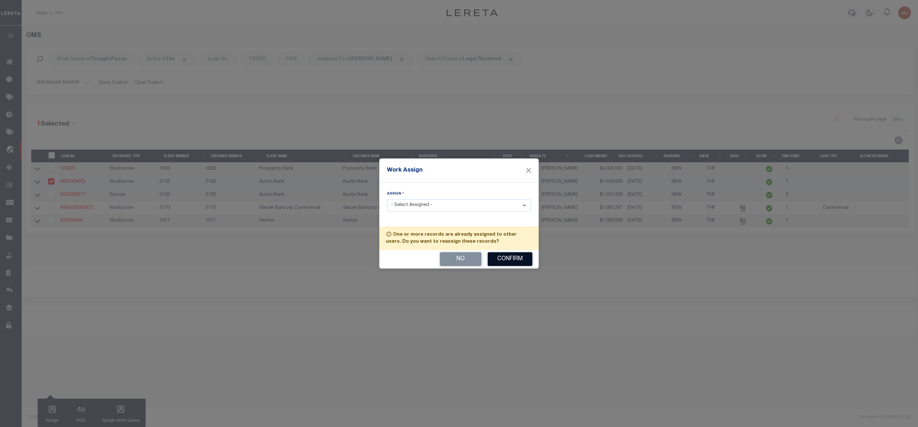
click at [508, 260] on button "Confirm" at bounding box center [510, 259] width 45 height 14
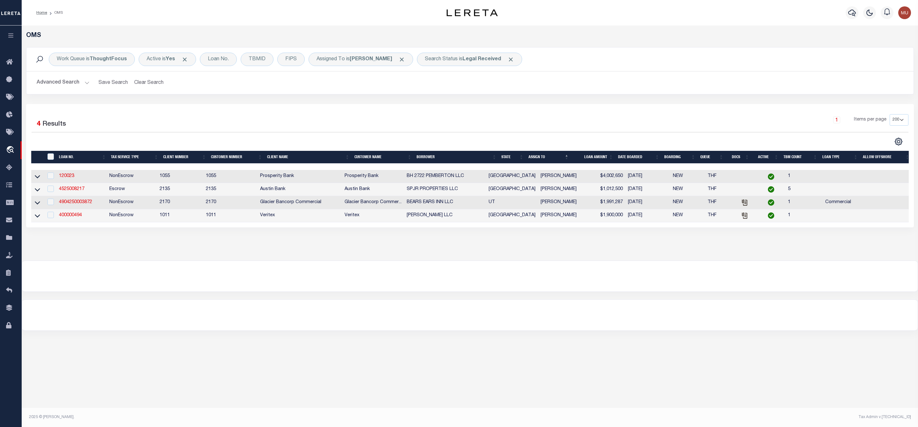
click at [47, 176] on div at bounding box center [50, 175] width 8 height 7
checkbox input "true"
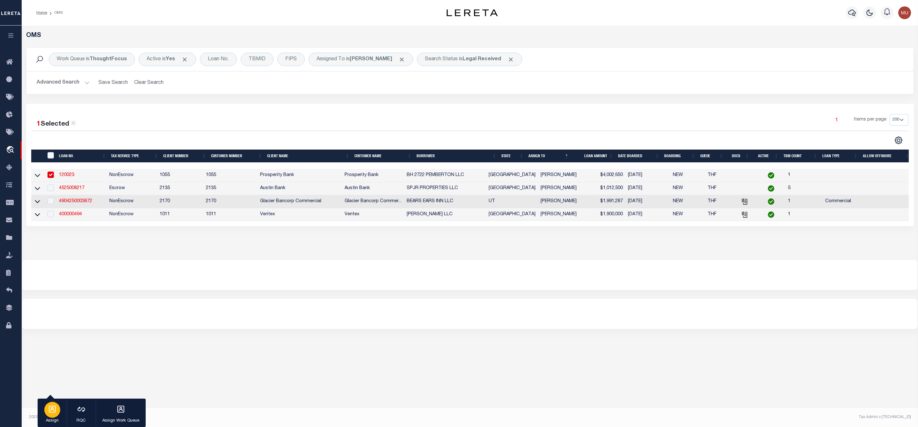
click at [56, 407] on icon "button" at bounding box center [52, 409] width 8 height 8
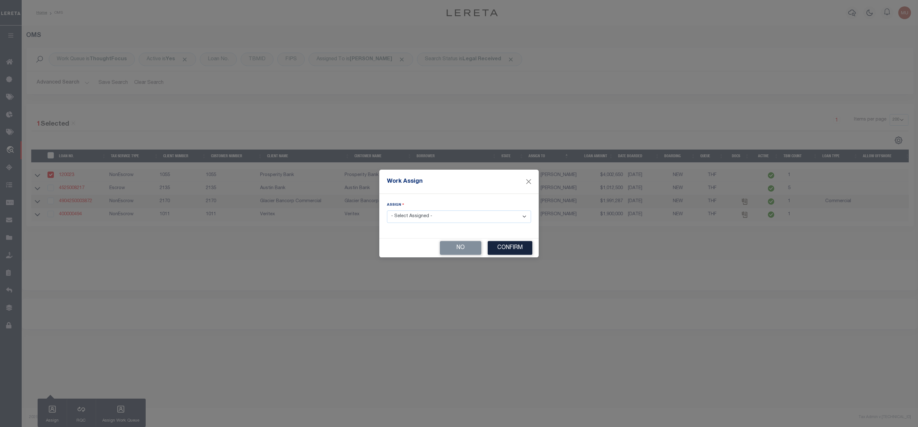
click at [464, 217] on select "- Select Assigned - --Unassigned-- Abdul Muzain Agustin Fernandez Ahmad Darwish…" at bounding box center [459, 216] width 144 height 12
select select "[PERSON_NAME]"
click at [387, 210] on select "- Select Assigned - --Unassigned-- Abdul Muzain Agustin Fernandez Ahmad Darwish…" at bounding box center [459, 216] width 144 height 12
click at [501, 248] on button "Confirm" at bounding box center [510, 248] width 45 height 14
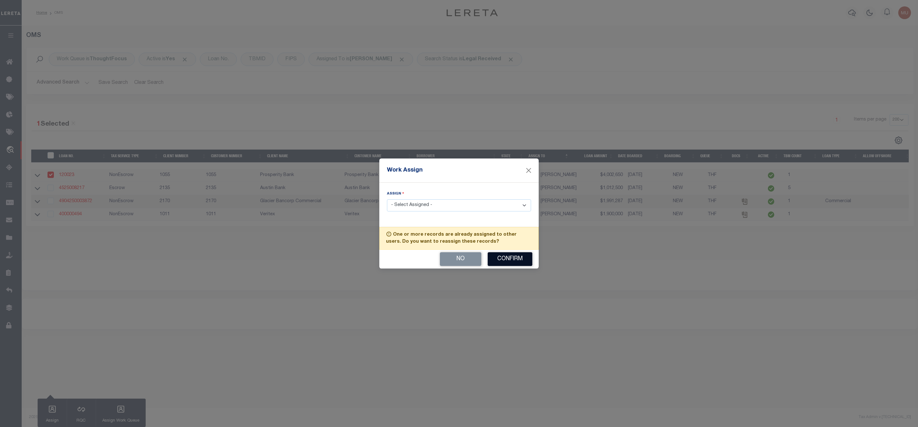
click at [500, 258] on button "Confirm" at bounding box center [510, 259] width 45 height 14
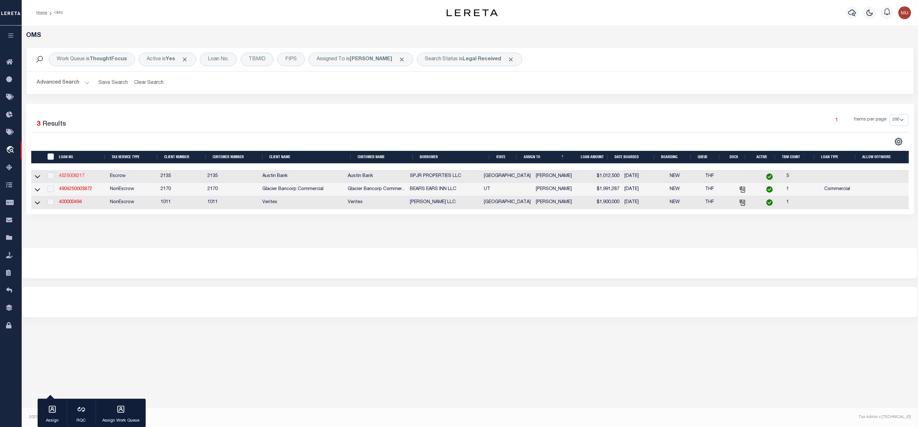
click at [76, 178] on link "4525008217" at bounding box center [71, 176] width 25 height 4
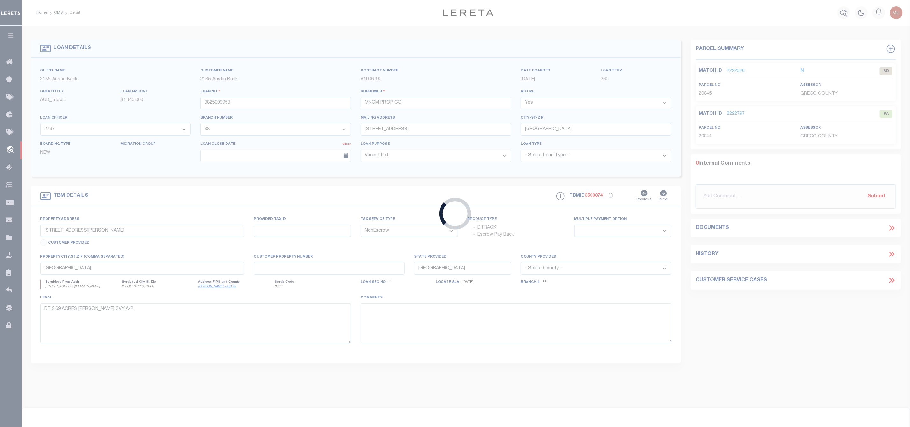
type input "4525008217"
type input "SPJR PROPERTIES LLC"
select select "43999"
select select "5757"
type input "PO BOX 1365"
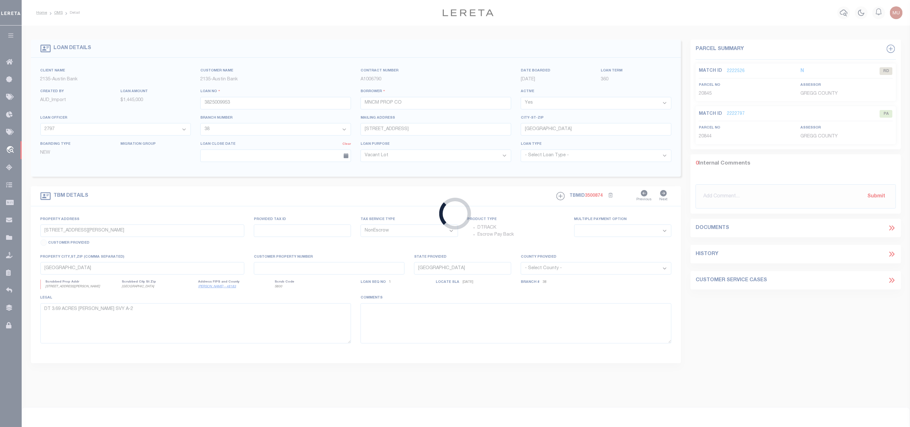
type input "MONTGOMERY, TX 77356"
select select "700"
select select "Escrow"
type input "28235 CAMBRIDGE BOULEVARD & HATCHAM RD"
type input "37287"
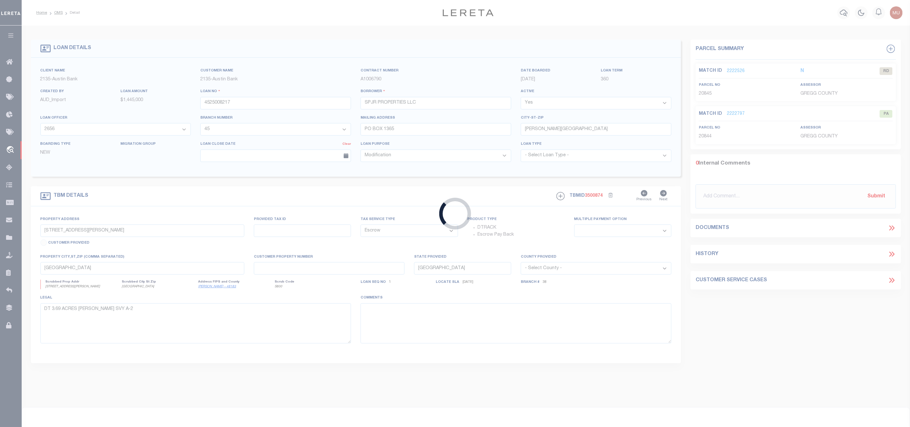
select select
type input "NEW CANEY TX 77357"
select select
type textarea "DT 107.9006 AC CHRISTOPHER BRYAN SVY A-78"
select select "43999"
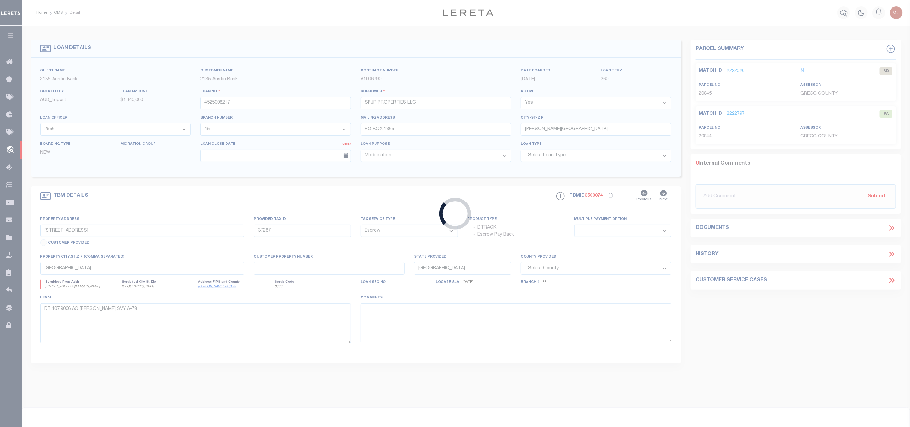
select select "5757"
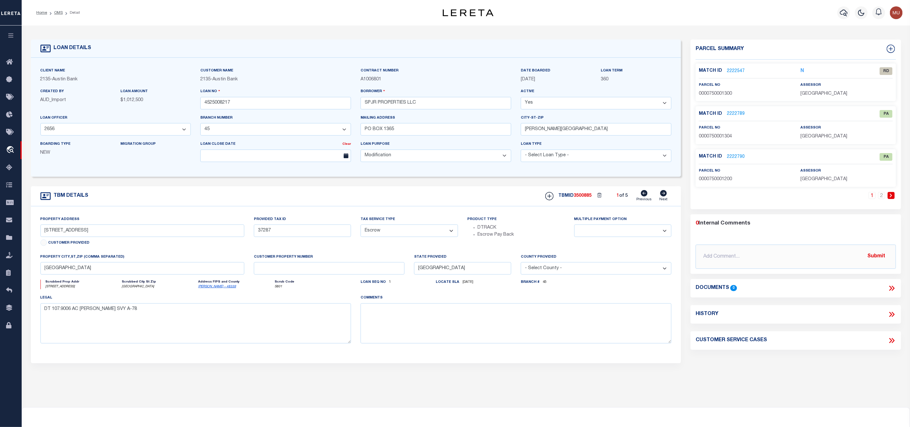
click at [735, 71] on link "2222547" at bounding box center [736, 71] width 18 height 7
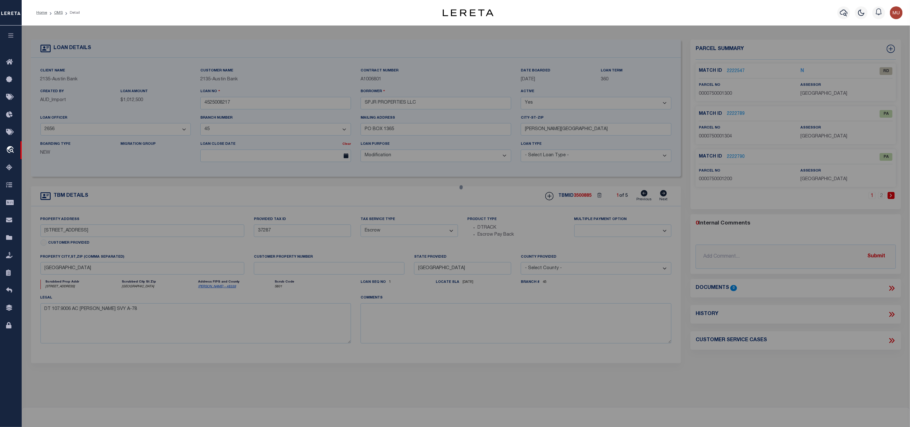
checkbox input "false"
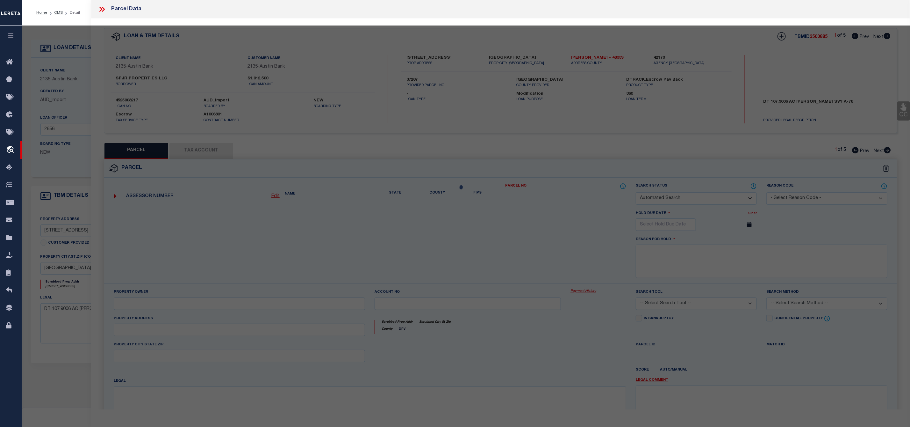
select select "RD"
type input "NEWSOM,HAROLD RAY"
select select "ATL"
select select "ADD"
type input "28235 CAMBRIDGE BLVD"
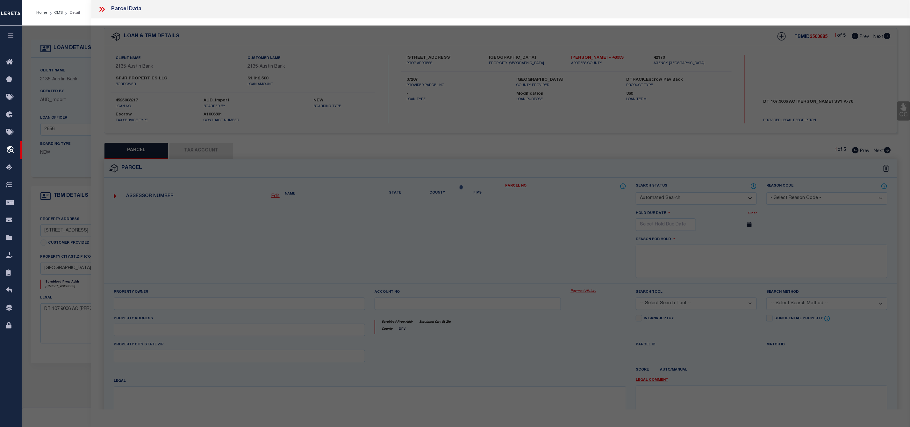
checkbox input "false"
type input "NEW CANEY, TX 77357"
type textarea "A0075 - BRYAN CHRISTOPHER, TRACT 13, ACRES 20"
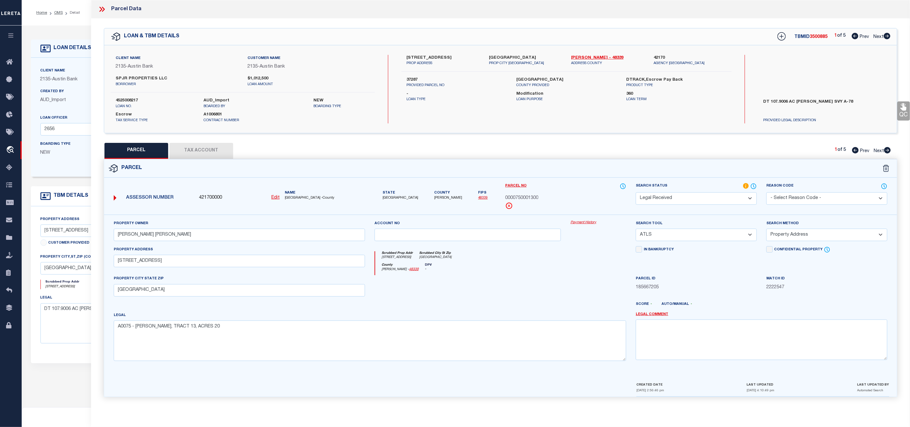
drag, startPoint x: 407, startPoint y: 55, endPoint x: 473, endPoint y: 59, distance: 65.4
click at [473, 59] on label "28235 CAMBRIDGE BOULEVARD & HATCHAM RD" at bounding box center [443, 58] width 73 height 6
copy label "28235 CAMBRIDGE BOULEVARD"
click at [891, 147] on div "1 of 5 Prev Next" at bounding box center [863, 151] width 56 height 8
click at [890, 151] on icon at bounding box center [888, 150] width 7 height 6
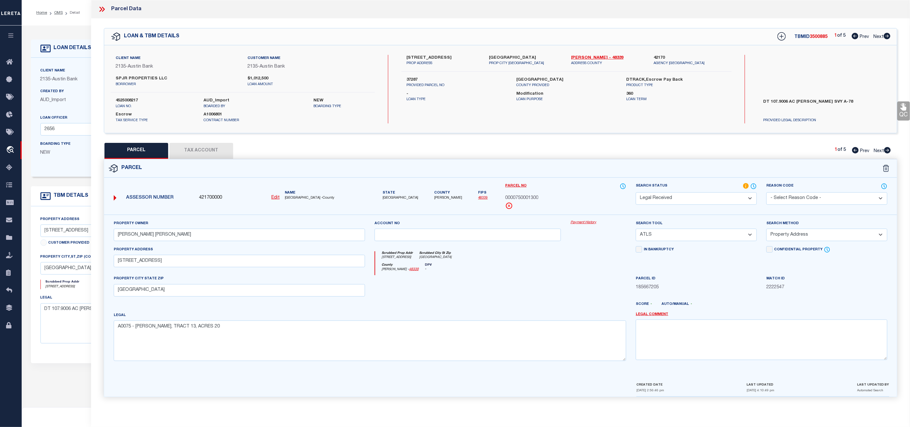
select select "AS"
select select
checkbox input "false"
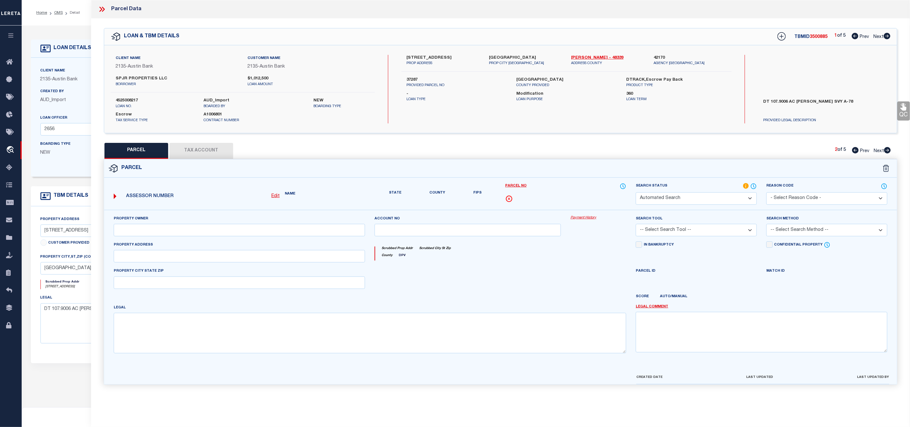
select select "PA"
type input "NEWSOM,HAROLD RAY"
select select "ATL"
select select "ADD"
checkbox input "false"
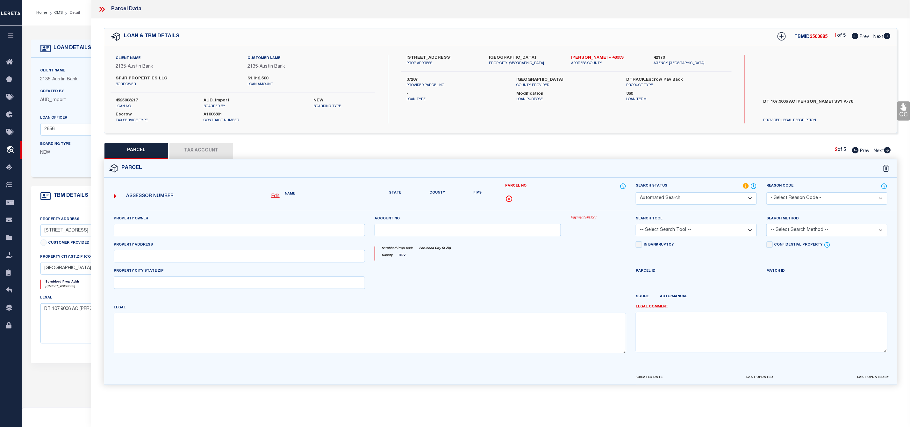
type input "NEW CANEY, TX 77357"
type textarea "A0075 - BRYAN CHRISTOPHER, TRACT 13, ACRES 6.082"
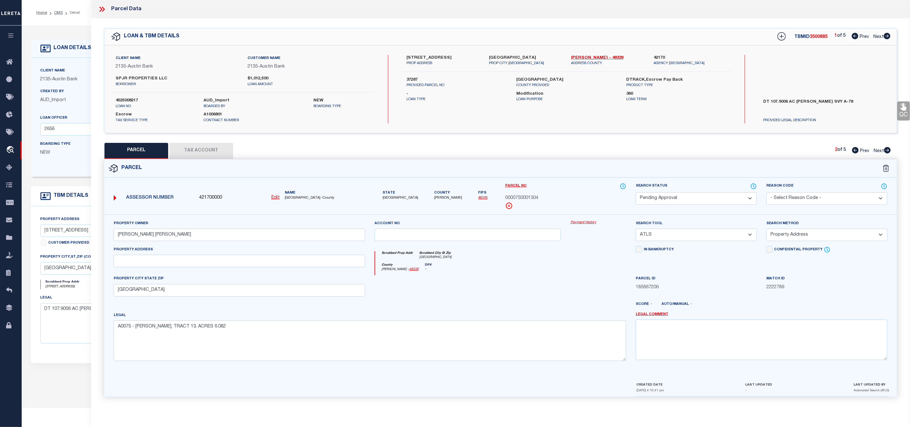
click at [890, 151] on icon at bounding box center [888, 150] width 7 height 6
select select "AS"
select select
checkbox input "false"
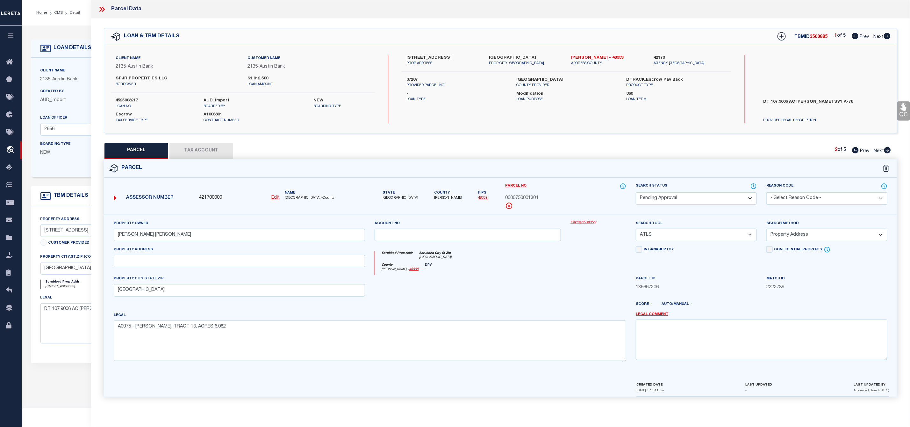
checkbox input "false"
select select "PA"
type input "NEWSOM,HAROLD RAY"
select select "ATL"
select select "ADD"
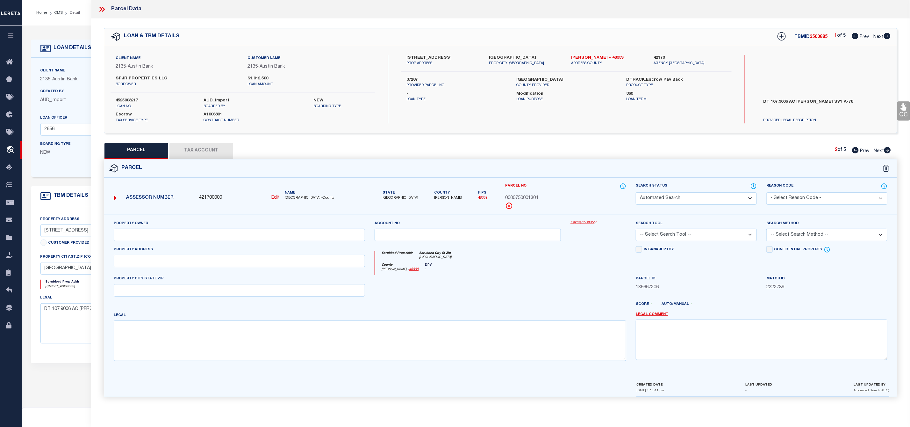
checkbox input "false"
type input "NEW CANEY, TX 77357"
type textarea "A0075 BRYAN CHRISTOPHER, TRACT 12, ACRES 51.010"
click at [890, 151] on icon at bounding box center [888, 150] width 7 height 6
select select "AS"
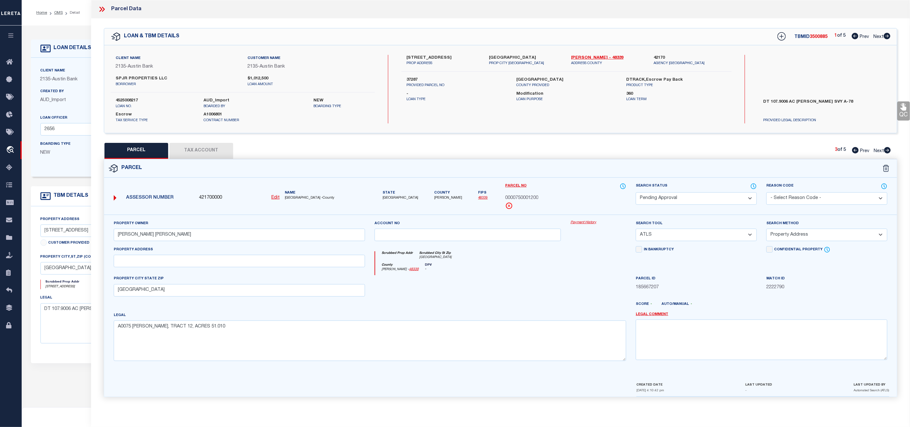
select select
checkbox input "false"
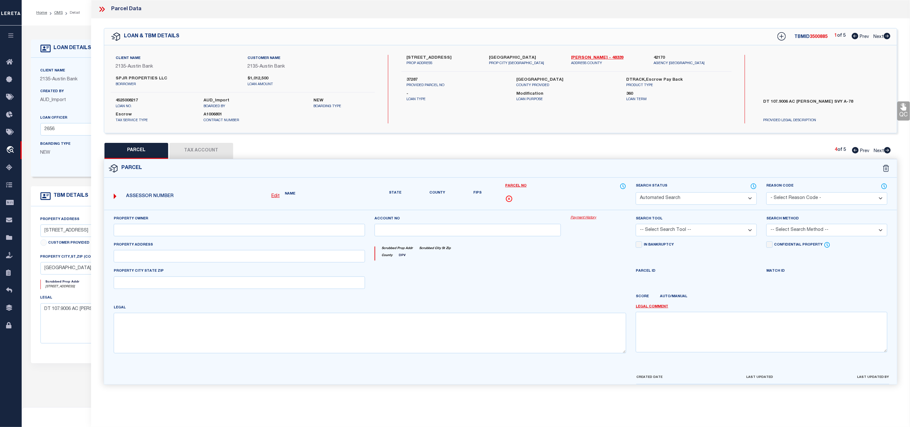
select select "PA"
type input "NEWSOM,HAROLD RAY"
select select "ATL"
select select "ADD"
checkbox input "false"
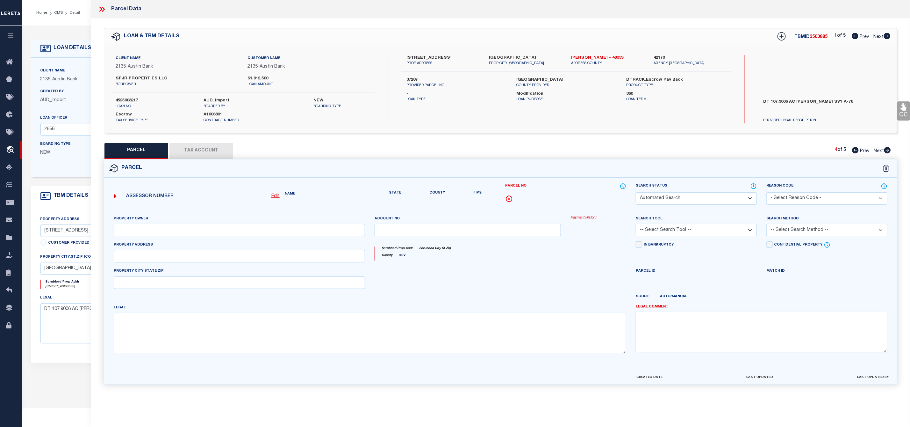
type input "NEW CANEY, TX 77357"
type textarea "KINGS COLONY 02, BLOCK 3, LOT 128"
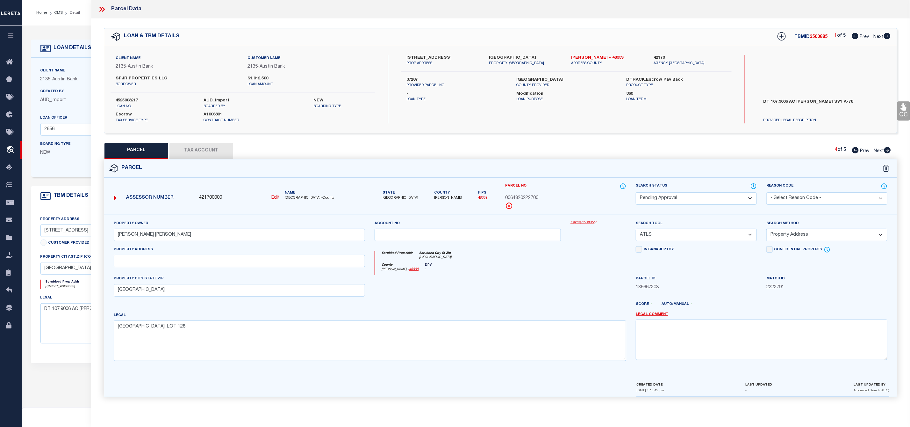
click at [856, 150] on icon at bounding box center [855, 150] width 7 height 6
select select "AS"
select select
checkbox input "false"
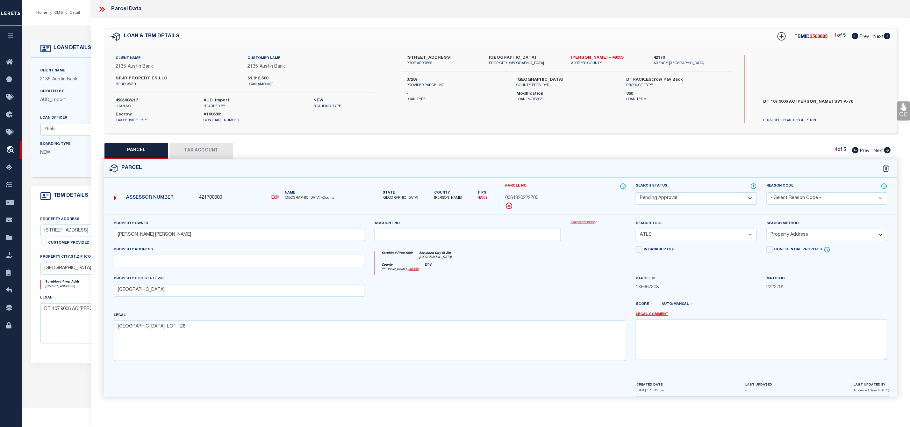
checkbox input "false"
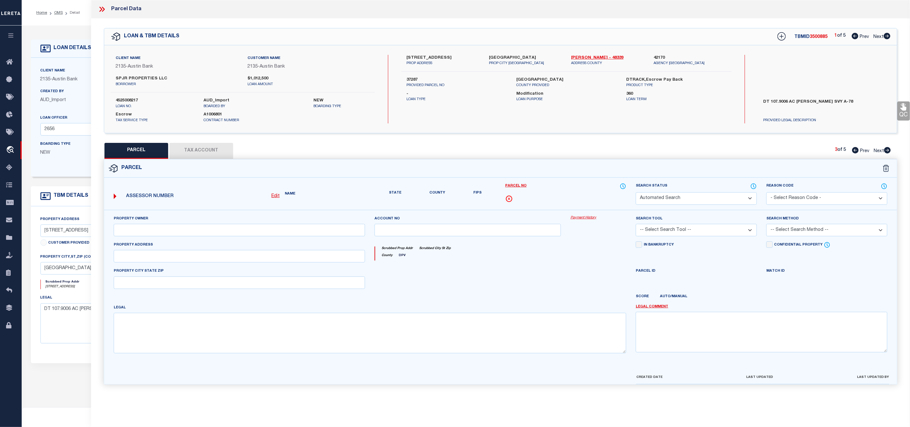
select select "PA"
type input "NEWSOM,HAROLD RAY"
select select "ATL"
select select "ADD"
checkbox input "false"
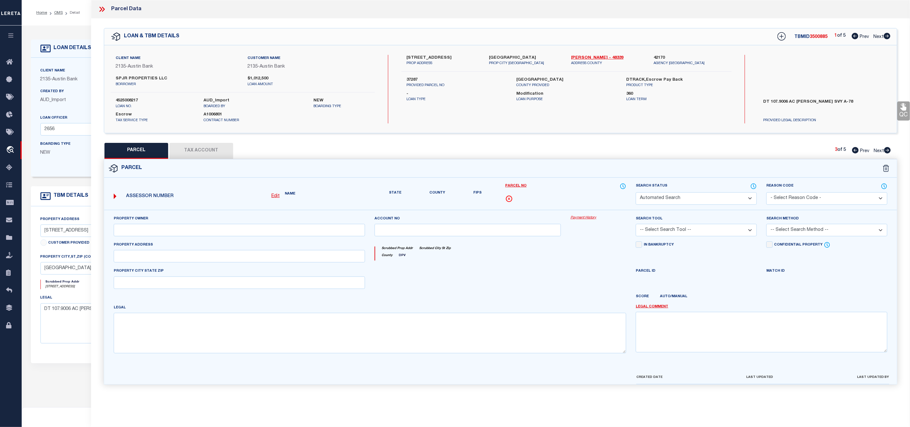
type input "NEW CANEY, TX 77357"
type textarea "A0075 BRYAN CHRISTOPHER, TRACT 12, ACRES 51.010"
click at [856, 150] on icon at bounding box center [855, 150] width 7 height 6
select select "AS"
select select
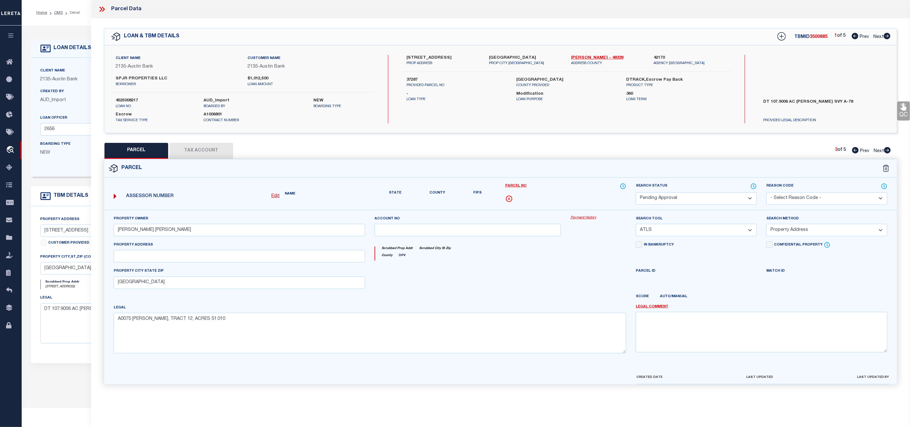
select select
checkbox input "false"
select select "PA"
type input "NEWSOM,HAROLD RAY"
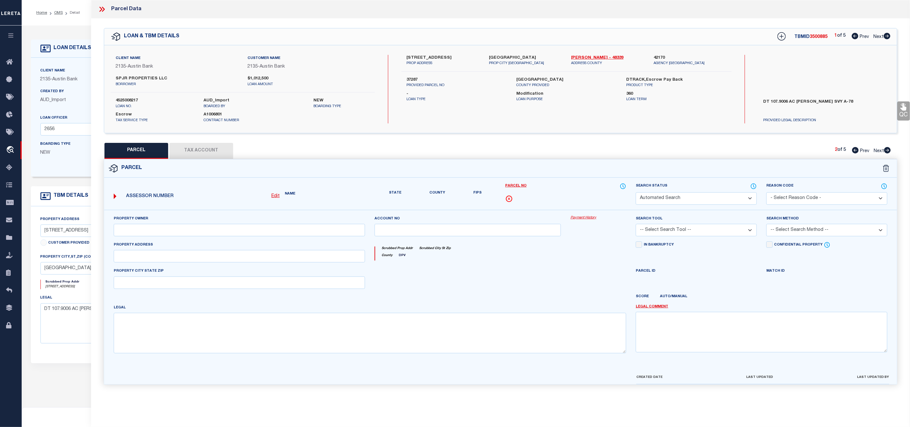
select select "ATL"
select select "ADD"
checkbox input "false"
type input "NEW CANEY, TX 77357"
type textarea "A0075 - BRYAN CHRISTOPHER, TRACT 13, ACRES 6.082"
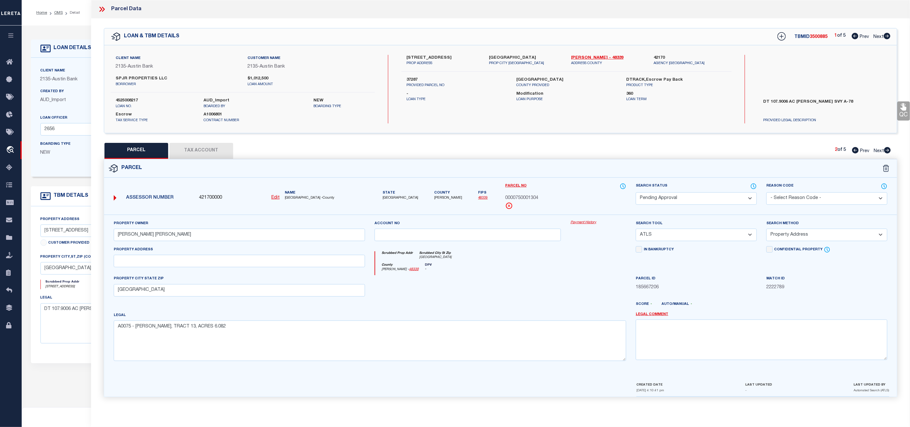
click at [856, 150] on icon at bounding box center [855, 150] width 7 height 6
select select "AS"
select select
checkbox input "false"
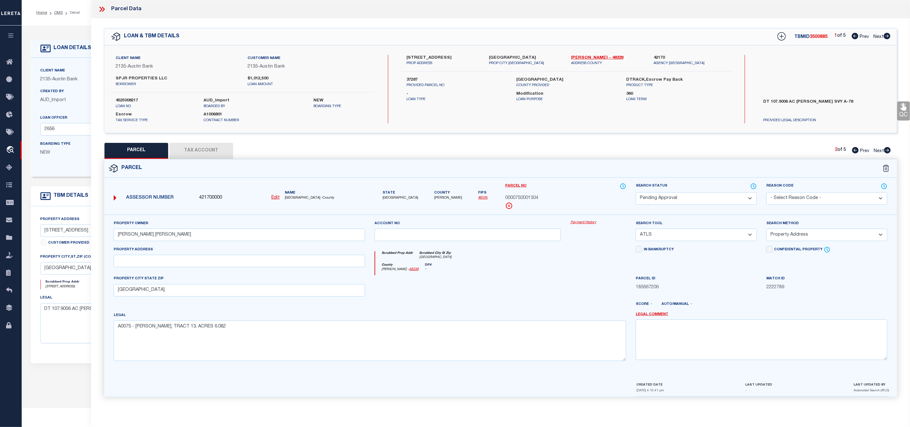
checkbox input "false"
select select "RD"
type input "NEWSOM,HAROLD RAY"
select select "ATL"
select select "ADD"
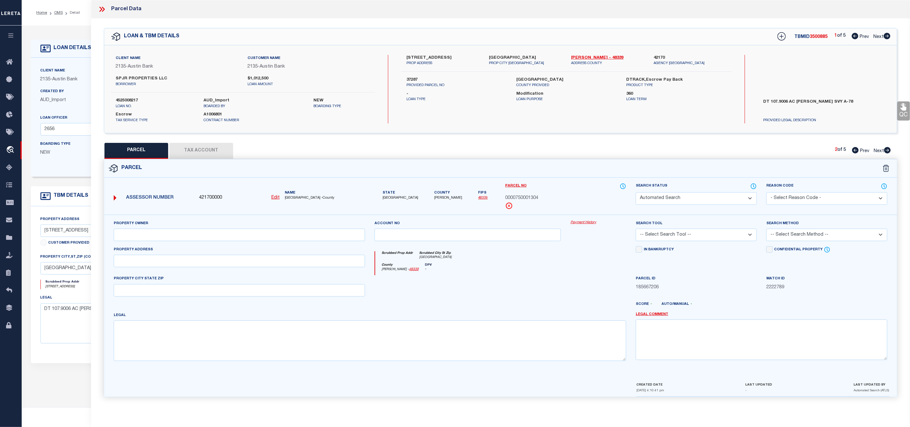
type input "28235 CAMBRIDGE BLVD"
checkbox input "false"
type input "NEW CANEY, TX 77357"
type textarea "A0075 - BRYAN CHRISTOPHER, TRACT 13, ACRES 20"
click at [888, 31] on div "LOAN & TBM DETAILS TBMID 3500885 1 of 5 Prev Next" at bounding box center [500, 36] width 793 height 17
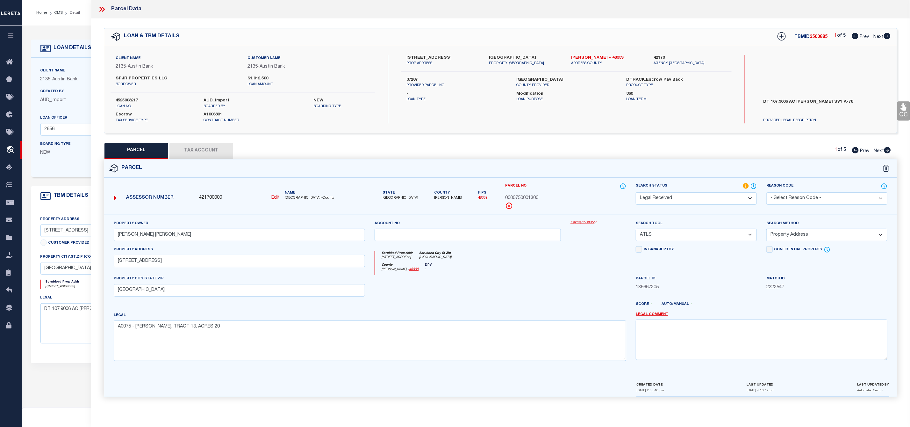
click at [888, 35] on icon at bounding box center [887, 36] width 7 height 6
select select "AS"
select select
checkbox input "false"
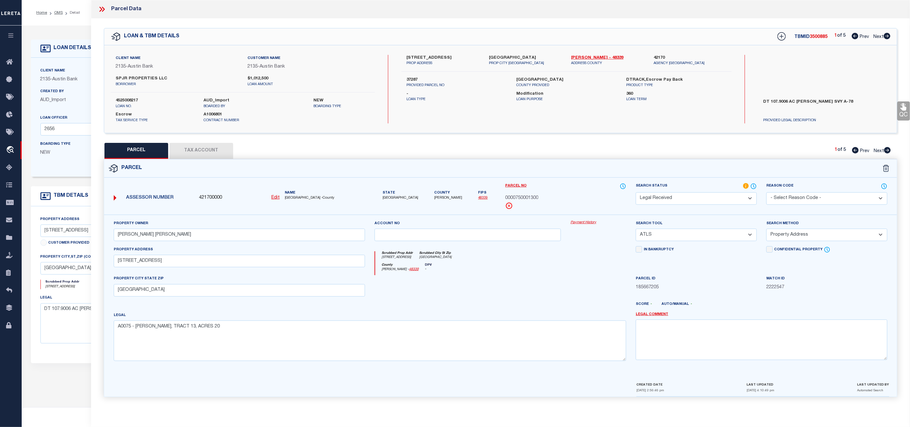
checkbox input "false"
select select "RD"
type input "NEWSOM,HAROLD RAY"
select select "ATL"
select select "ADD"
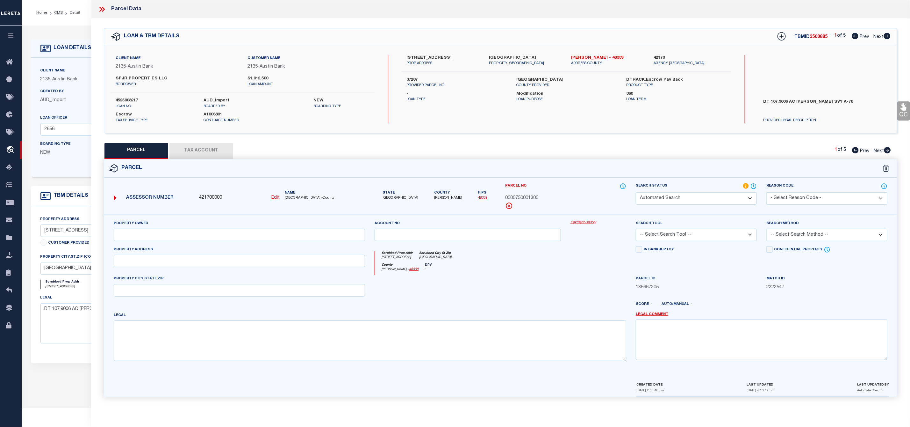
type input "28235 CAMBRIDGE BLVD"
checkbox input "false"
type input "NEW CANEY, TX 77357"
type textarea "A0075 - BRYAN CHRISTOPHER, TRACT 13, ACRES 20"
click at [888, 35] on icon at bounding box center [887, 36] width 7 height 6
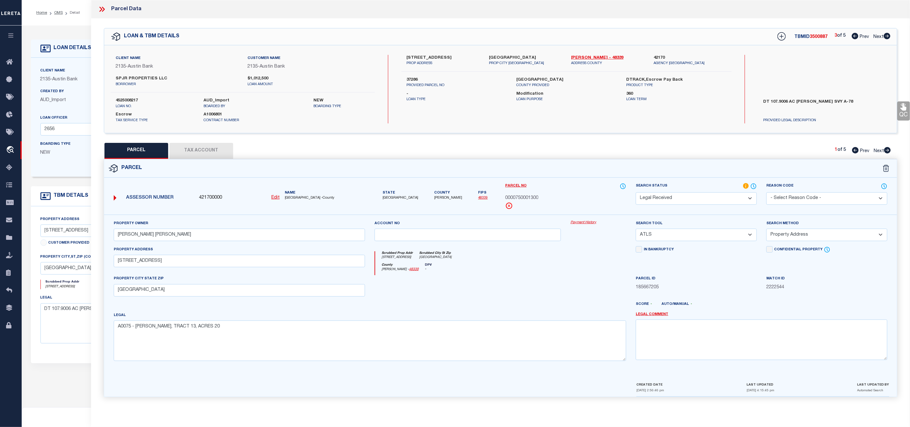
select select "AS"
select select
checkbox input "false"
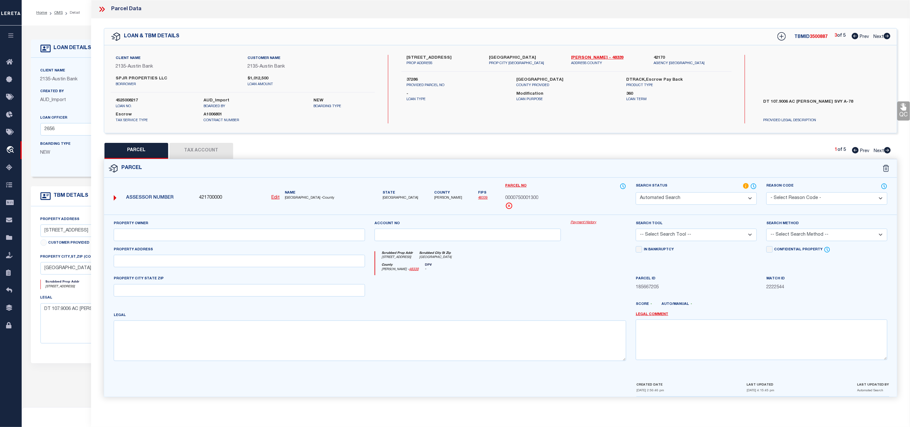
select select "RD"
type input "NEWSOM,HAROLD RAY"
select select "ATL"
select select "ADD"
type input "28235 CAMBRIDGE BLVD"
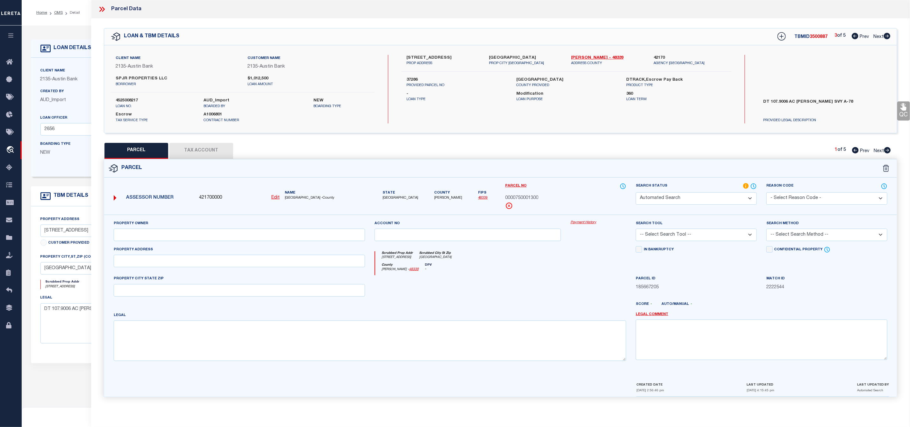
checkbox input "false"
type input "NEW CANEY, TX 77357"
type textarea "A0075 - BRYAN CHRISTOPHER, TRACT 13, ACRES 20"
click at [888, 35] on icon at bounding box center [887, 36] width 7 height 6
select select "AS"
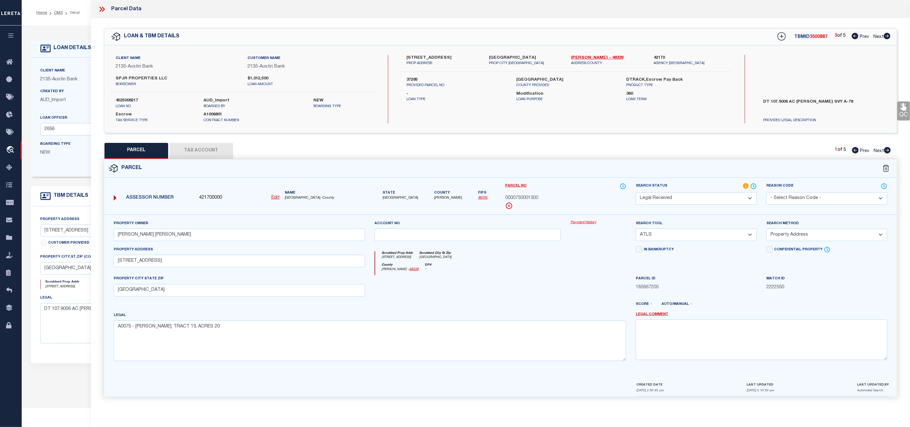
select select
checkbox input "false"
select select "RD"
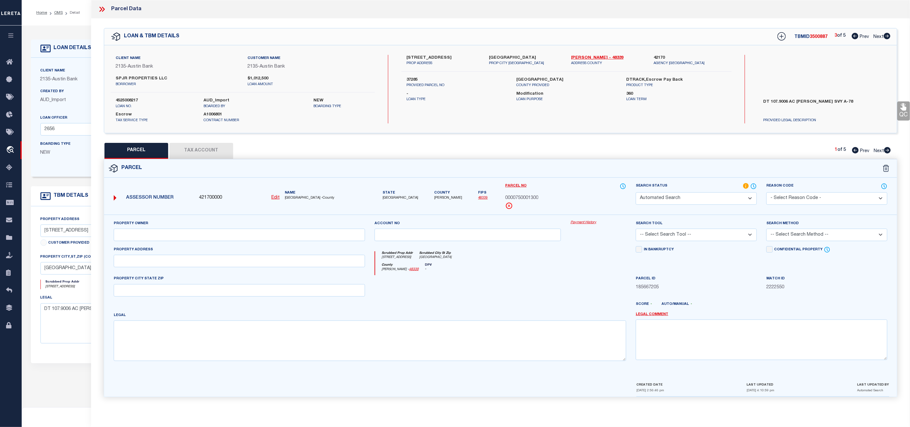
type input "NEWSOM,HAROLD RAY"
select select "ATL"
select select "ADD"
type input "28235 CAMBRIDGE BLVD"
checkbox input "false"
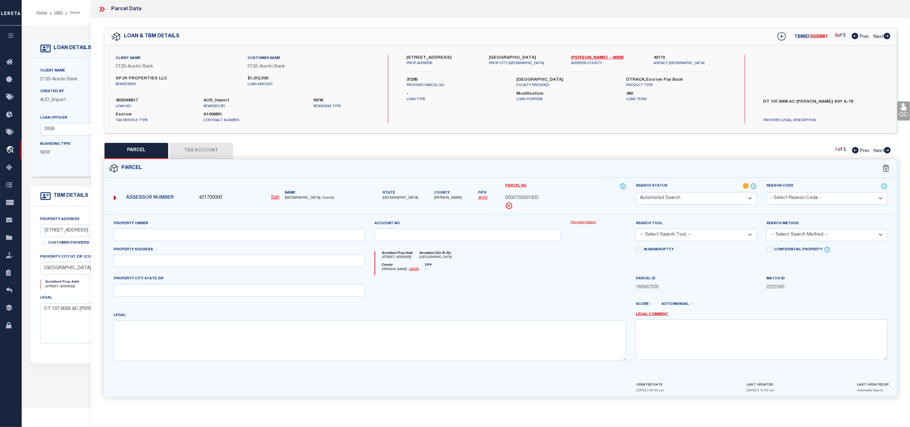
type input "NEW CANEY, TX 77357"
type textarea "A0075 - BRYAN CHRISTOPHER, TRACT 13, ACRES 20"
click at [888, 39] on icon at bounding box center [887, 36] width 7 height 6
click at [855, 35] on icon at bounding box center [855, 36] width 7 height 6
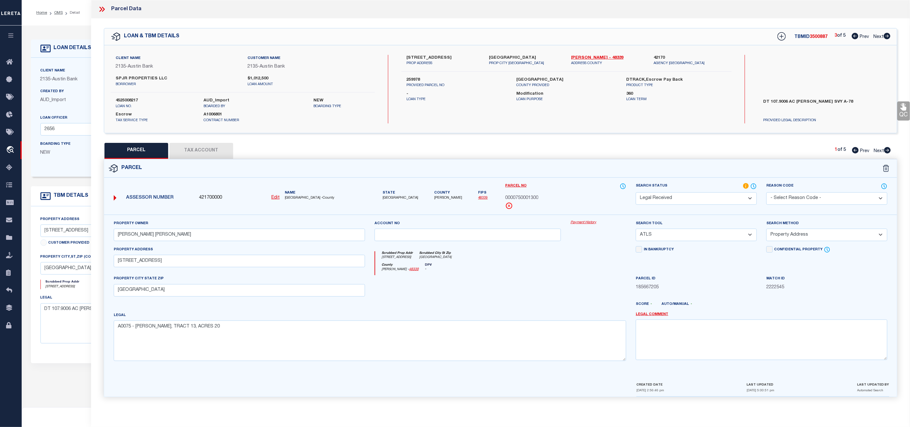
click at [855, 35] on icon at bounding box center [855, 36] width 7 height 6
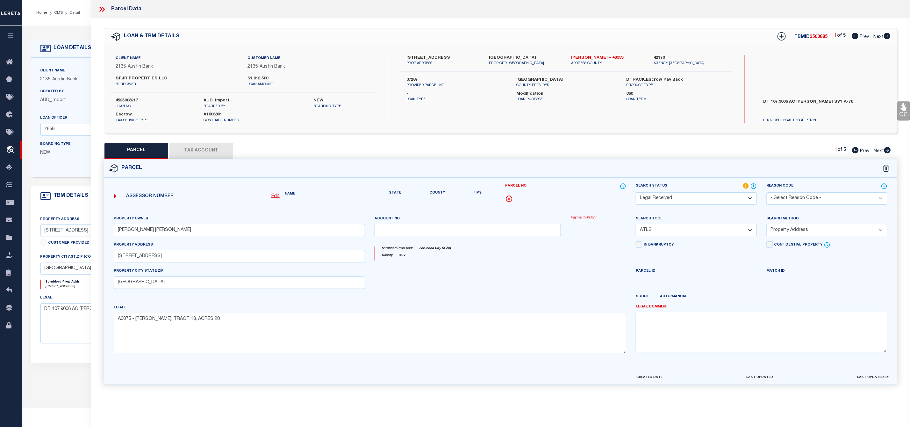
click at [855, 35] on icon at bounding box center [855, 36] width 7 height 6
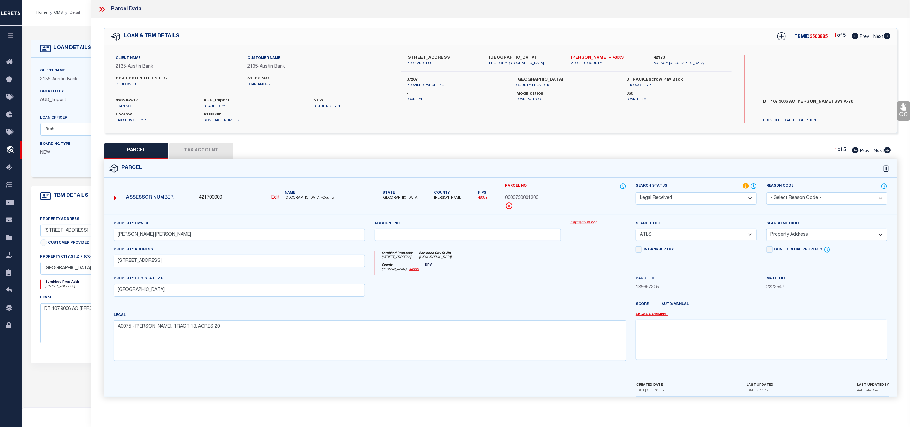
click at [855, 35] on icon at bounding box center [855, 36] width 7 height 6
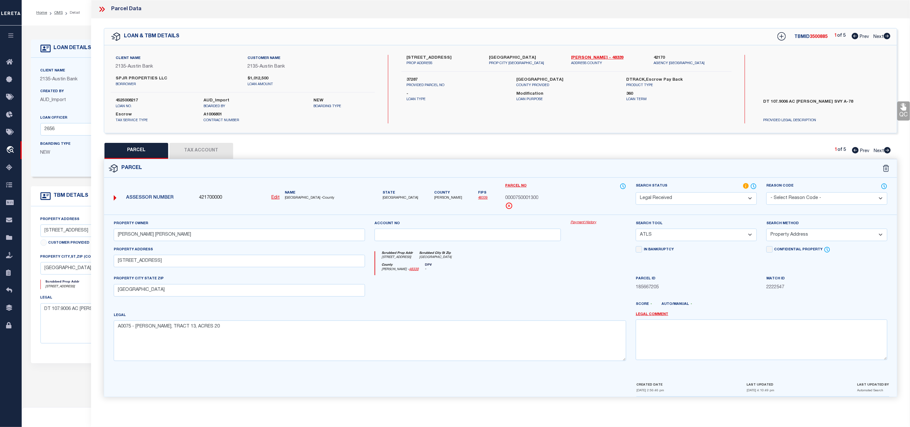
click at [855, 35] on icon at bounding box center [855, 36] width 7 height 6
drag, startPoint x: 545, startPoint y: 197, endPoint x: 502, endPoint y: 200, distance: 43.1
click at [502, 200] on div "Parcel No 0000750001300" at bounding box center [566, 199] width 131 height 32
copy span "0000750001300"
click at [888, 36] on icon at bounding box center [887, 36] width 7 height 6
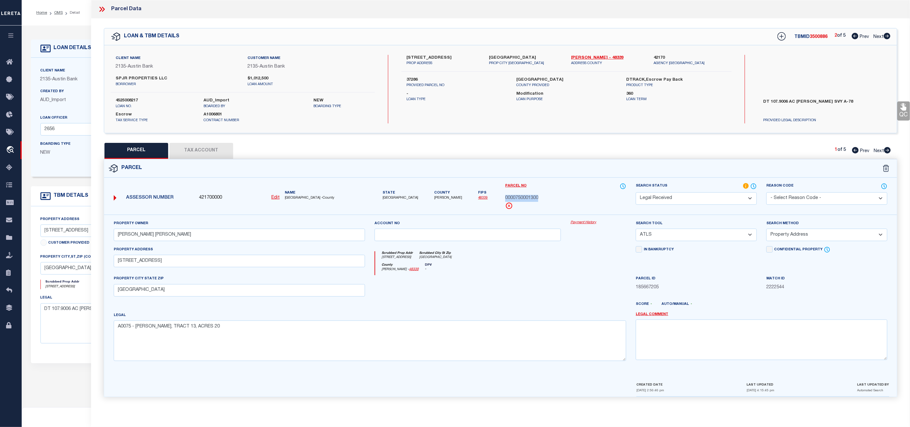
drag, startPoint x: 542, startPoint y: 199, endPoint x: 503, endPoint y: 200, distance: 39.2
click at [503, 200] on div "Parcel No 0000750001300" at bounding box center [566, 199] width 131 height 32
copy span "0000750001300"
click at [890, 34] on icon at bounding box center [887, 36] width 7 height 6
drag, startPoint x: 545, startPoint y: 200, endPoint x: 498, endPoint y: 202, distance: 46.6
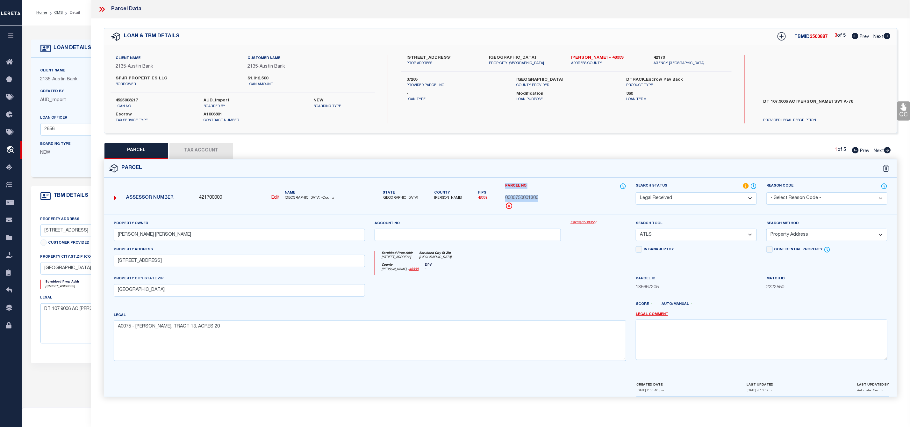
click at [498, 202] on div "Assessor Number 421700000 Edit Name MONTGOMERY COUNTY -County" at bounding box center [500, 199] width 803 height 32
click at [556, 201] on div "0000750001300" at bounding box center [565, 198] width 121 height 7
drag, startPoint x: 540, startPoint y: 197, endPoint x: 497, endPoint y: 196, distance: 44.0
click at [497, 196] on div "Assessor Number 421700000 Edit Name MONTGOMERY COUNTY -County" at bounding box center [500, 199] width 803 height 32
click at [558, 200] on div "0000750001300" at bounding box center [565, 198] width 121 height 7
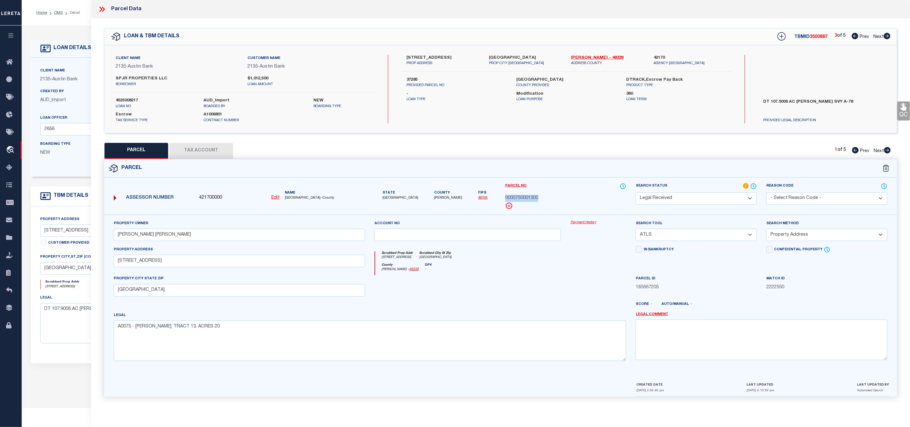
drag, startPoint x: 543, startPoint y: 196, endPoint x: 500, endPoint y: 199, distance: 42.8
click at [501, 199] on div "Parcel No 0000750001300" at bounding box center [566, 199] width 131 height 32
copy span "0000750001300"
click at [891, 35] on div "LOAN & TBM DETAILS TBMID 3500887 3 of 5 Prev Next" at bounding box center [500, 36] width 793 height 17
click at [889, 37] on icon at bounding box center [887, 36] width 7 height 6
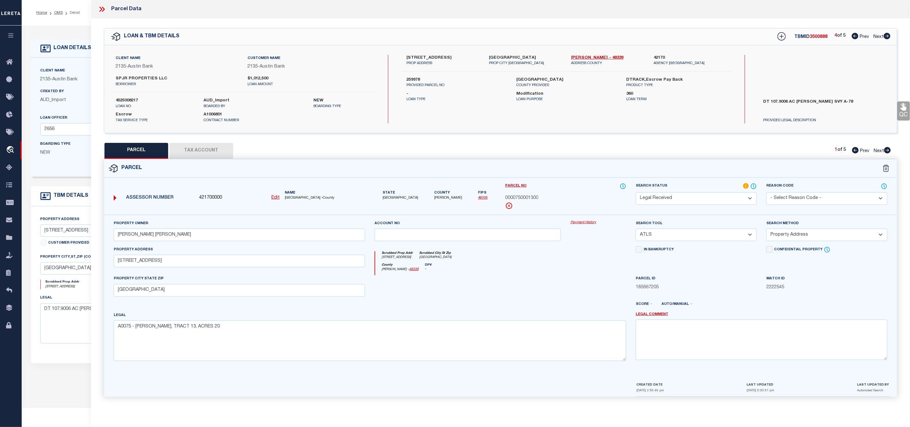
click at [529, 195] on div "Parcel No 0000750001300" at bounding box center [565, 196] width 121 height 27
copy span "0000750001300"
click at [887, 37] on icon at bounding box center [887, 36] width 7 height 6
click at [515, 195] on span "0000750001300" at bounding box center [521, 198] width 33 height 7
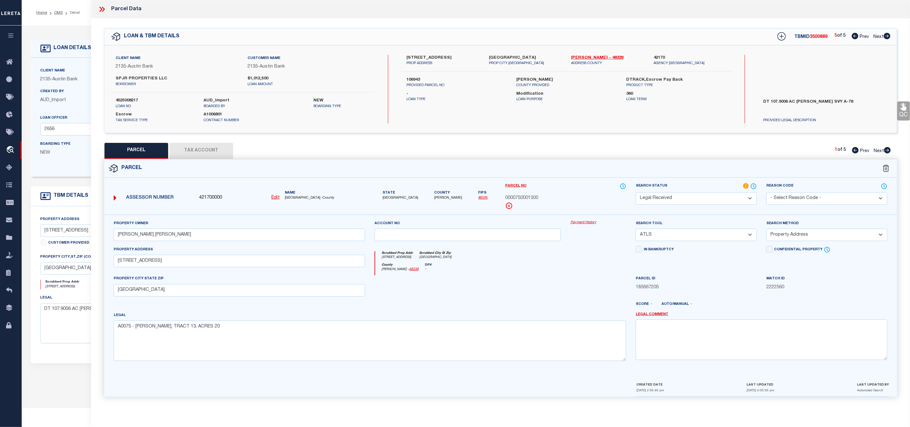
click at [515, 195] on span "0000750001300" at bounding box center [521, 198] width 33 height 7
copy span "0000750001300"
click at [888, 148] on icon at bounding box center [888, 150] width 7 height 6
click at [887, 149] on icon at bounding box center [888, 150] width 7 height 6
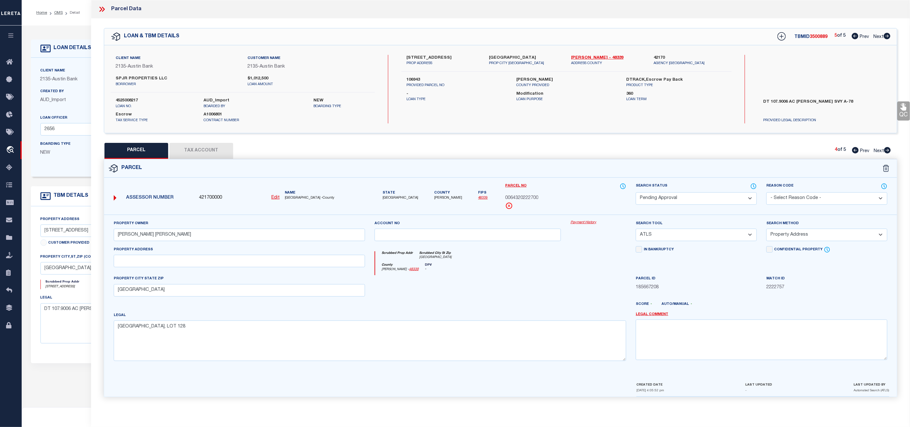
click at [887, 149] on icon at bounding box center [888, 150] width 7 height 6
click at [103, 10] on icon at bounding box center [102, 9] width 8 height 8
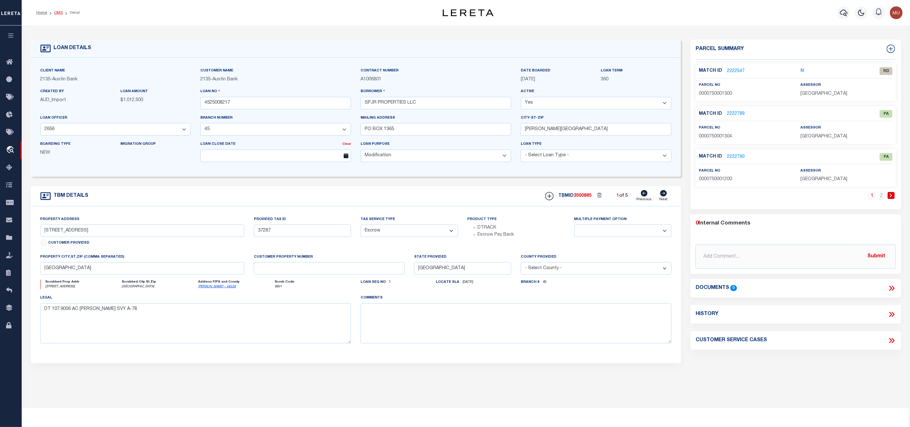
click at [59, 14] on link "OMS" at bounding box center [58, 13] width 9 height 4
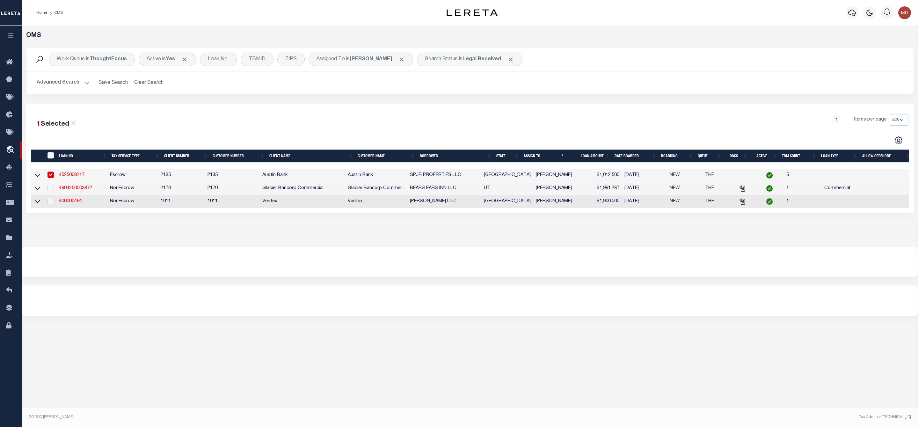
click at [53, 175] on input "checkbox" at bounding box center [50, 174] width 6 height 6
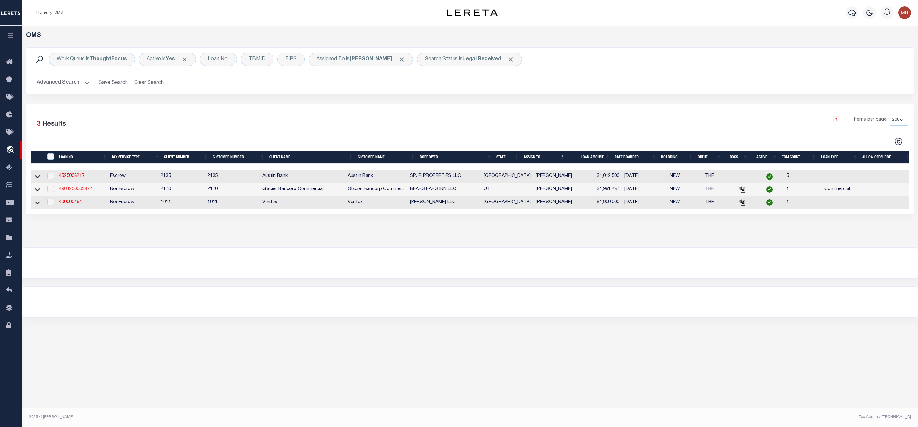
click at [78, 191] on link "4904250003872" at bounding box center [75, 189] width 33 height 4
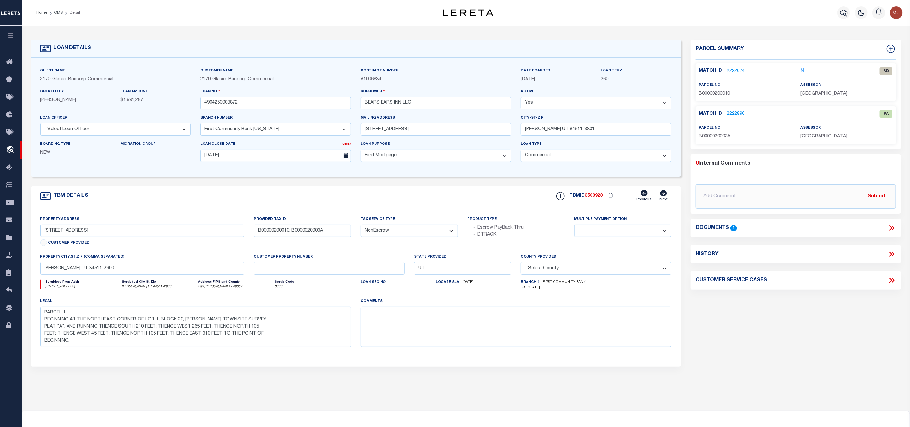
click at [732, 70] on link "2222674" at bounding box center [736, 71] width 18 height 7
